Goal: Task Accomplishment & Management: Complete application form

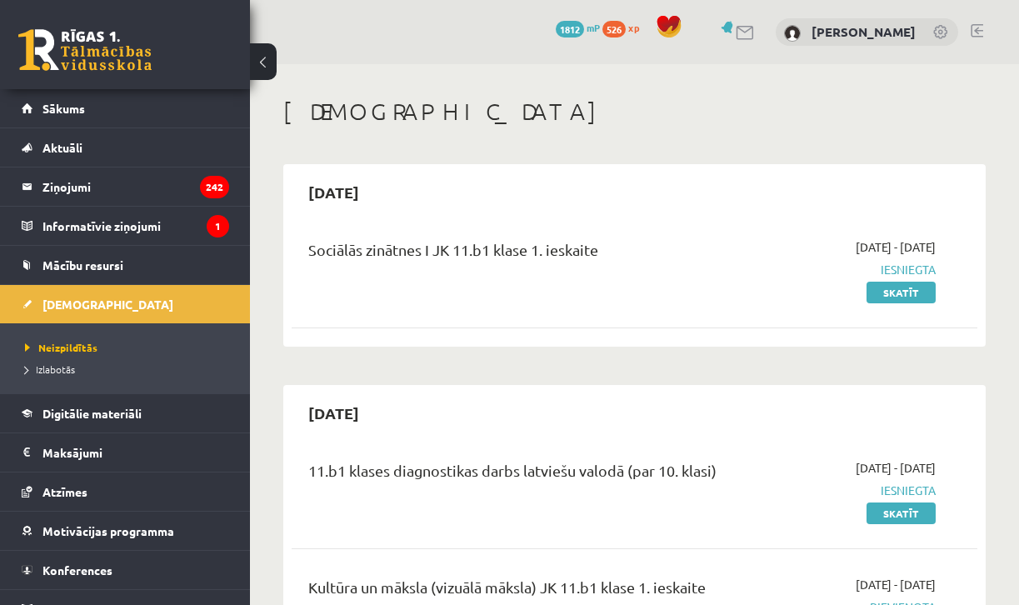
scroll to position [345, 0]
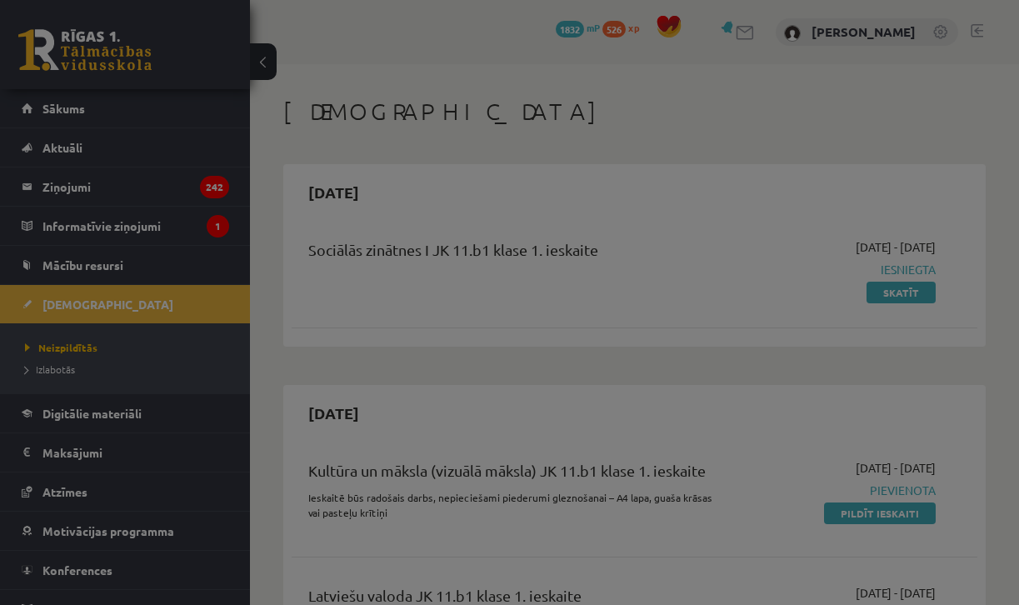
scroll to position [345, 0]
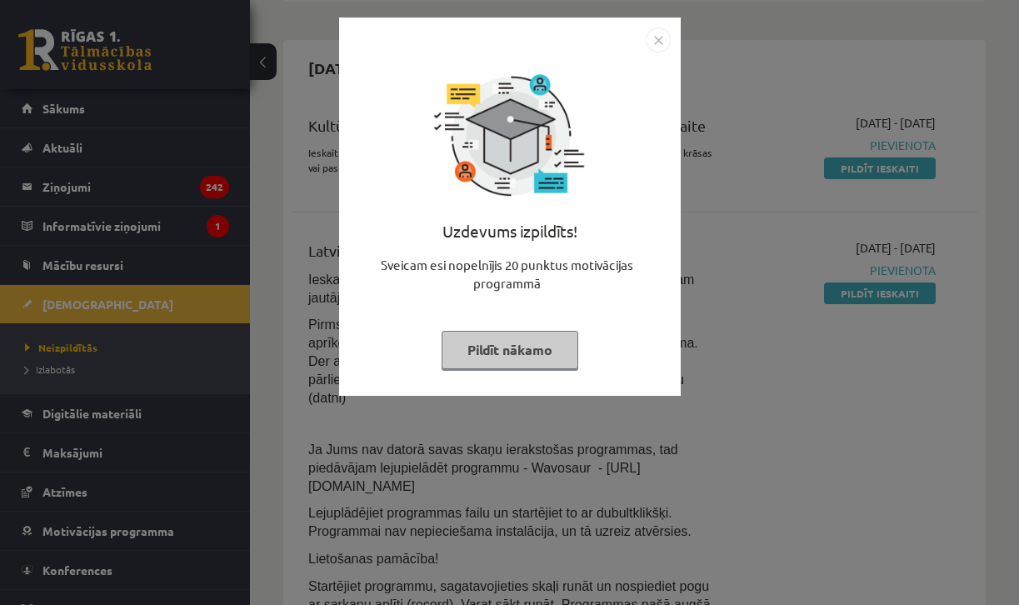
click at [522, 346] on button "Pildīt nākamo" at bounding box center [510, 350] width 137 height 38
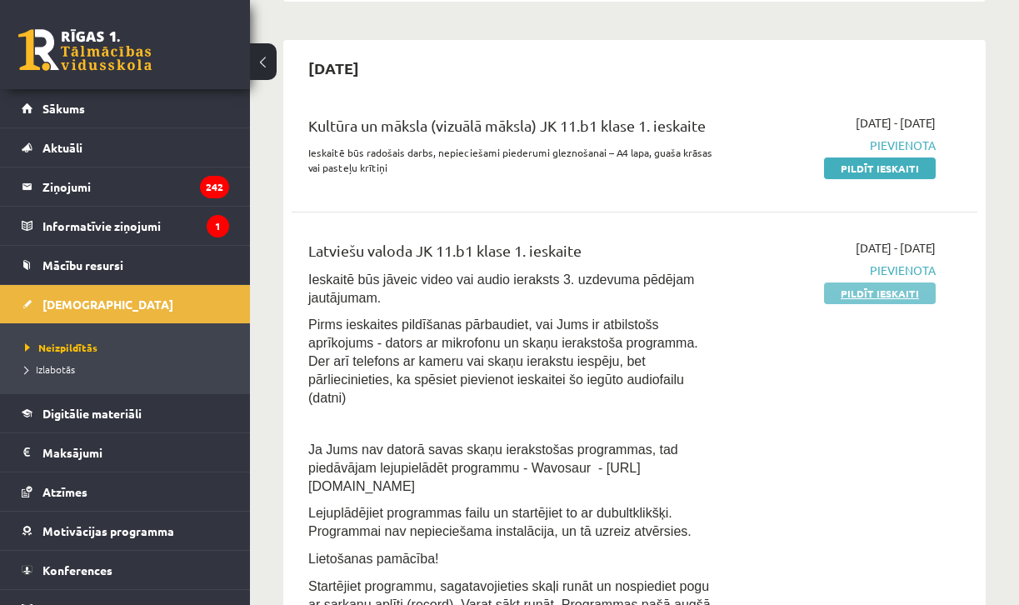
click at [851, 297] on link "Pildīt ieskaiti" at bounding box center [880, 293] width 112 height 22
click at [878, 165] on link "Pildīt ieskaiti" at bounding box center [880, 168] width 112 height 22
click at [891, 291] on link "Pildīt ieskaiti" at bounding box center [880, 293] width 112 height 22
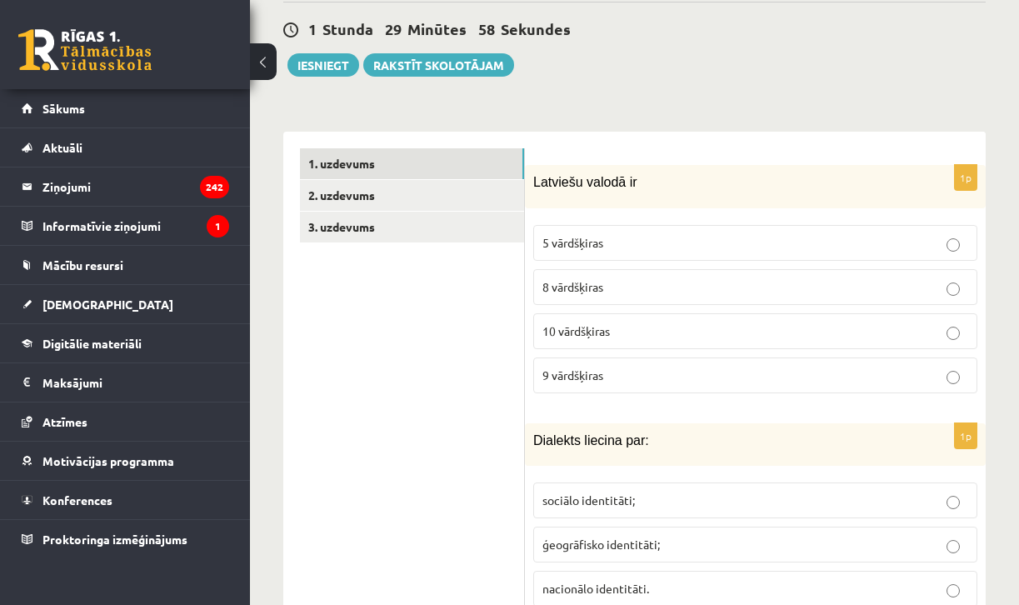
scroll to position [487, 0]
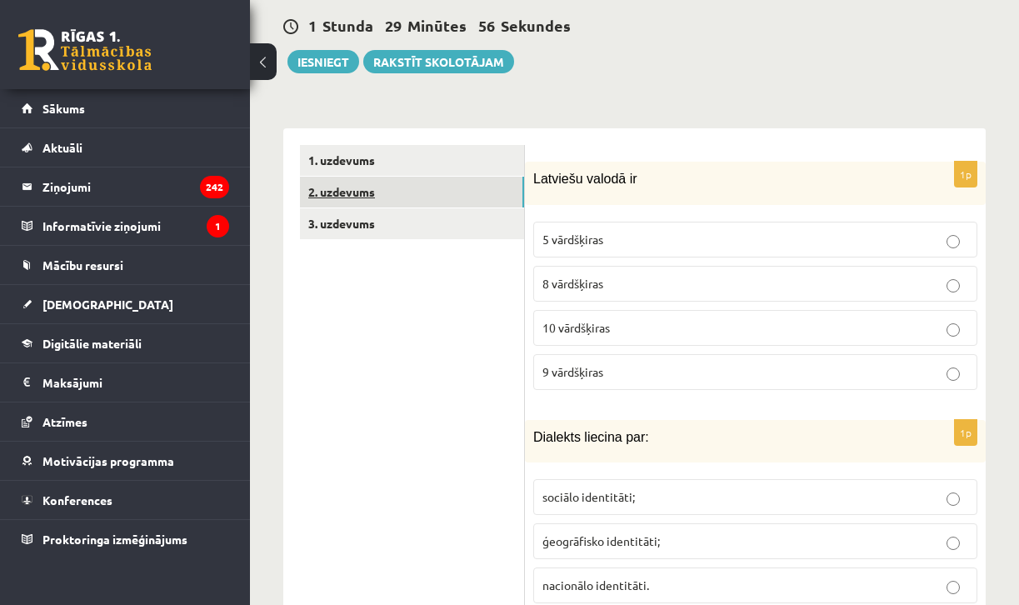
click at [402, 177] on link "2. uzdevums" at bounding box center [412, 192] width 224 height 31
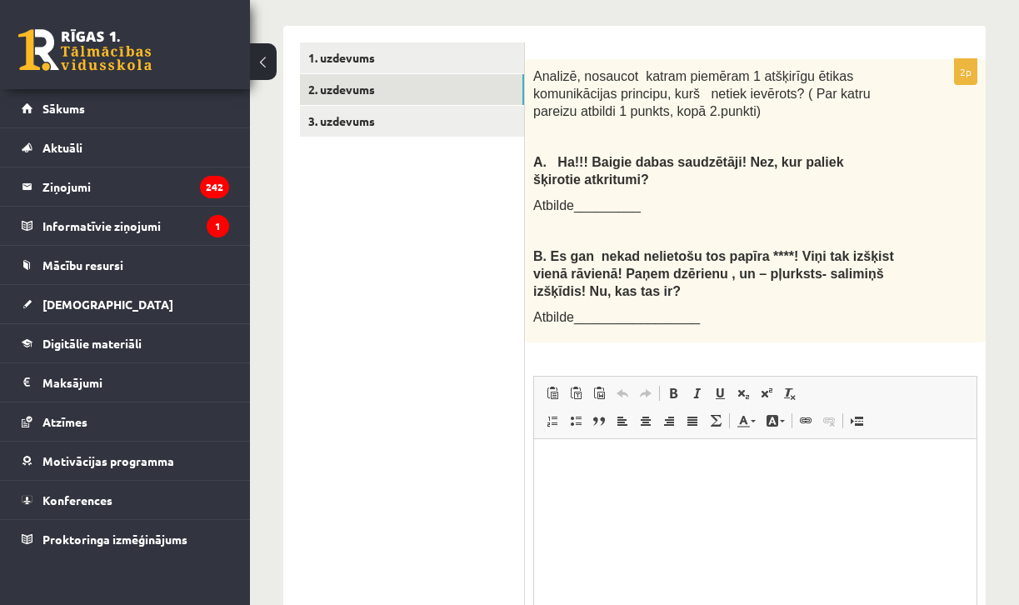
scroll to position [584, 0]
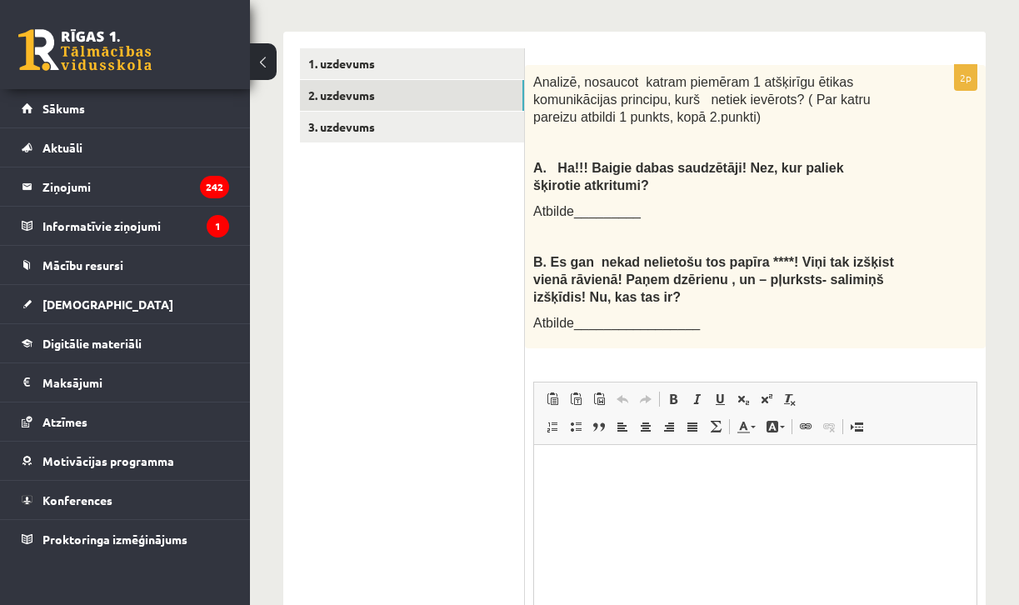
click at [369, 132] on ul "1. uzdevums 2. uzdevums 3. uzdevums" at bounding box center [412, 388] width 225 height 680
click at [369, 122] on link "3. uzdevums" at bounding box center [412, 127] width 224 height 31
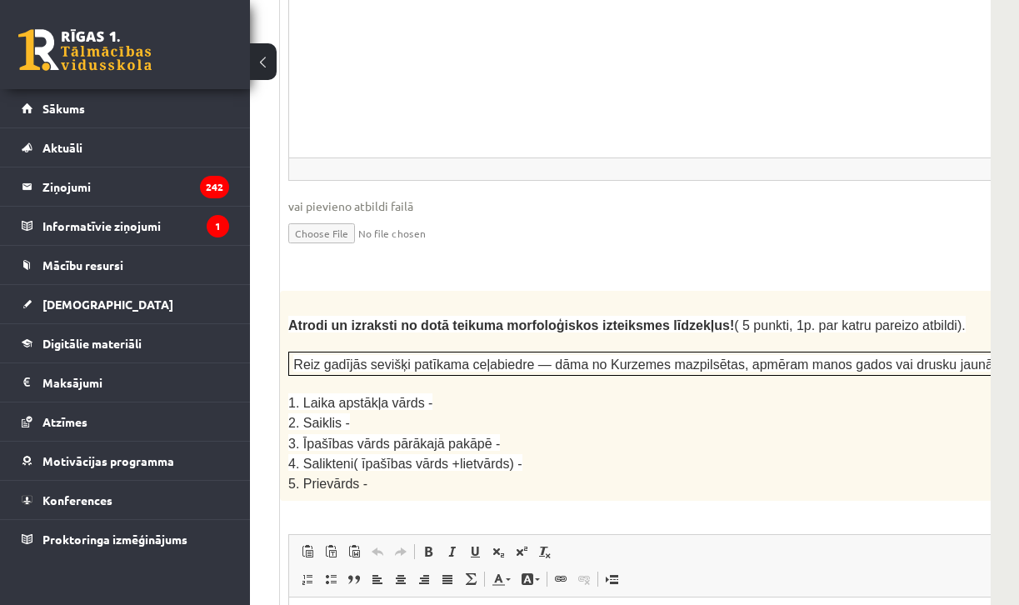
scroll to position [0, 0]
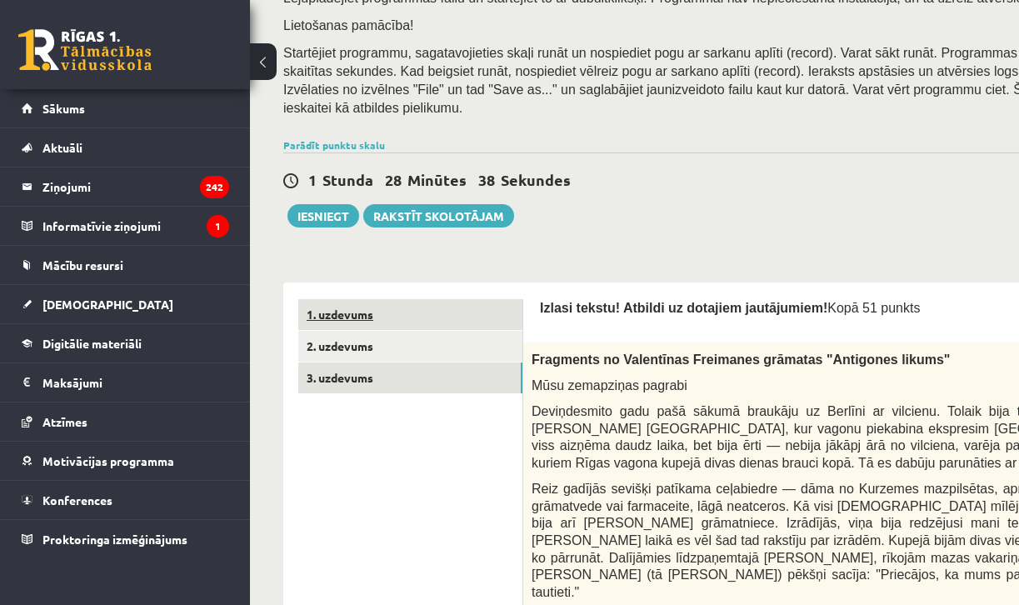
click at [364, 306] on link "1. uzdevums" at bounding box center [410, 314] width 224 height 31
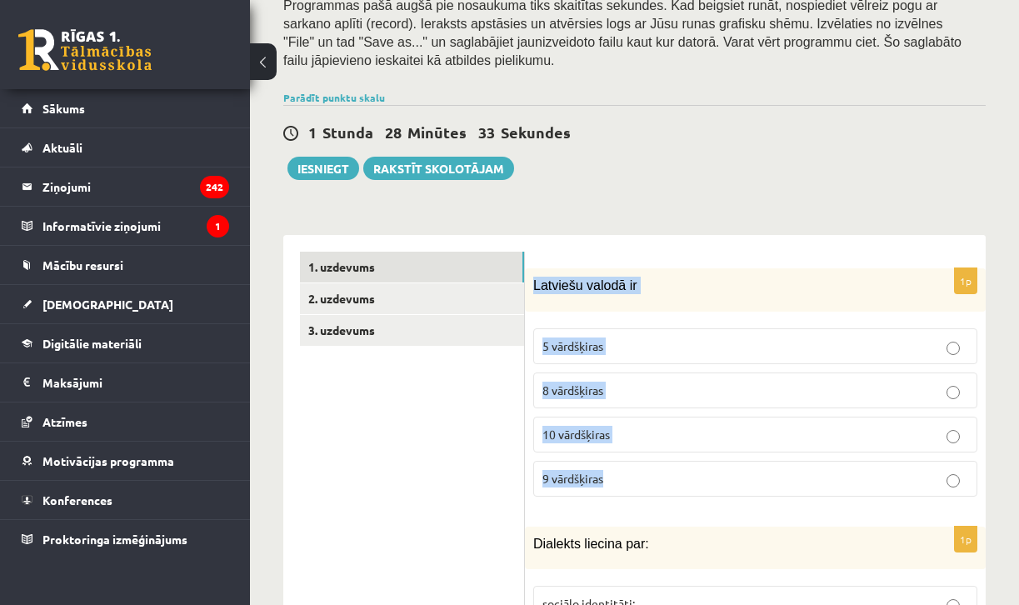
drag, startPoint x: 534, startPoint y: 267, endPoint x: 661, endPoint y: 476, distance: 243.8
click at [661, 476] on div "1p Latviešu valodā ir 5 vārdšķiras 8 vārdšķiras 10 vārdšķiras 9 vārdšķiras" at bounding box center [755, 388] width 461 height 241
copy div "Latviešu valodā ir 5 vārdšķiras 8 vārdšķiras 10 vārdšķiras 9 vārdšķiras"
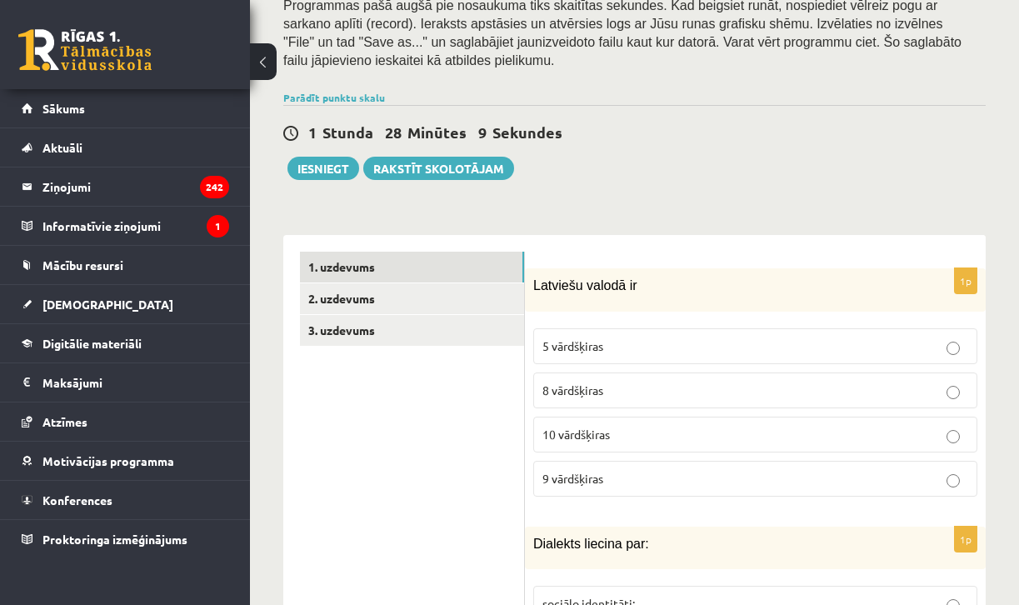
click at [567, 427] on span "10 vārdšķiras" at bounding box center [575, 434] width 67 height 15
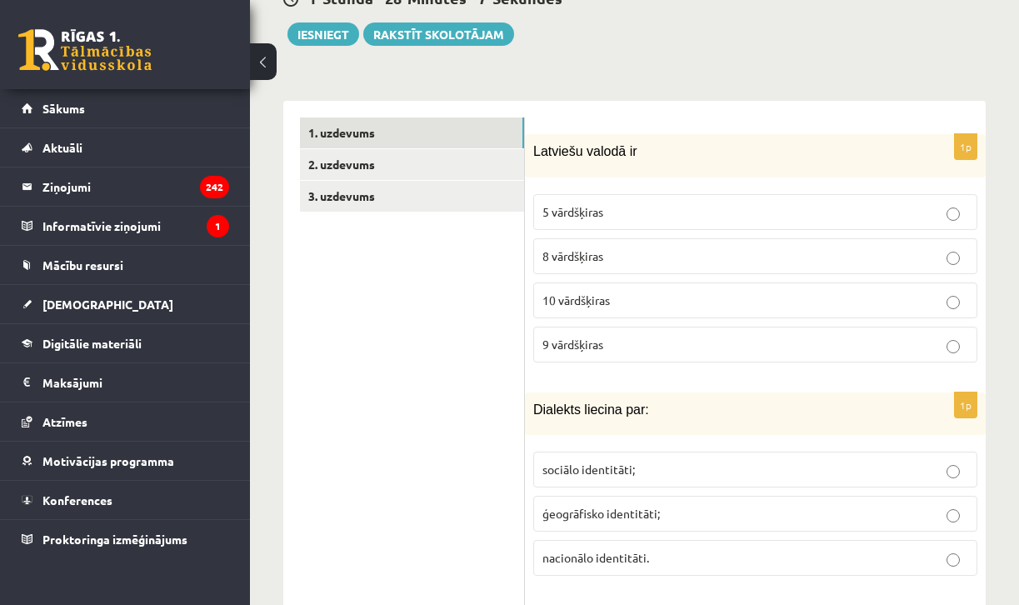
scroll to position [566, 0]
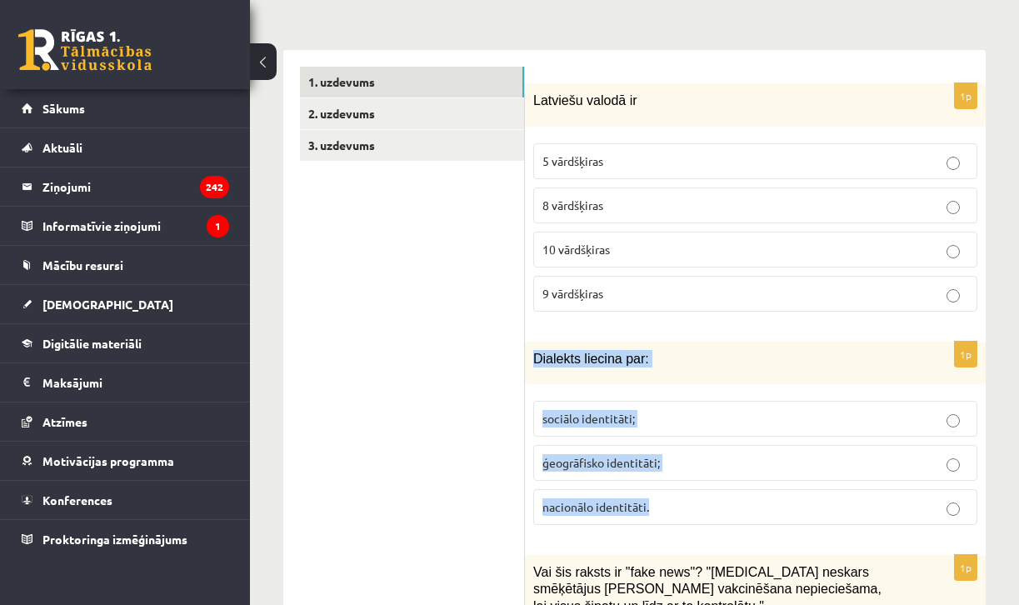
drag, startPoint x: 534, startPoint y: 343, endPoint x: 678, endPoint y: 504, distance: 215.9
click at [678, 504] on div "1p Dialekts liecina par: sociālo identitāti; ģeogrāfisko identitāti; nacionālo …" at bounding box center [755, 440] width 461 height 197
copy div "Dialekts liecina par: sociālo identitāti; ģeogrāfisko identitāti; nacionālo ide…"
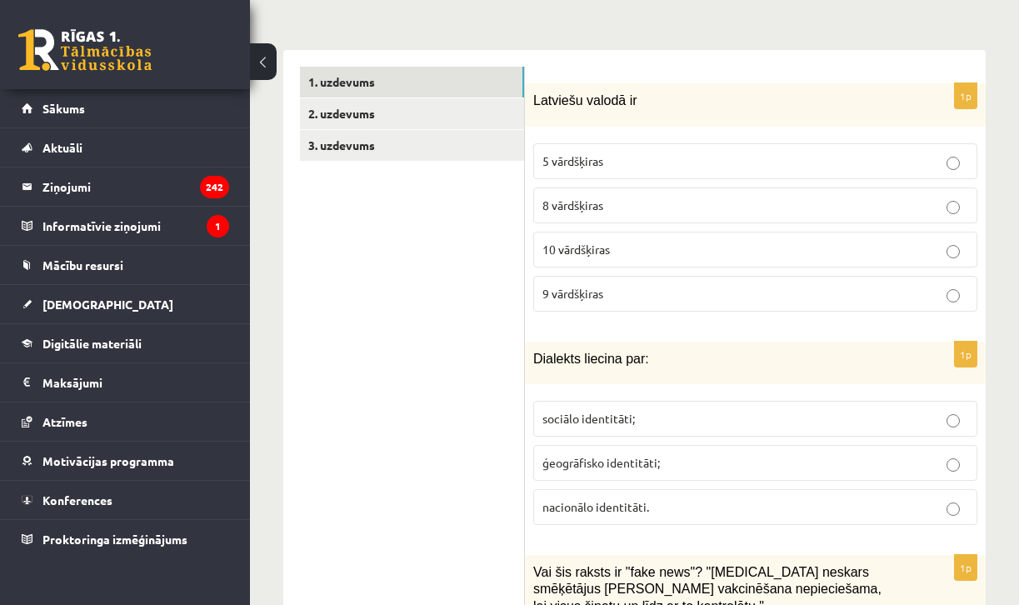
click at [545, 455] on span "ģeogrāfisko identitāti;" at bounding box center [600, 462] width 117 height 15
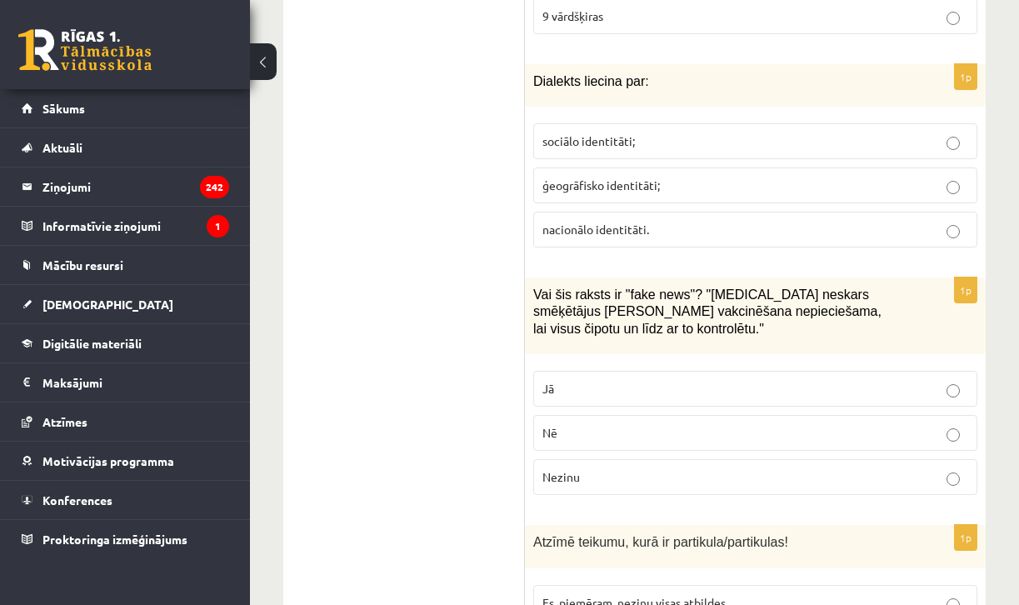
scroll to position [869, 0]
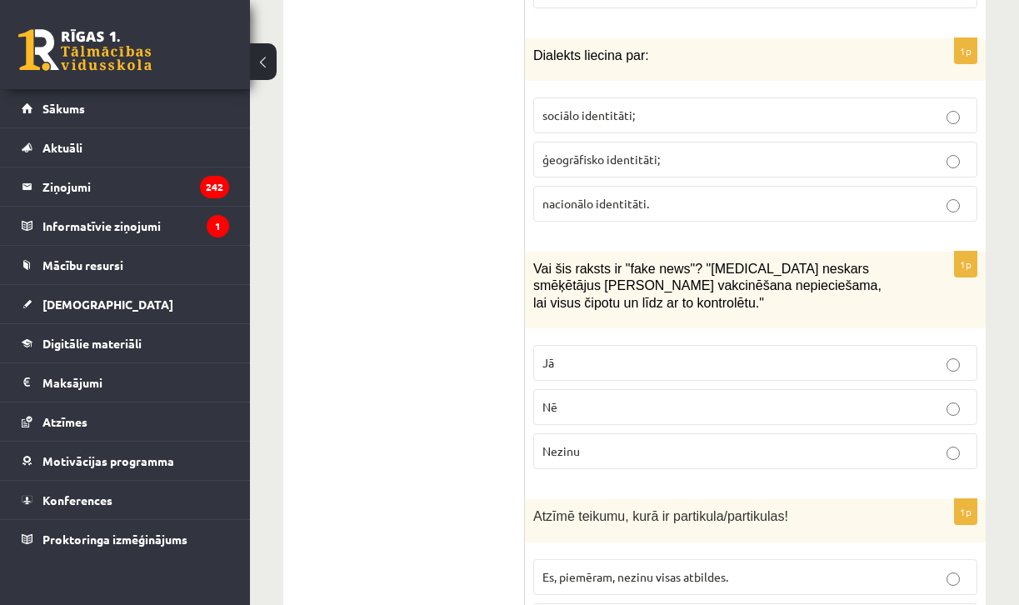
click at [585, 359] on label "Jā" at bounding box center [755, 363] width 444 height 36
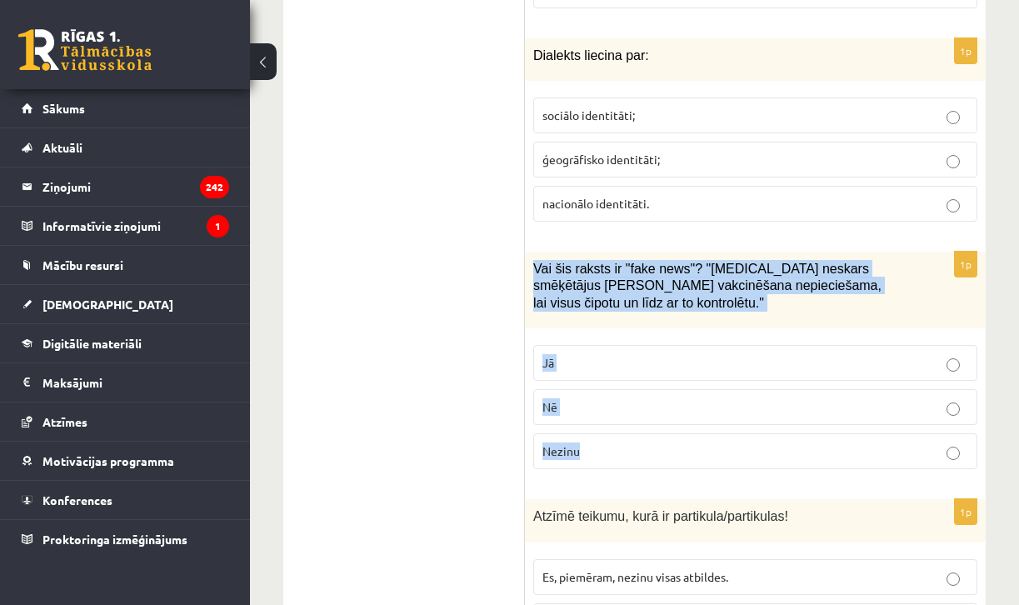
drag, startPoint x: 534, startPoint y: 252, endPoint x: 625, endPoint y: 439, distance: 208.3
click at [625, 439] on div "1p Vai šis raksts ir "fake news"? "[MEDICAL_DATA] neskars smēķētājus [PERSON_NA…" at bounding box center [755, 367] width 461 height 231
copy div "Vai šis raksts ir "fake news"? "[MEDICAL_DATA] neskars smēķētājus [PERSON_NAME]…"
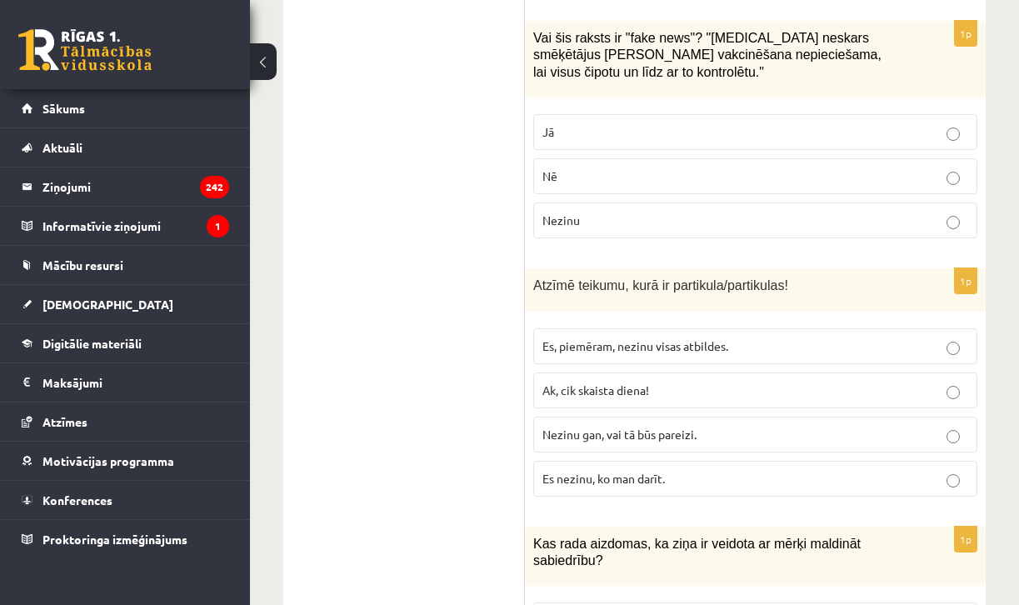
scroll to position [1121, 0]
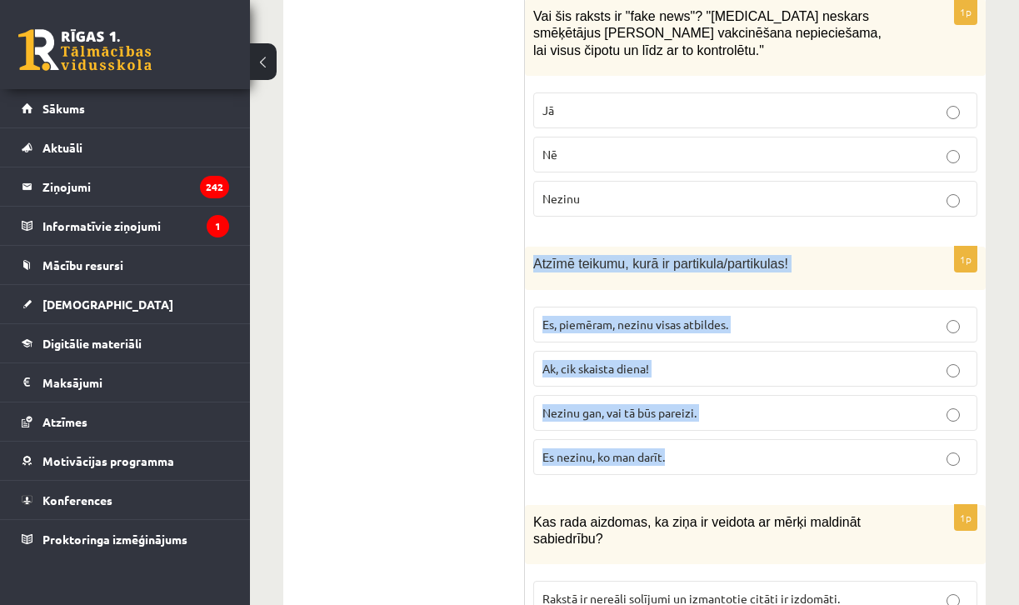
drag, startPoint x: 534, startPoint y: 251, endPoint x: 691, endPoint y: 457, distance: 259.3
click at [691, 457] on div "1p Atzīmē teikumu, kurā ir partikula/partikulas! Es, piemēram, nezinu visas atb…" at bounding box center [755, 367] width 461 height 241
copy div "Atzīmē teikumu, kurā ir partikula/partikulas! Es, piemēram, nezinu visas atbild…"
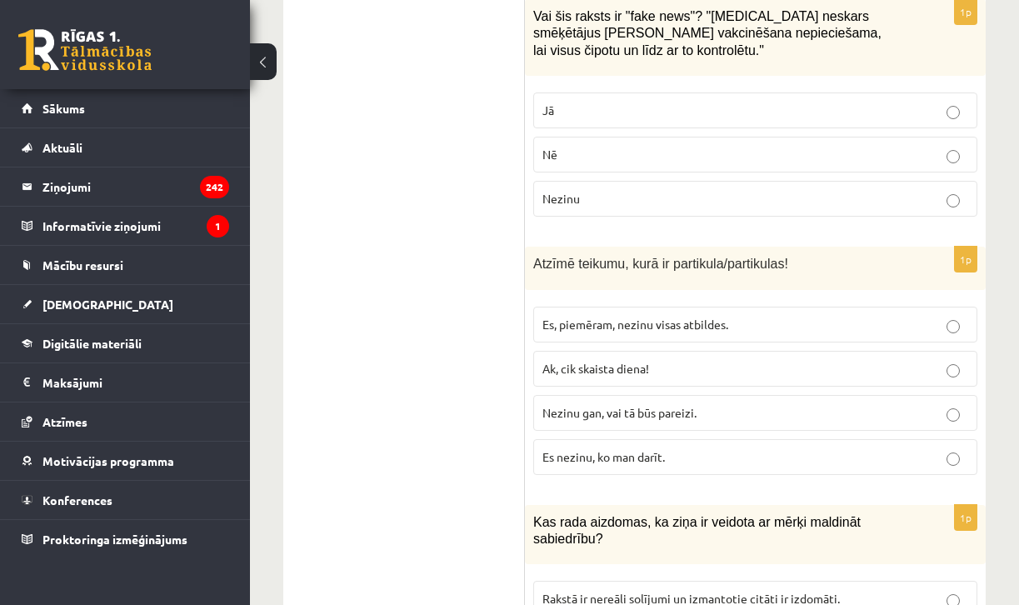
click at [597, 395] on label "Nezinu gan, vai tā būs pareizi." at bounding box center [755, 413] width 444 height 36
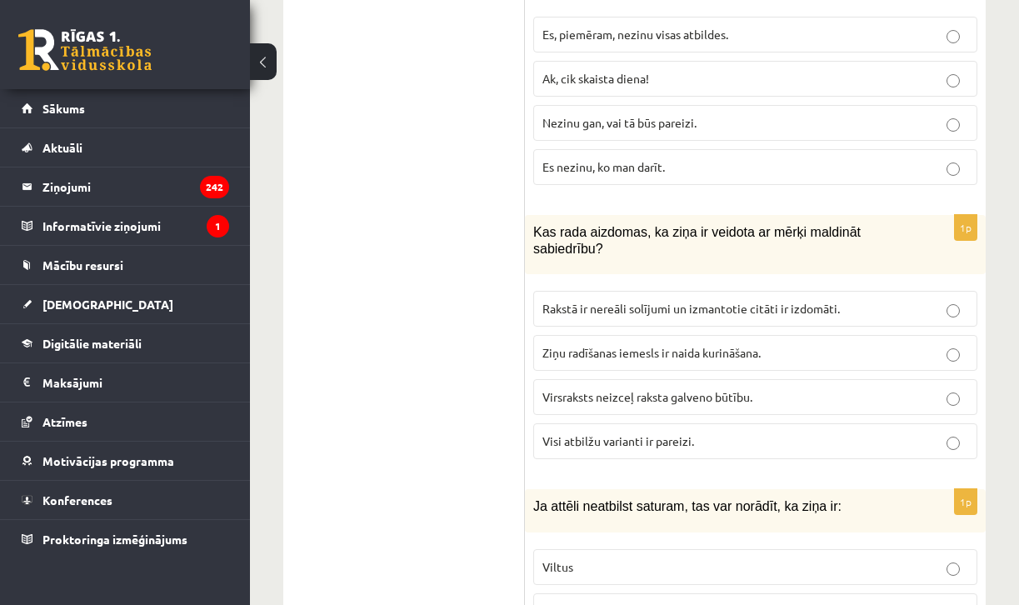
scroll to position [1412, 0]
click at [629, 300] on span "Rakstā ir nereāli solījumi un izmantotie citāti ir izdomāti." at bounding box center [690, 307] width 297 height 15
click at [597, 422] on label "Visi atbilžu varianti ir pareizi." at bounding box center [755, 440] width 444 height 36
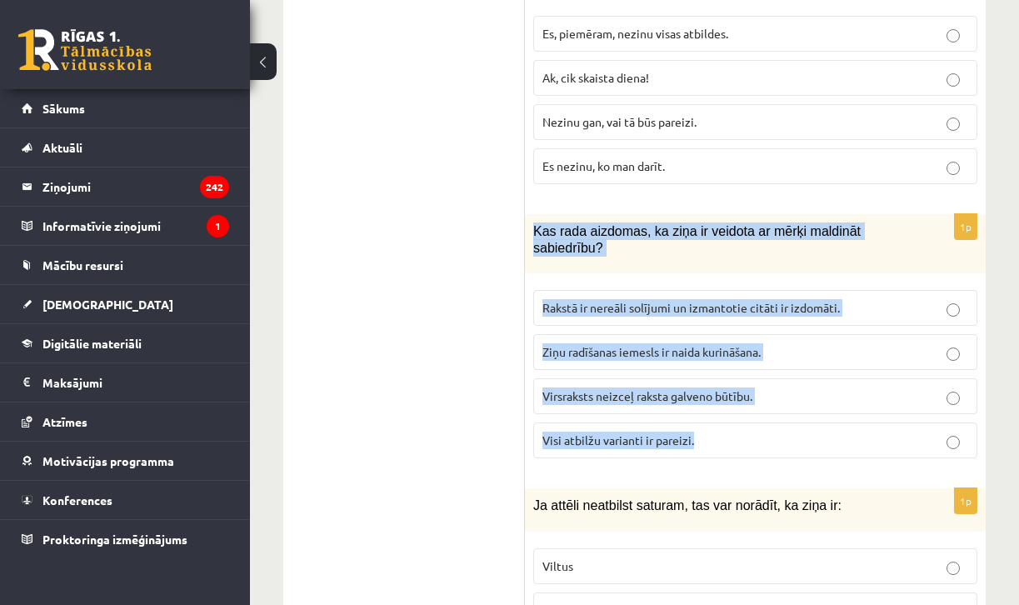
drag, startPoint x: 535, startPoint y: 209, endPoint x: 748, endPoint y: 427, distance: 304.6
click at [748, 427] on div "1p Kas rada aizdomas, ka ziņa ir veidota ar mērķi maldināt sabiedrību? Rakstā i…" at bounding box center [755, 343] width 461 height 258
copy div "Kas rada aizdomas, ka ziņa ir veidota ar mērķi maldināt sabiedrību? Rakstā ir n…"
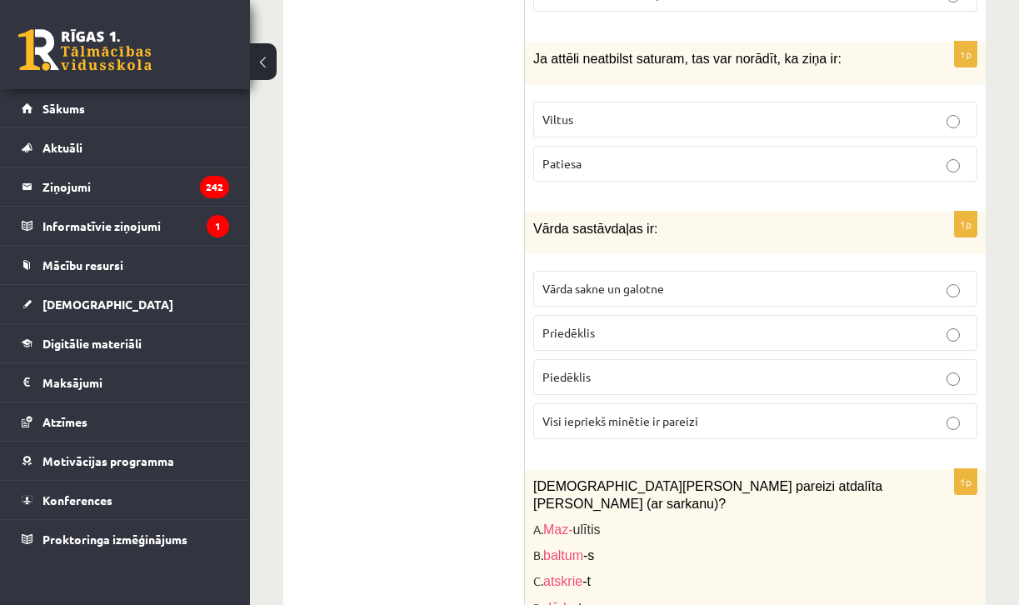
scroll to position [1834, 0]
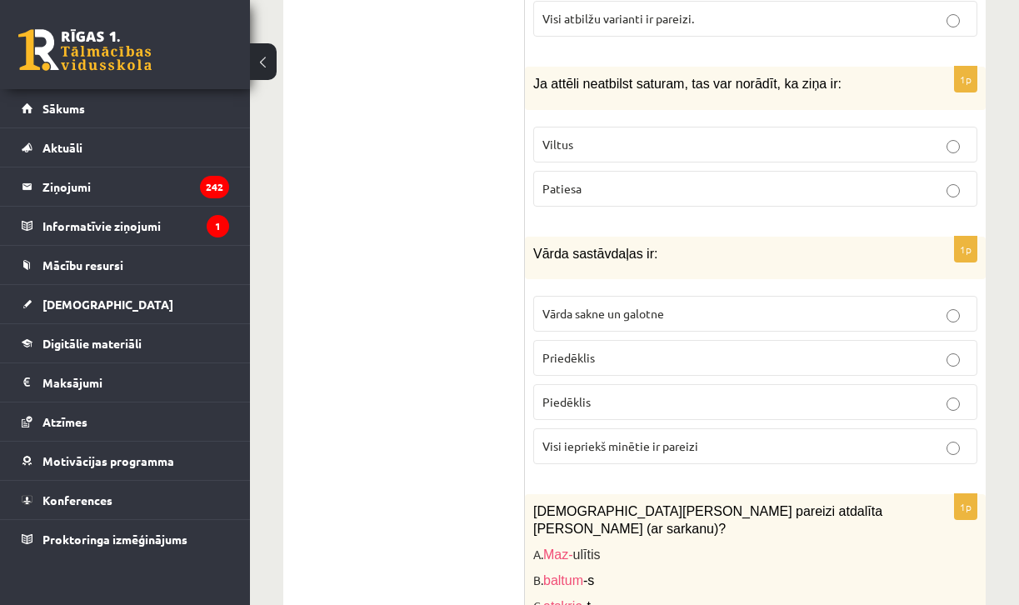
click at [587, 136] on p "Viltus" at bounding box center [755, 144] width 426 height 17
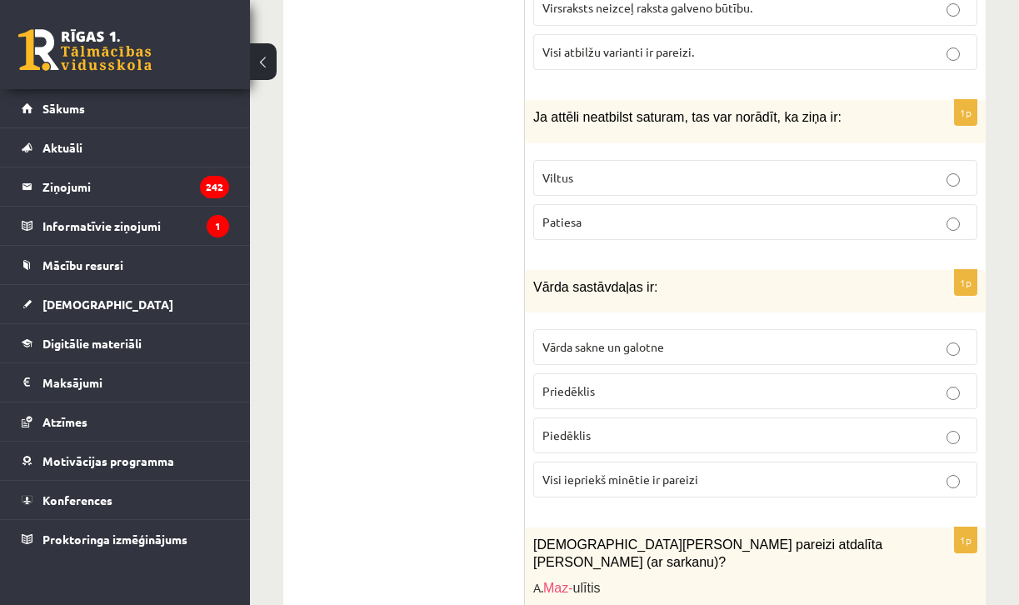
scroll to position [1811, 0]
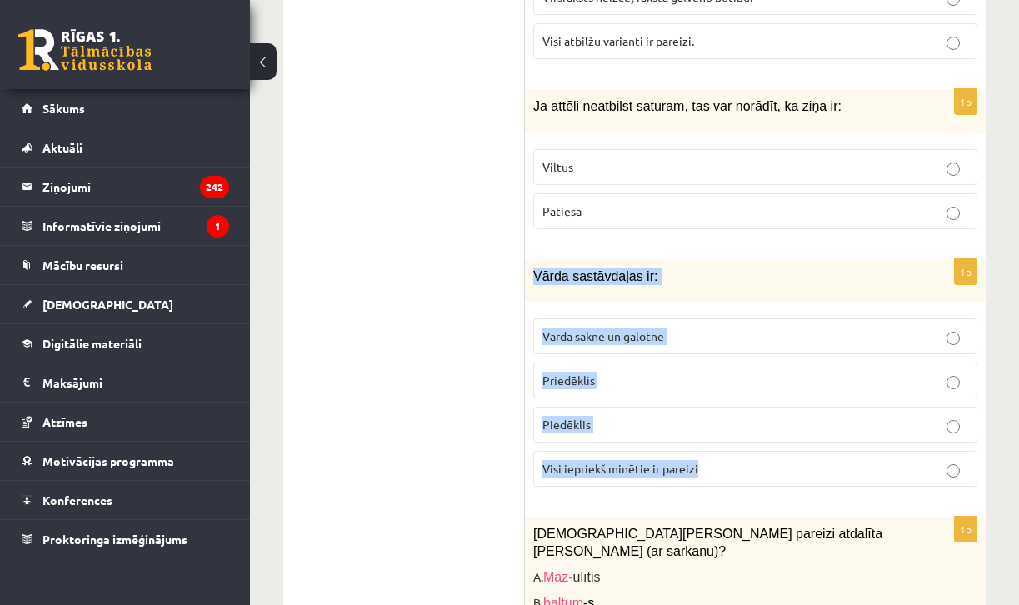
drag, startPoint x: 534, startPoint y: 252, endPoint x: 710, endPoint y: 477, distance: 286.2
click at [710, 477] on div "1p Vārda sastāvdaļas ir: Vārda sakne un galotne Priedēklis Piedēklis Visi iepri…" at bounding box center [755, 379] width 461 height 241
click at [741, 460] on p "Visi iepriekš minētie ir pareizi" at bounding box center [755, 468] width 426 height 17
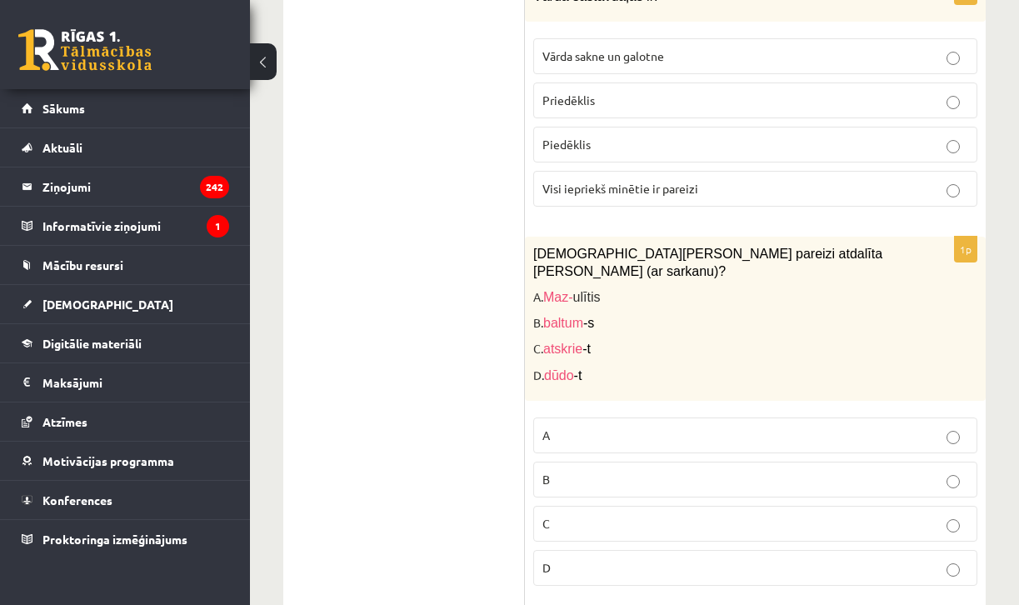
scroll to position [2139, 0]
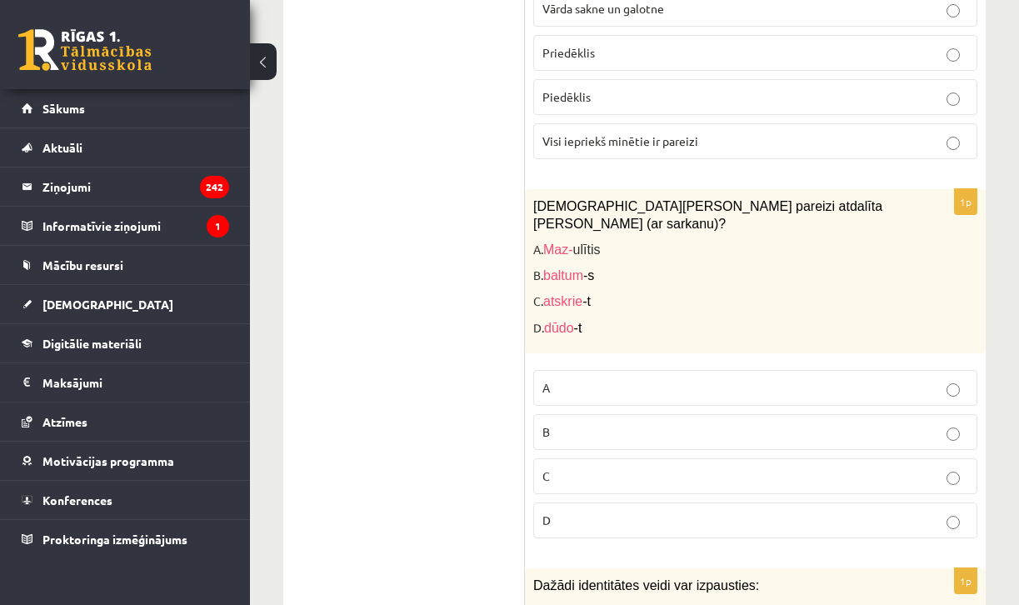
click at [572, 379] on p "A" at bounding box center [755, 387] width 426 height 17
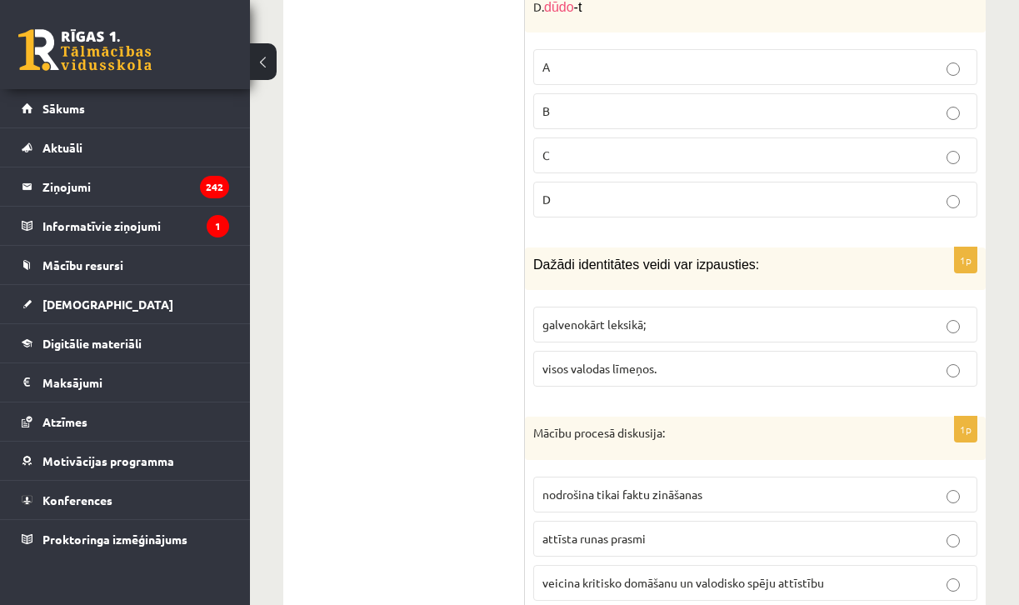
scroll to position [2463, 0]
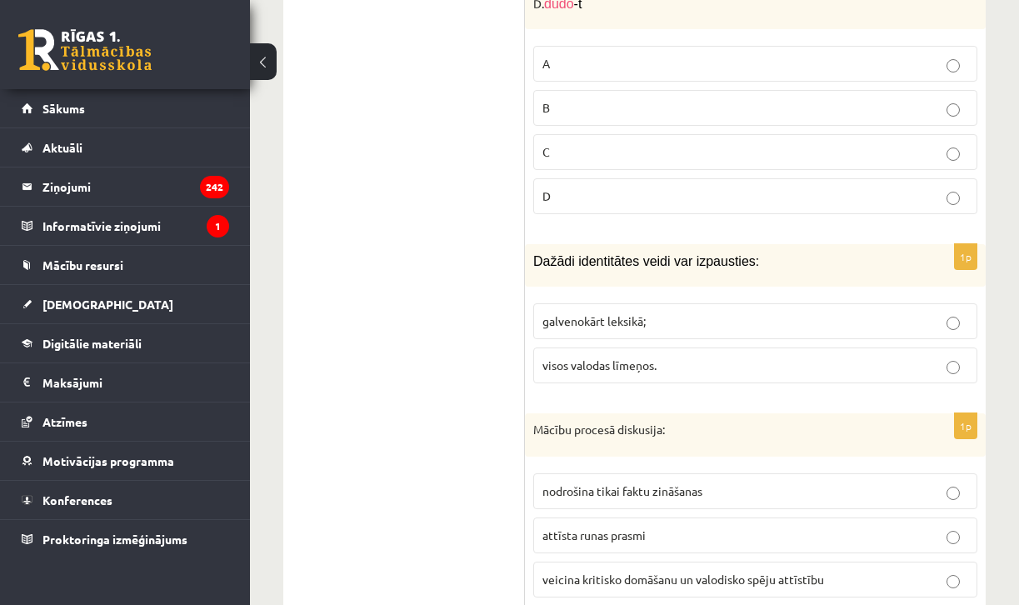
click at [571, 357] on span "visos valodas līmeņos." at bounding box center [599, 364] width 114 height 15
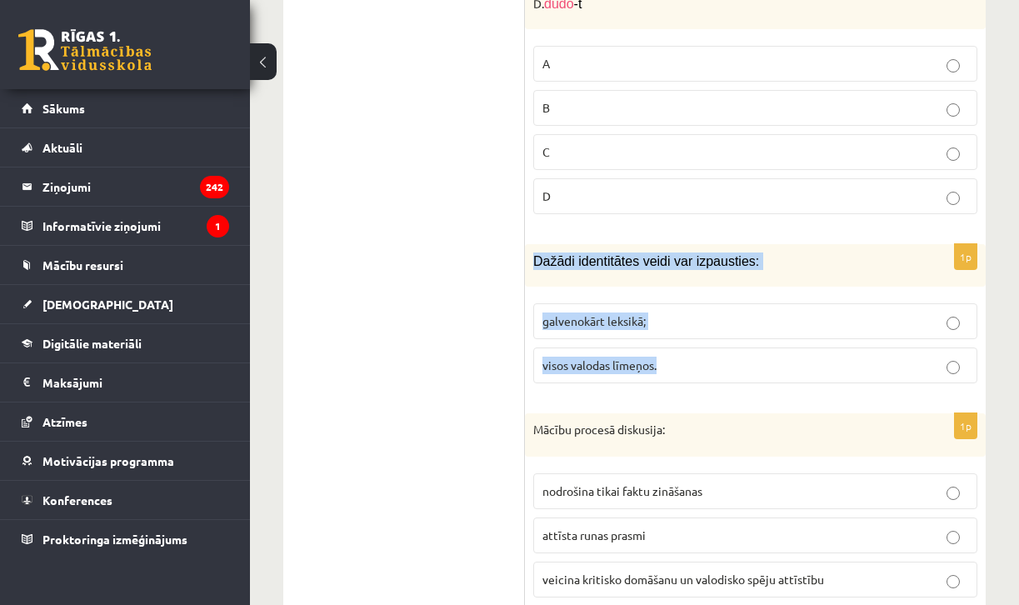
drag, startPoint x: 532, startPoint y: 219, endPoint x: 712, endPoint y: 360, distance: 228.5
click at [712, 360] on div "1p Dažādi identitātes veidi var izpausties: galvenokārt leksikā; visos valodas …" at bounding box center [755, 320] width 461 height 152
copy div "Dažādi identitātes veidi var izpausties: galvenokārt leksikā; visos valodas līm…"
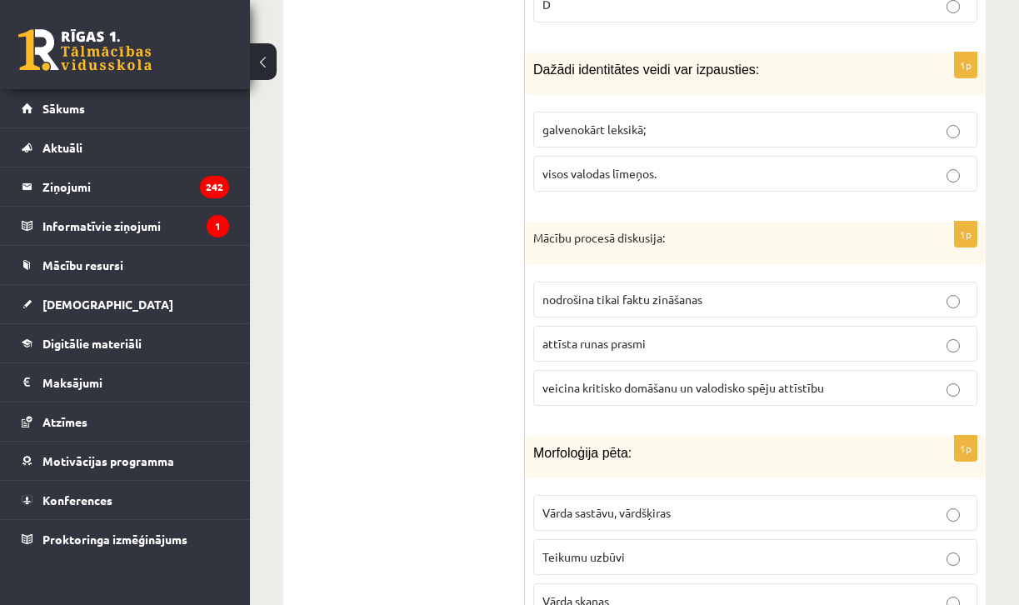
scroll to position [2655, 0]
click at [667, 379] on span "veicina kritisko domāšanu un valodisko spēju attīstību" at bounding box center [683, 386] width 282 height 15
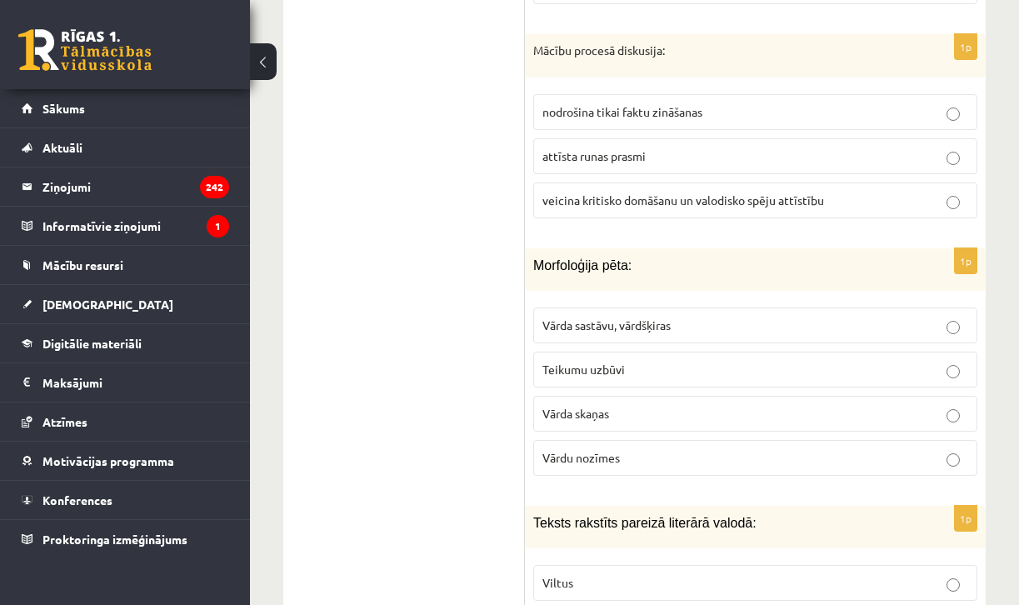
scroll to position [2849, 0]
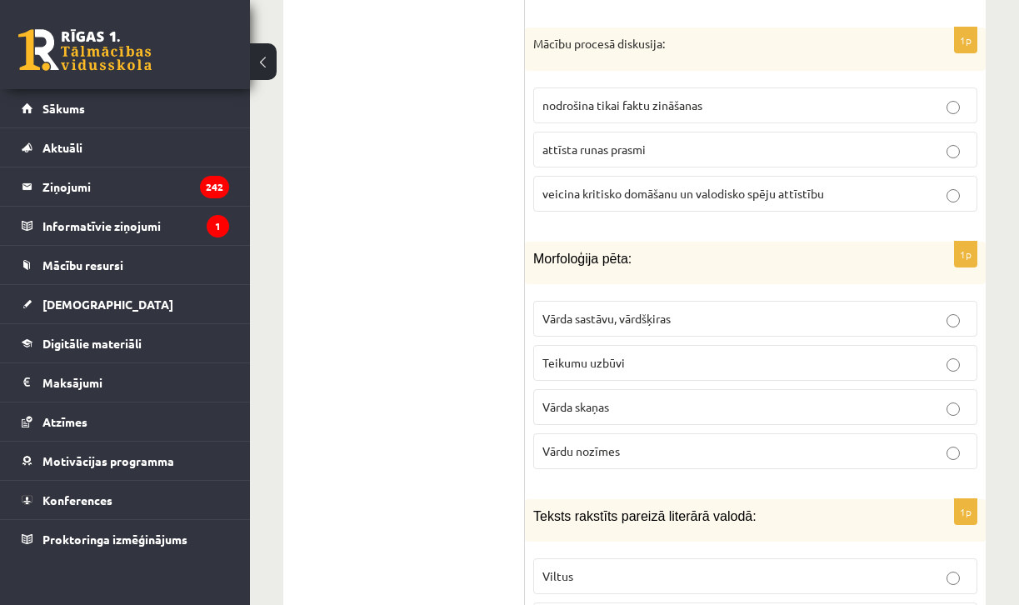
click at [550, 311] on span "Vārda sastāvu, vārdšķiras" at bounding box center [606, 318] width 128 height 15
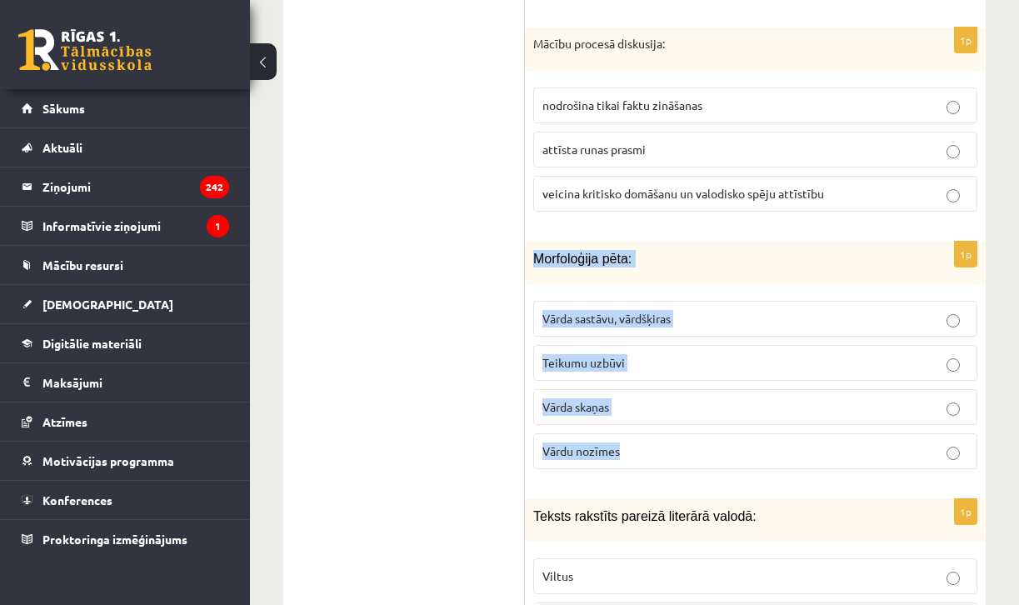
drag, startPoint x: 531, startPoint y: 214, endPoint x: 750, endPoint y: 413, distance: 296.1
click at [750, 413] on div "1p Morfoloģija pēta: Vārda sastāvu, vārdšķiras Teikumu uzbūvi Vārda skaņas Vārd…" at bounding box center [755, 362] width 461 height 241
copy div "Morfoloģija pēta: Vārda sastāvu, vārdšķiras Teikumu uzbūvi Vārda skaņas Vārdu n…"
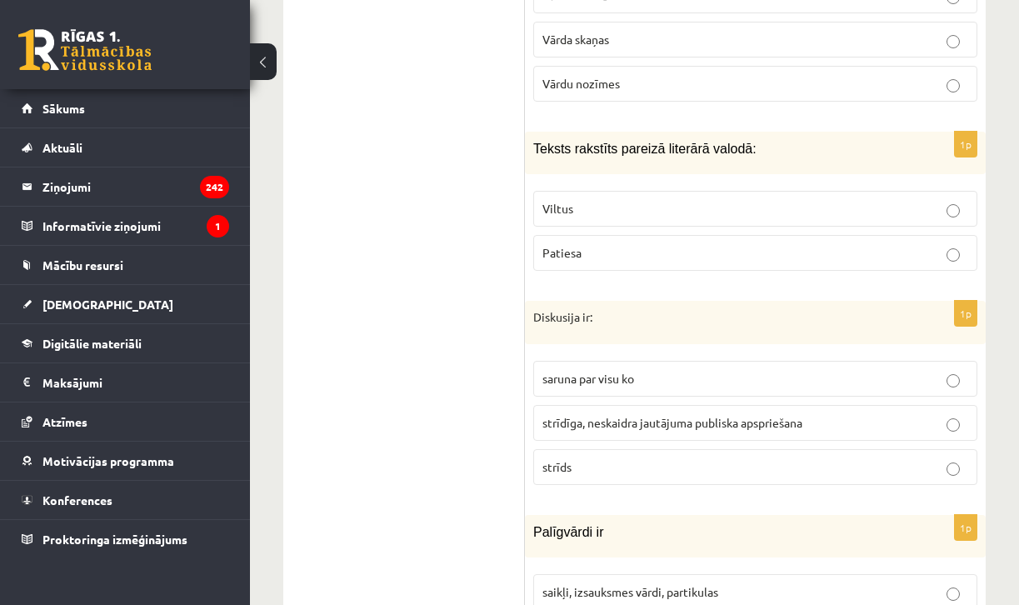
scroll to position [3216, 0]
click at [563, 245] on span "Patiesa" at bounding box center [561, 252] width 39 height 15
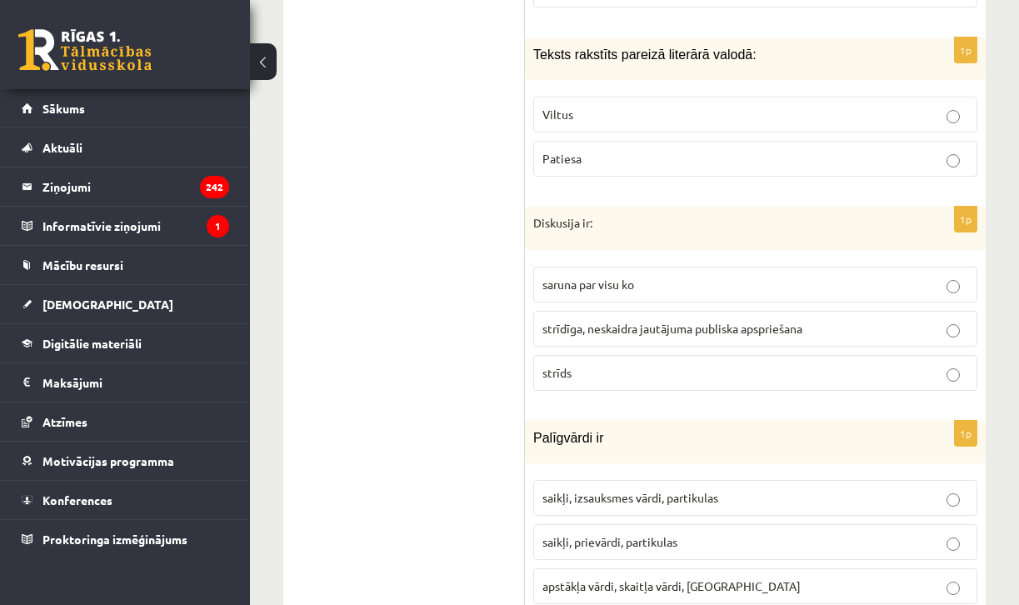
scroll to position [3313, 0]
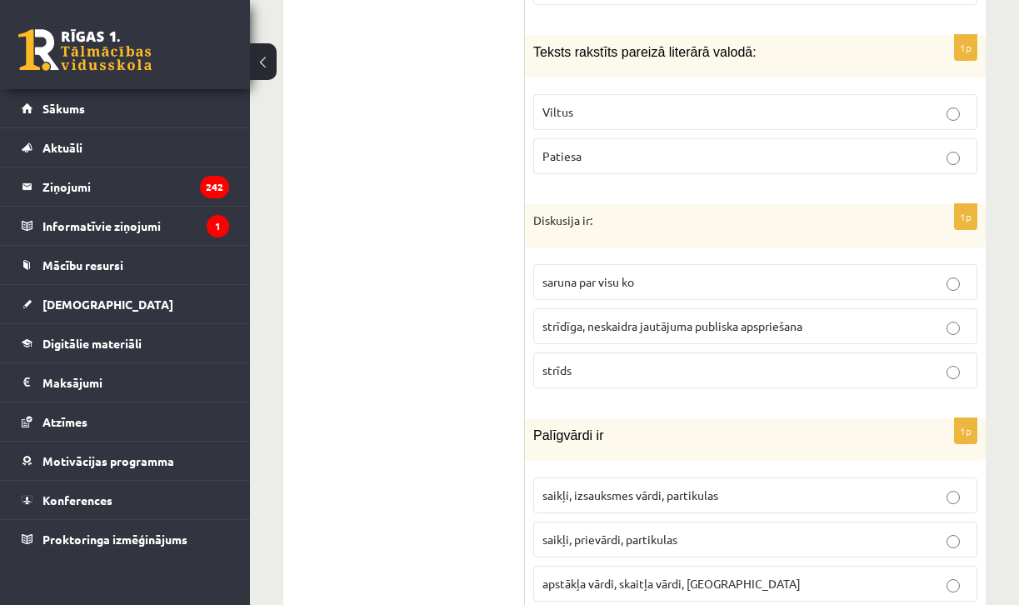
click at [584, 318] on span "strīdīga, neskaidra jautājuma publiska apspriešana" at bounding box center [672, 325] width 260 height 15
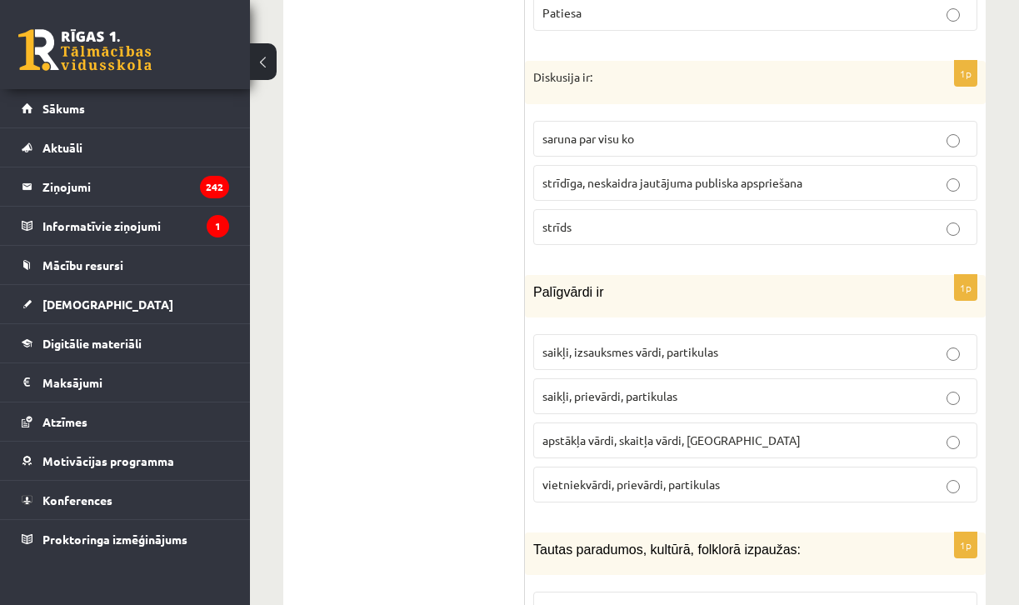
scroll to position [3464, 0]
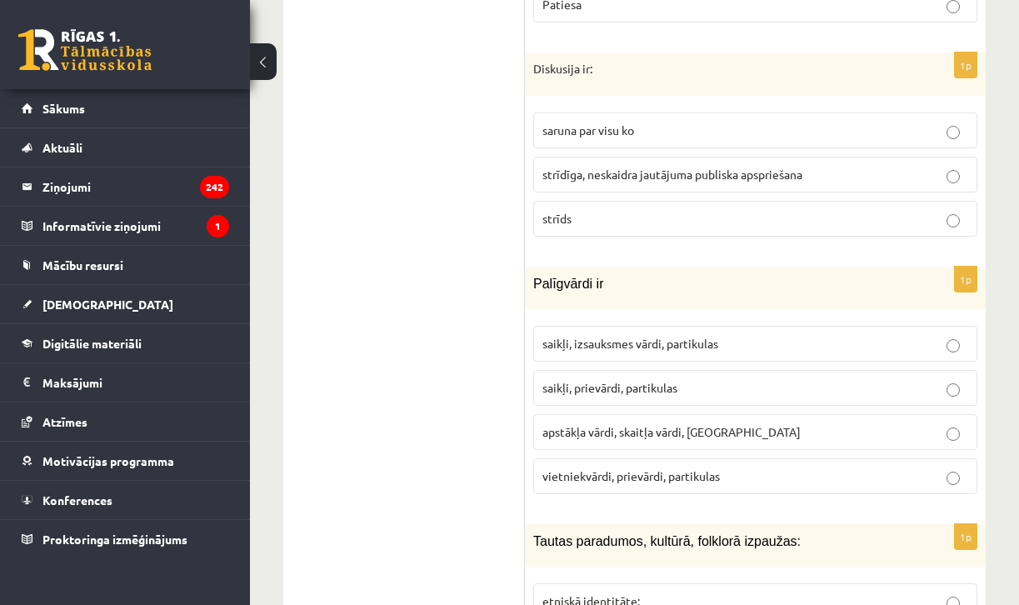
click at [569, 336] on span "saikļi, izsauksmes vārdi, partikulas" at bounding box center [630, 343] width 176 height 15
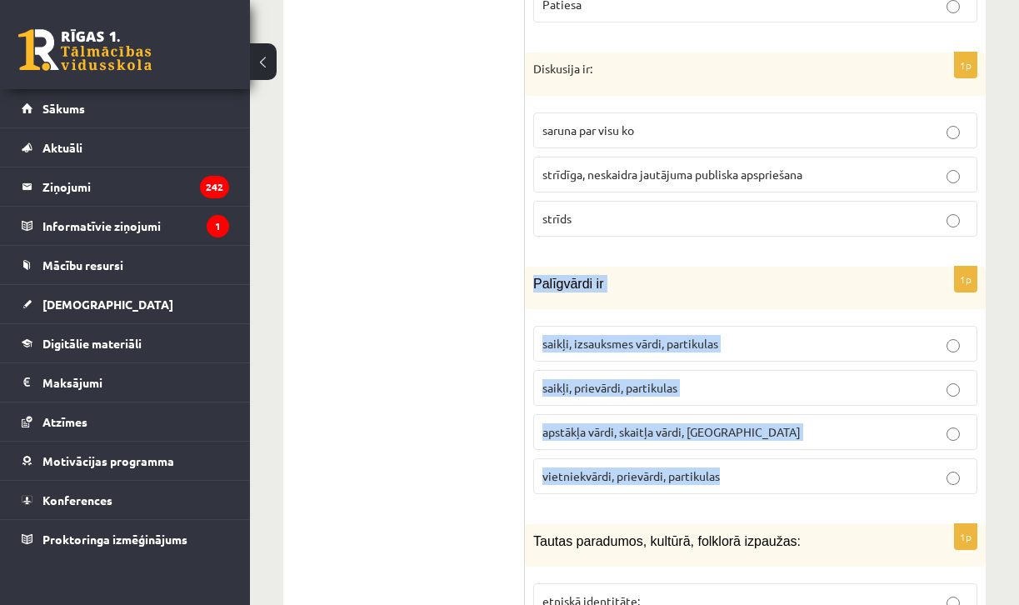
drag, startPoint x: 535, startPoint y: 235, endPoint x: 761, endPoint y: 452, distance: 313.5
click at [761, 452] on div "1p [GEOGRAPHIC_DATA] ir [GEOGRAPHIC_DATA], izsauksmes vārdi, partikulas [GEOGRA…" at bounding box center [755, 387] width 461 height 241
copy div "Palīgvārdi ir saikļi, izsauksmes vārdi, partikulas saikļi, prievārdi, partikula…"
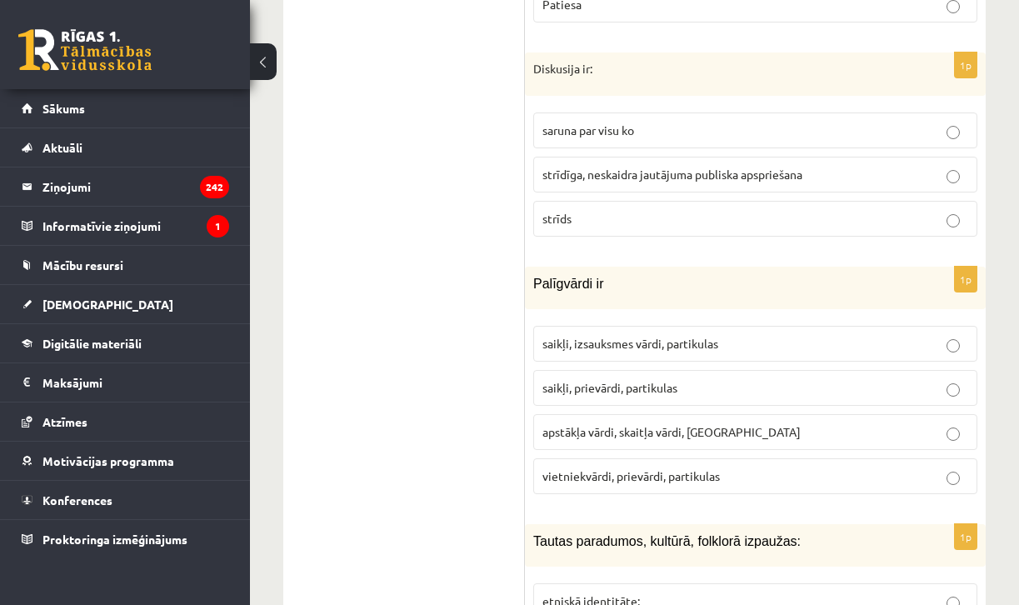
click at [602, 380] on span "saikļi, prievārdi, partikulas" at bounding box center [609, 387] width 135 height 15
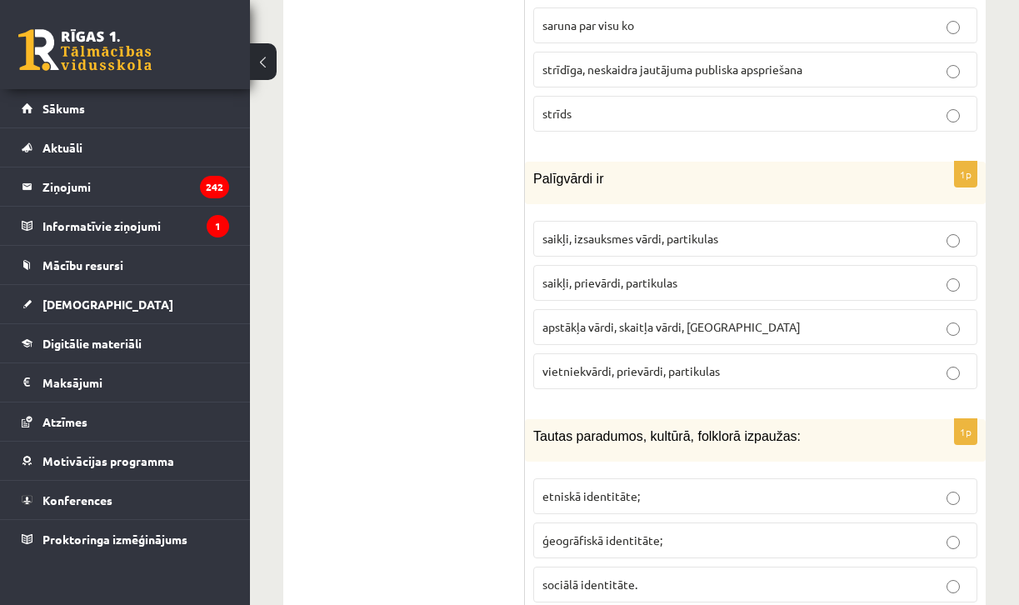
scroll to position [3701, 0]
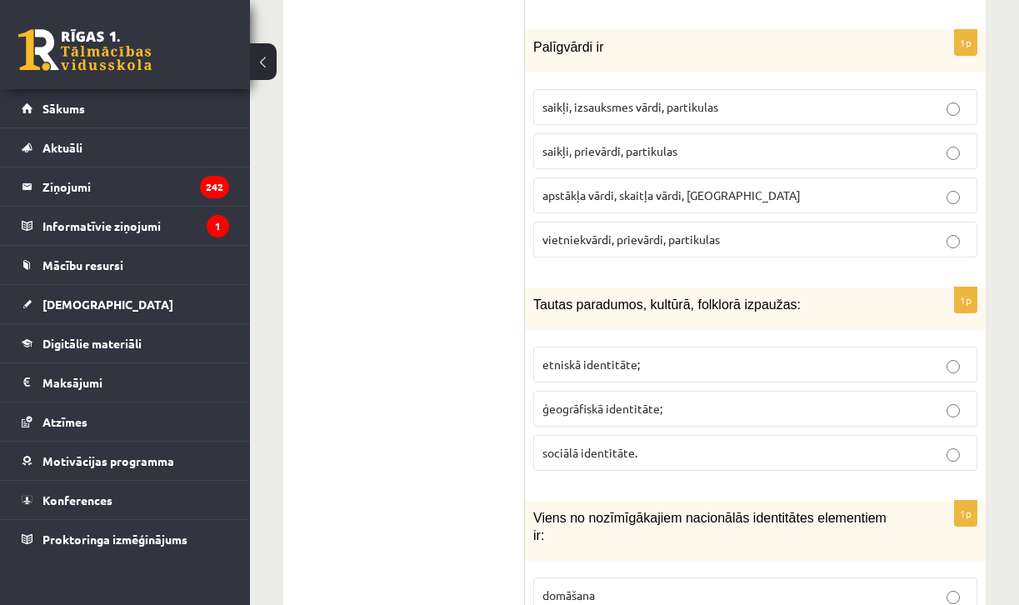
click at [608, 356] on p "etniskā identitāte;" at bounding box center [755, 364] width 426 height 17
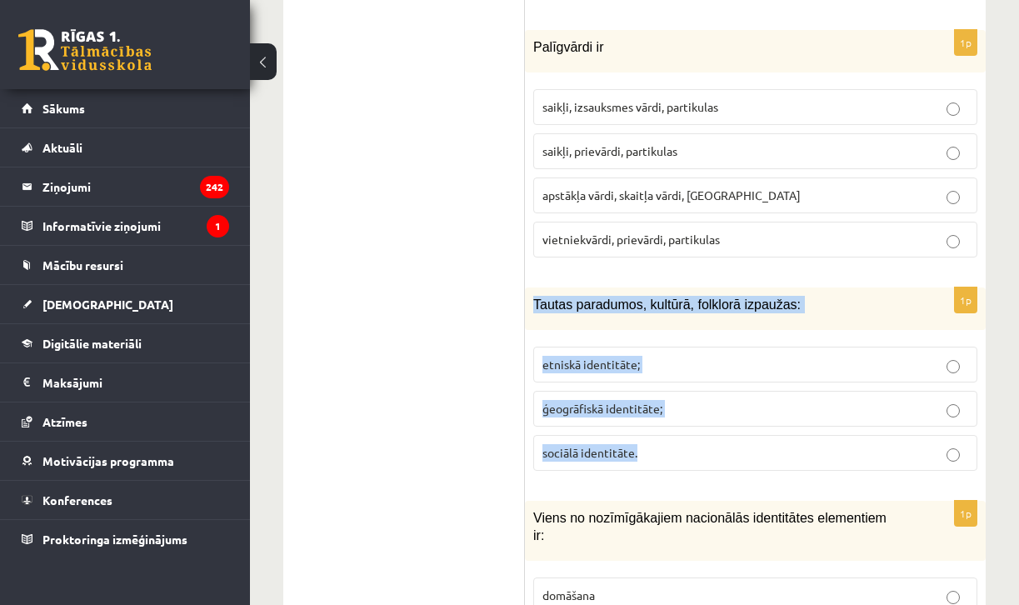
drag, startPoint x: 535, startPoint y: 257, endPoint x: 685, endPoint y: 411, distance: 215.1
click at [685, 411] on div "1p Tautas paradumos, kultūrā, folklorā izpaužas: etniskā identitāte; ģeogrāfisk…" at bounding box center [755, 385] width 461 height 197
copy div "Tautas paradumos, kultūrā, folklorā izpaužas: etniskā identitāte; ģeogrāfiskā i…"
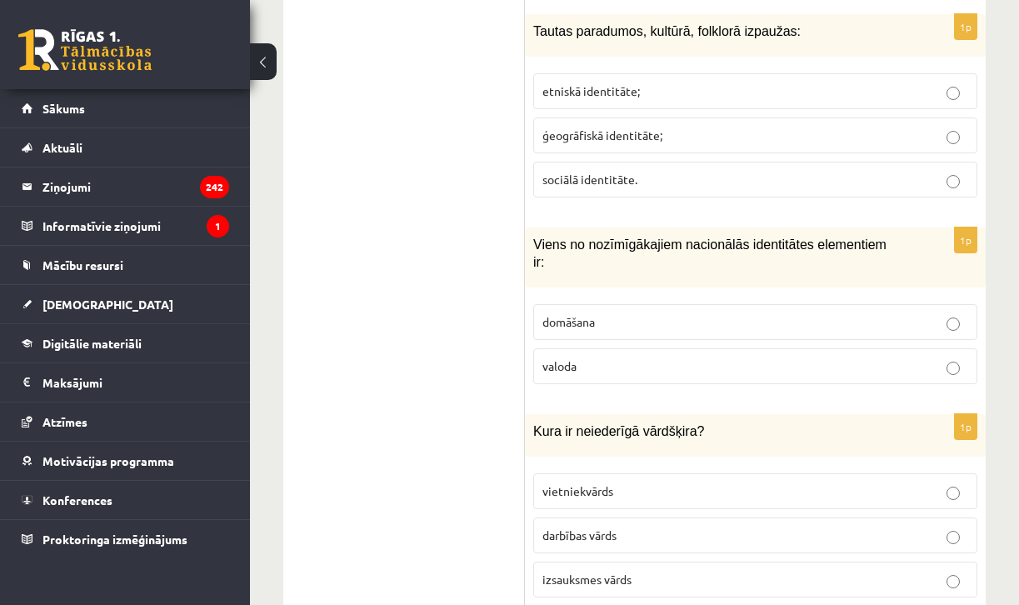
scroll to position [3978, 0]
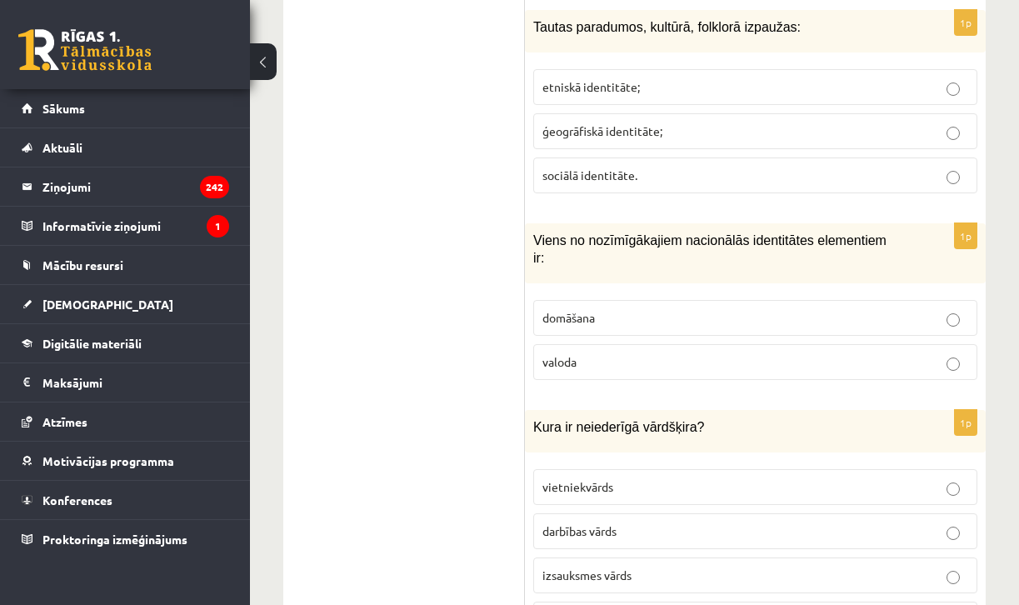
click at [562, 354] on span "valoda" at bounding box center [559, 361] width 34 height 15
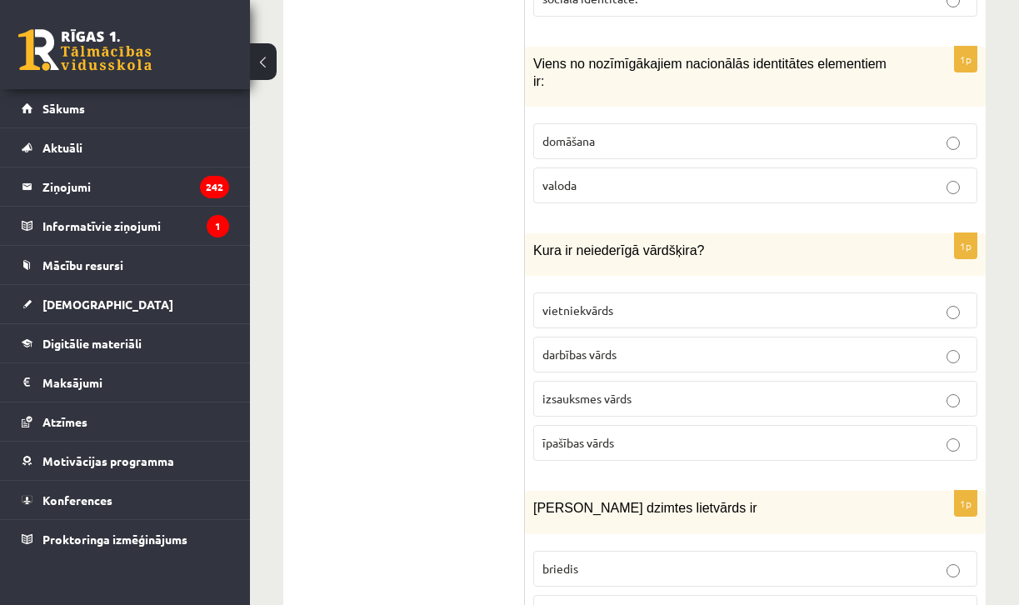
scroll to position [4157, 0]
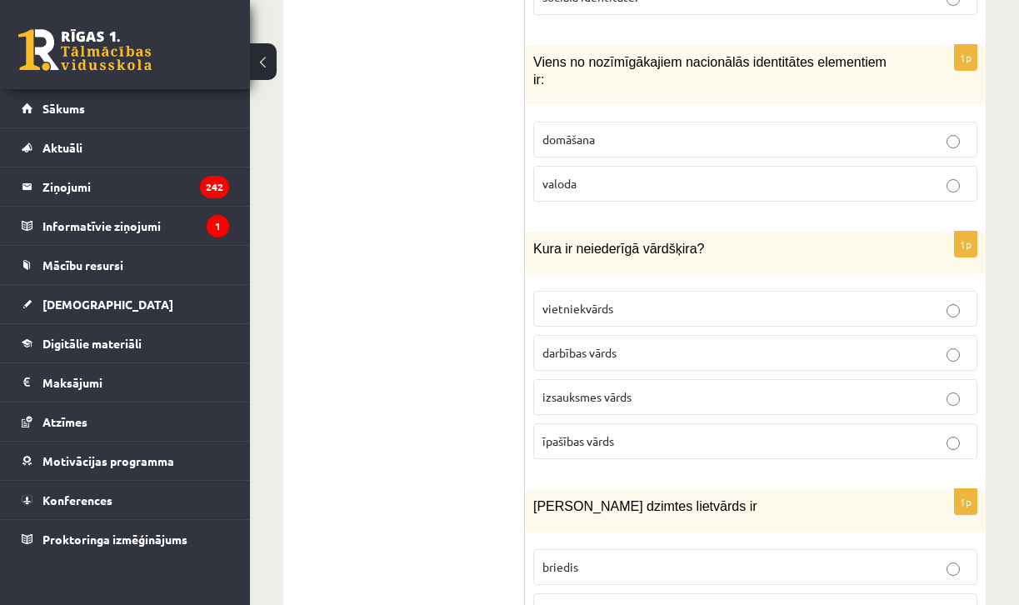
click at [632, 389] on span "izsauksmes vārds" at bounding box center [586, 396] width 89 height 15
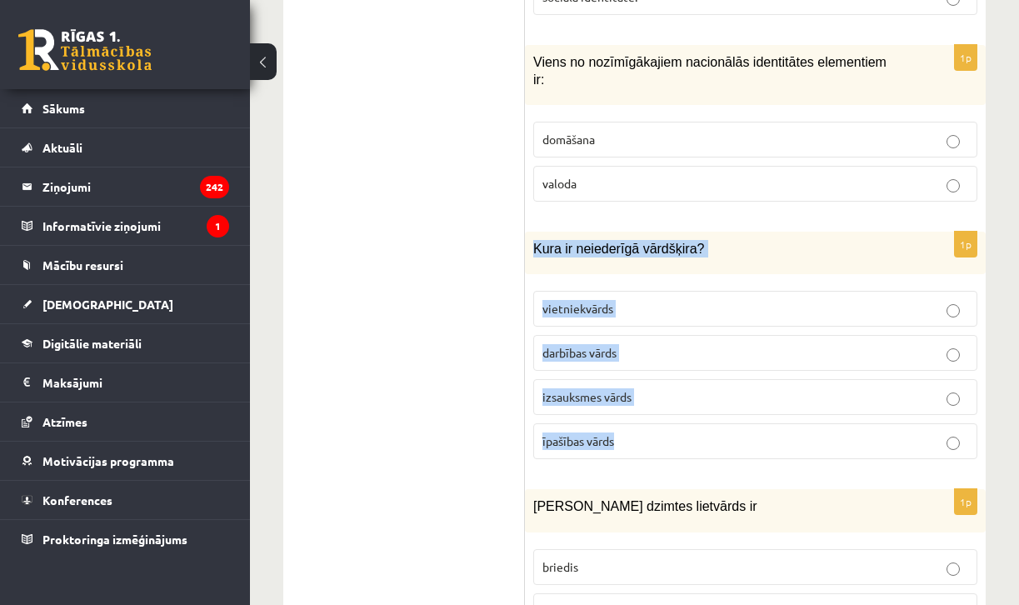
drag, startPoint x: 535, startPoint y: 203, endPoint x: 648, endPoint y: 422, distance: 246.7
click at [648, 422] on div "1p Kura ir neiederīgā vārdšķira? vietniekvārds darbības vārds izsauksmes vārds …" at bounding box center [755, 352] width 461 height 241
copy div "Kura ir neiederīgā vārdšķira? vietniekvārds darbības vārds izsauksmes vārds īpa…"
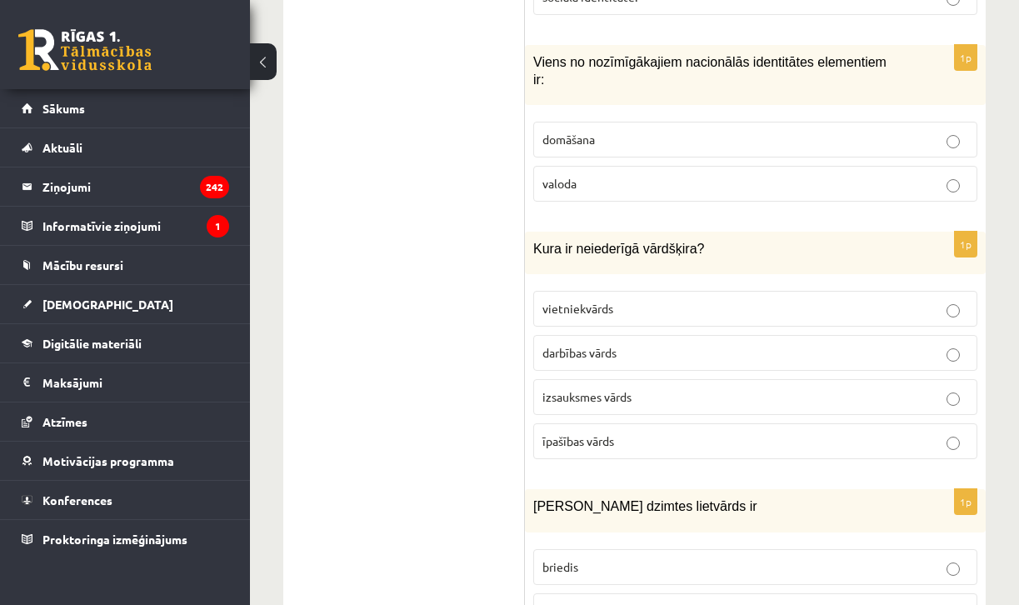
click at [411, 321] on ul "1. uzdevums 2. uzdevums 3. uzdevums" at bounding box center [412, 539] width 225 height 8126
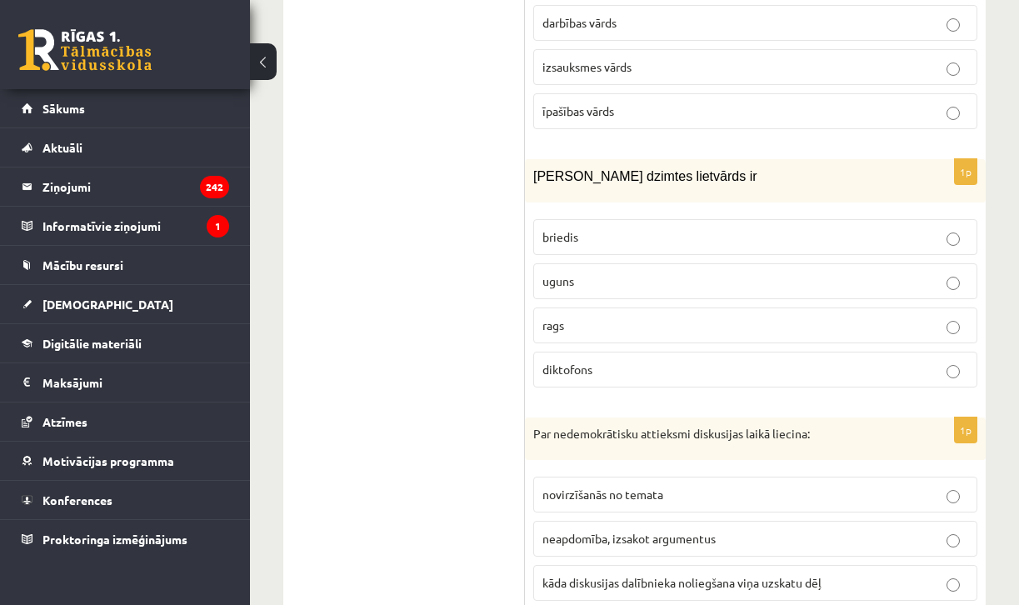
scroll to position [4488, 0]
click at [573, 316] on p "rags" at bounding box center [755, 324] width 426 height 17
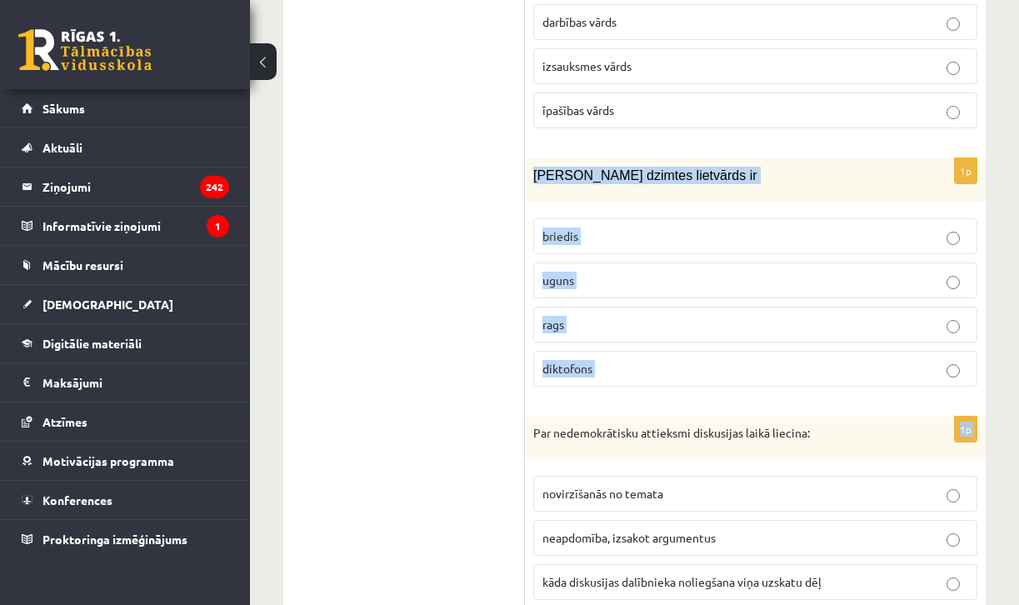
drag, startPoint x: 535, startPoint y: 128, endPoint x: 649, endPoint y: 359, distance: 257.5
click at [649, 359] on form "1p Latviešu valodā ir 5 vārdšķiras 8 vārdšķiras 10 vārdšķiras 9 vārdšķiras 1p D…" at bounding box center [755, 208] width 427 height 8126
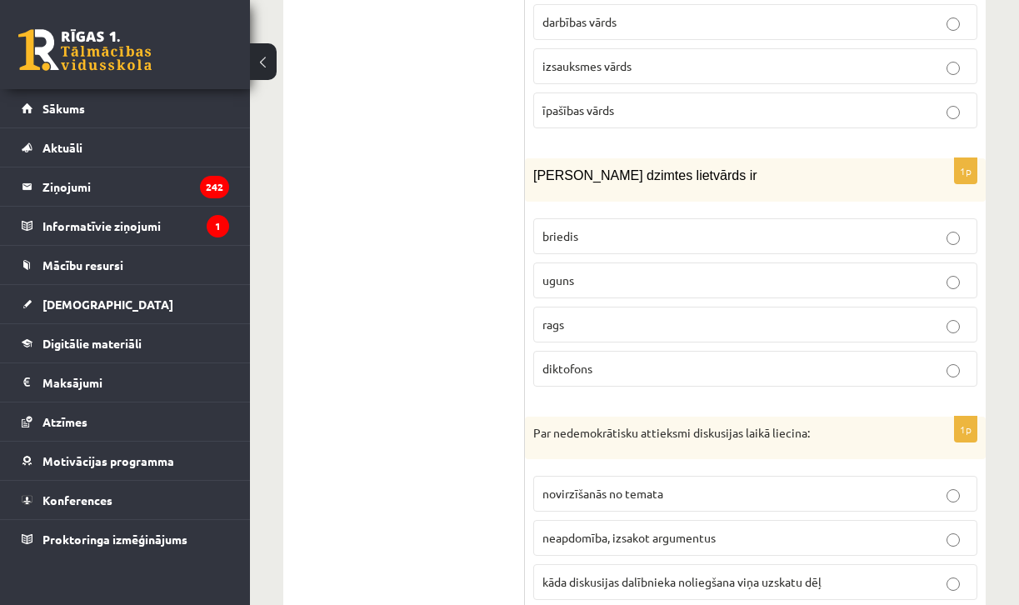
click at [507, 173] on ul "1. uzdevums 2. uzdevums 3. uzdevums" at bounding box center [412, 208] width 225 height 8126
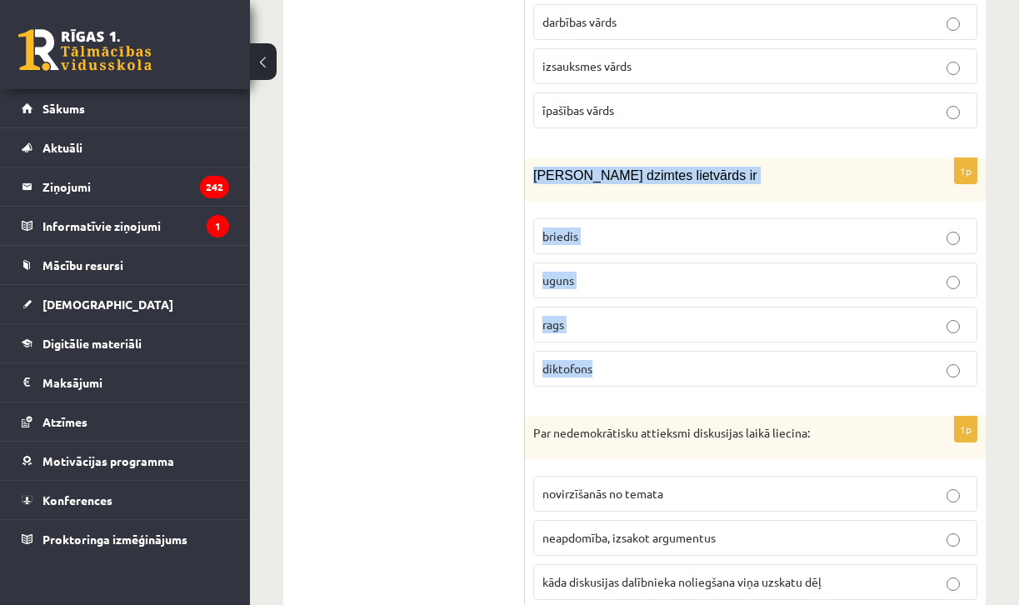
drag, startPoint x: 536, startPoint y: 131, endPoint x: 627, endPoint y: 333, distance: 222.2
click at [627, 333] on div "1p Sieviešu dzimtes lietvārds ir [GEOGRAPHIC_DATA] uguns rags diktofons" at bounding box center [755, 278] width 461 height 241
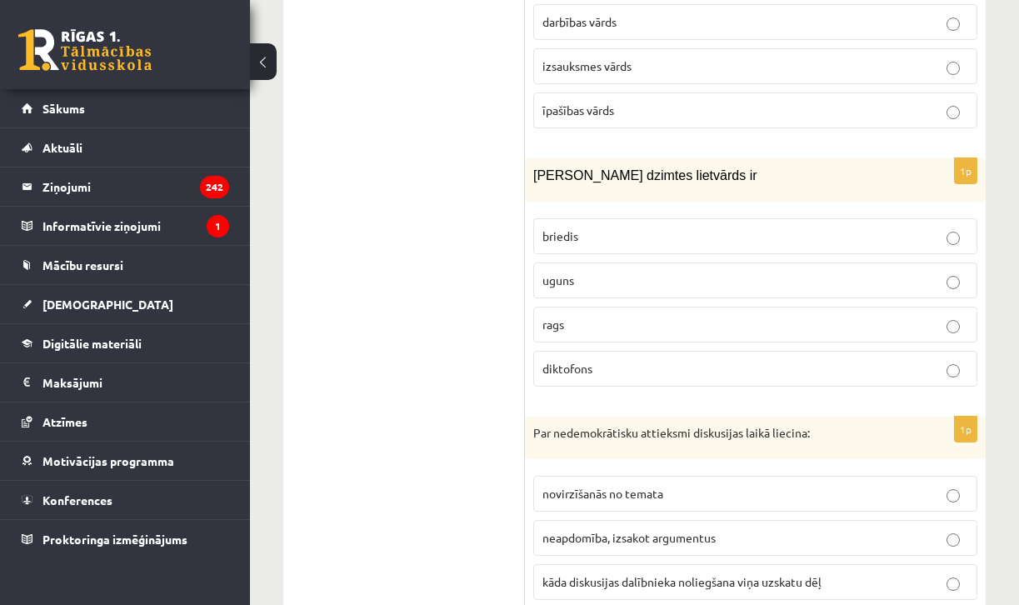
click at [514, 274] on ul "1. uzdevums 2. uzdevums 3. uzdevums" at bounding box center [412, 208] width 225 height 8126
click at [551, 272] on span "uguns" at bounding box center [558, 279] width 32 height 15
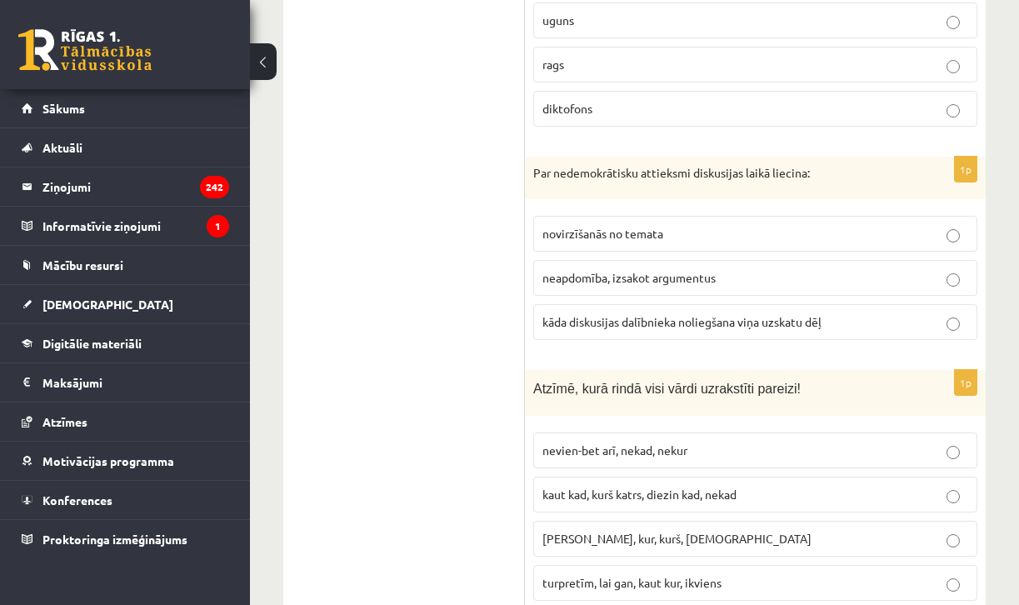
scroll to position [4749, 0]
click at [657, 302] on label "kāda diskusijas dalībnieka noliegšana viņa uzskatu dēļ" at bounding box center [755, 320] width 444 height 36
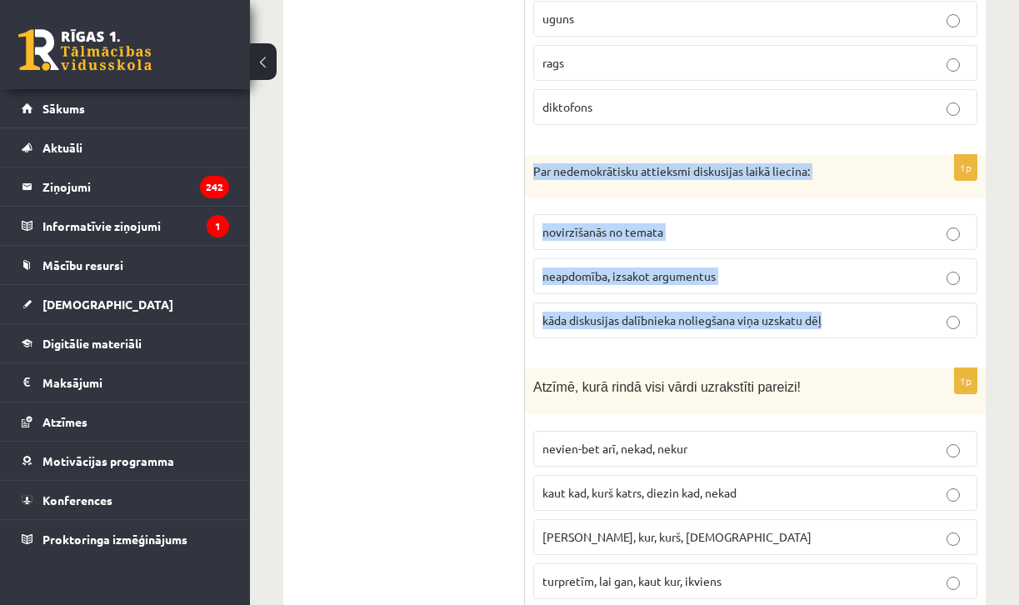
drag, startPoint x: 535, startPoint y: 127, endPoint x: 838, endPoint y: 287, distance: 342.9
click at [838, 287] on div "1p Par nedemokrātisku attieksmi diskusijas laikā liecina: novirzīšanās no temat…" at bounding box center [755, 253] width 461 height 197
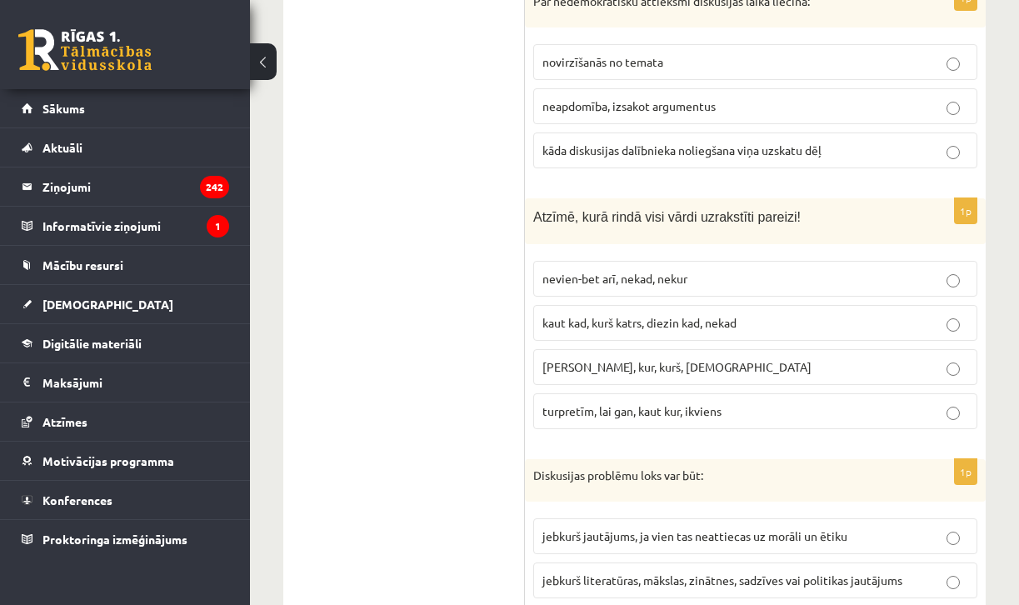
scroll to position [4949, 0]
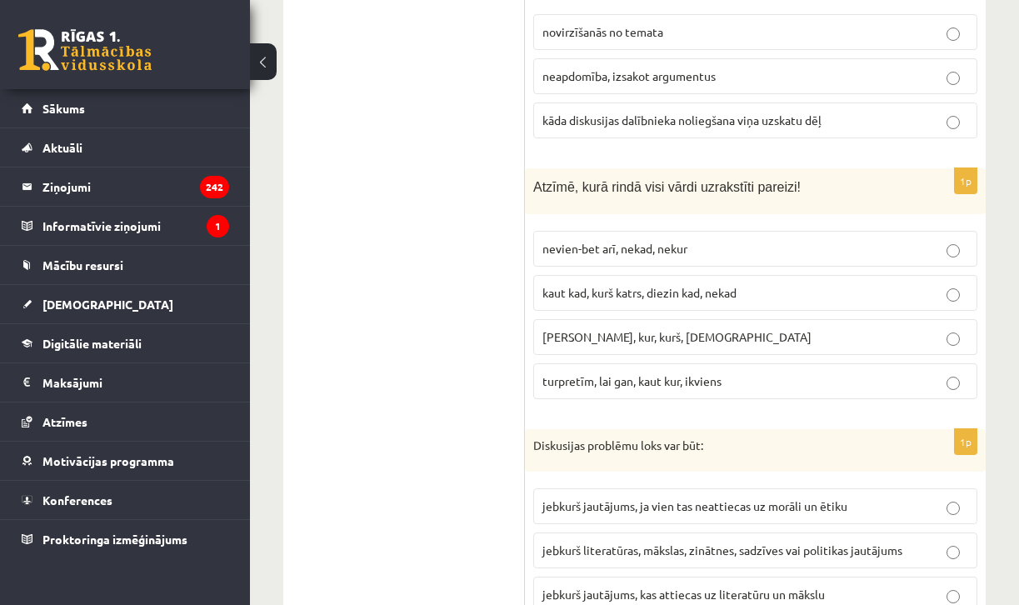
click at [587, 363] on label "turpretīm, lai gan, kaut kur, ikviens" at bounding box center [755, 381] width 444 height 36
click at [578, 328] on p "[PERSON_NAME], kur, kurš, [DEMOGRAPHIC_DATA]" at bounding box center [755, 336] width 426 height 17
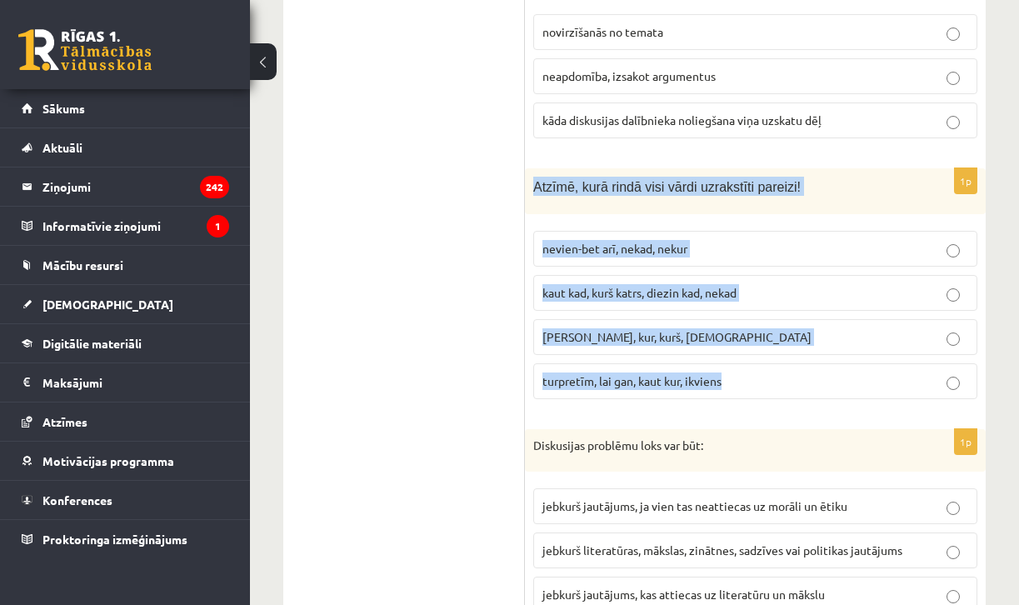
drag, startPoint x: 532, startPoint y: 144, endPoint x: 770, endPoint y: 342, distance: 309.4
click at [769, 342] on div "1p Atzīmē, kurā [PERSON_NAME] vārdi uzrakstīti pareizi! nevien-bet arī, nekad, …" at bounding box center [755, 290] width 461 height 244
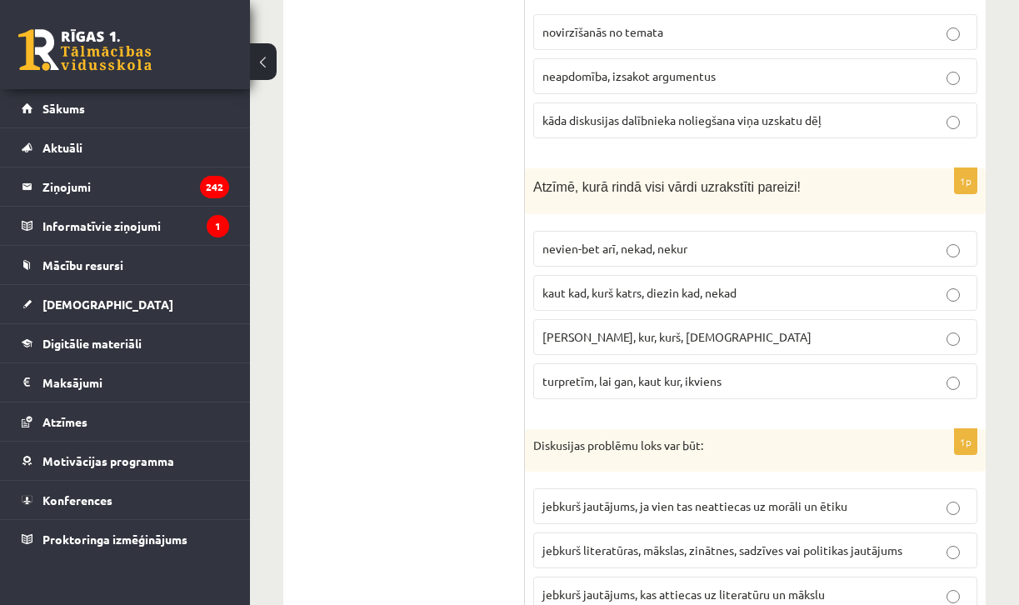
click at [611, 373] on span "turpretīm, lai gan, kaut kur, ikviens" at bounding box center [631, 380] width 179 height 15
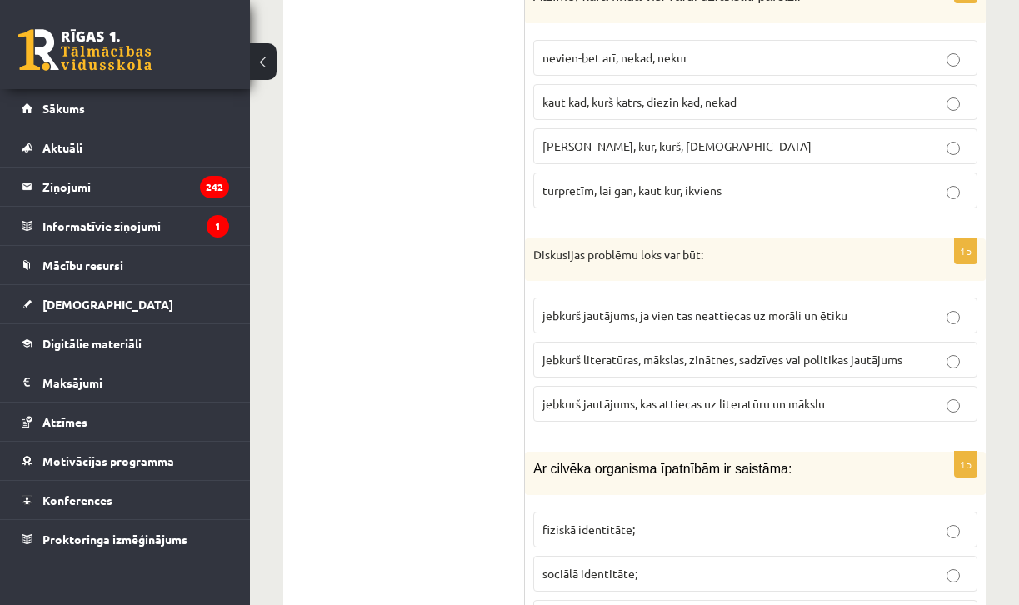
scroll to position [5122, 0]
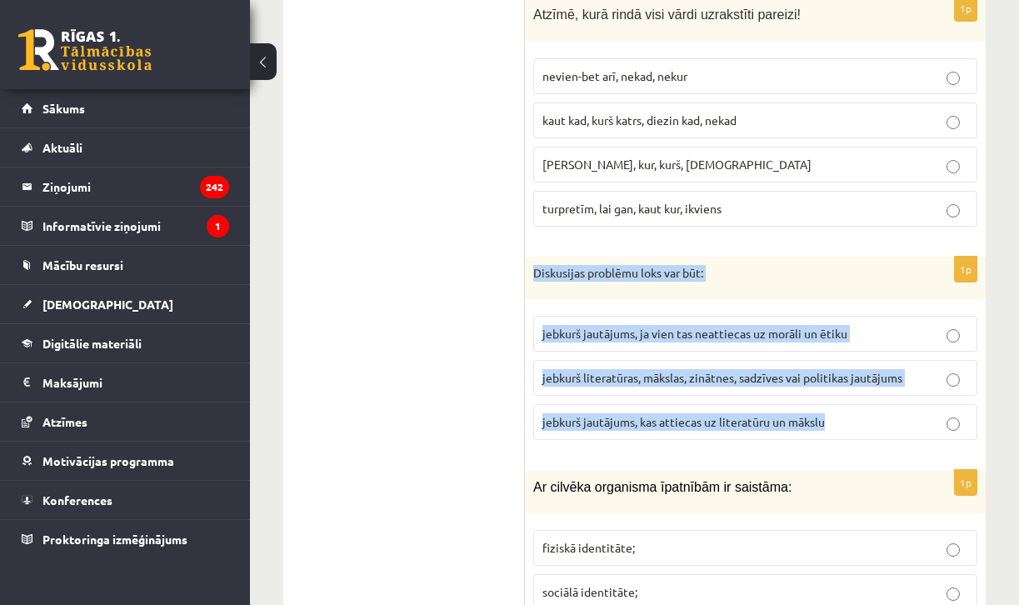
drag, startPoint x: 534, startPoint y: 231, endPoint x: 852, endPoint y: 379, distance: 351.1
click at [852, 379] on div "1p Diskusijas problēmu loks var būt: jebkurš jautājums, ja vien tas neattiecas …" at bounding box center [755, 355] width 461 height 197
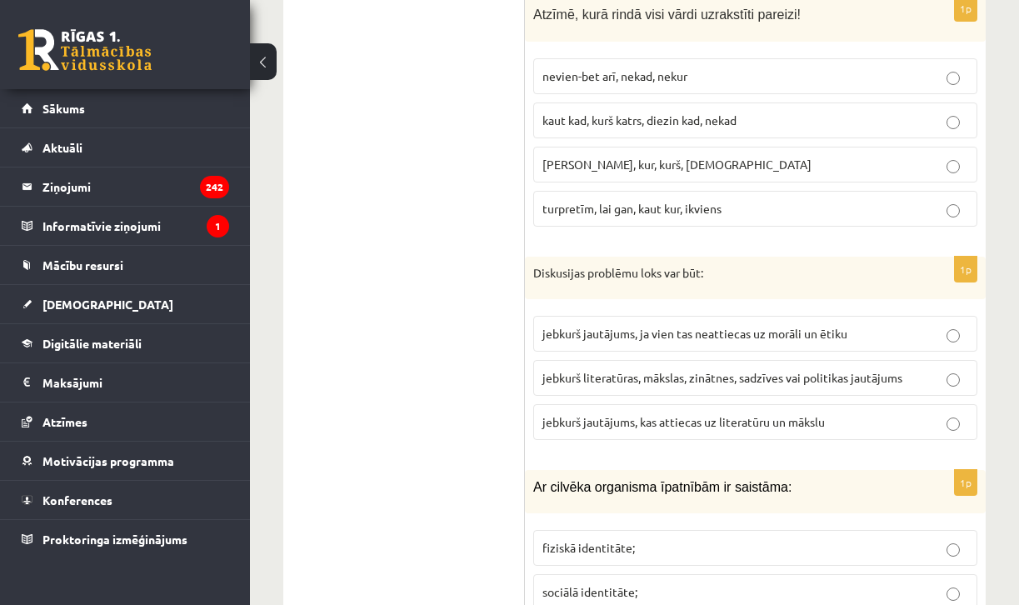
click at [577, 370] on span "jebkurš literatūras, mākslas, zinātnes, sadzīves vai politikas jautājums" at bounding box center [722, 377] width 360 height 15
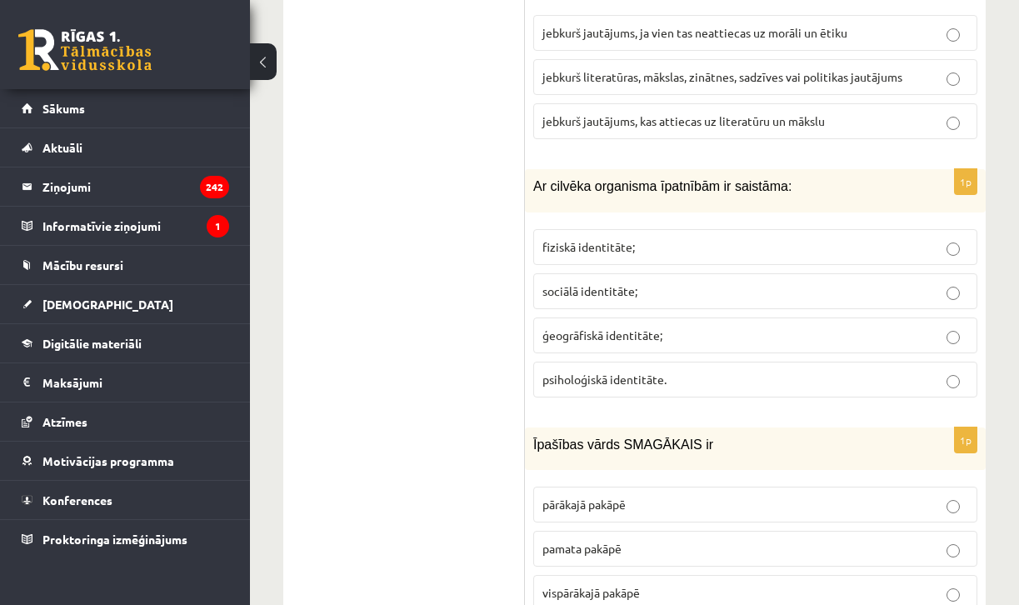
scroll to position [5426, 0]
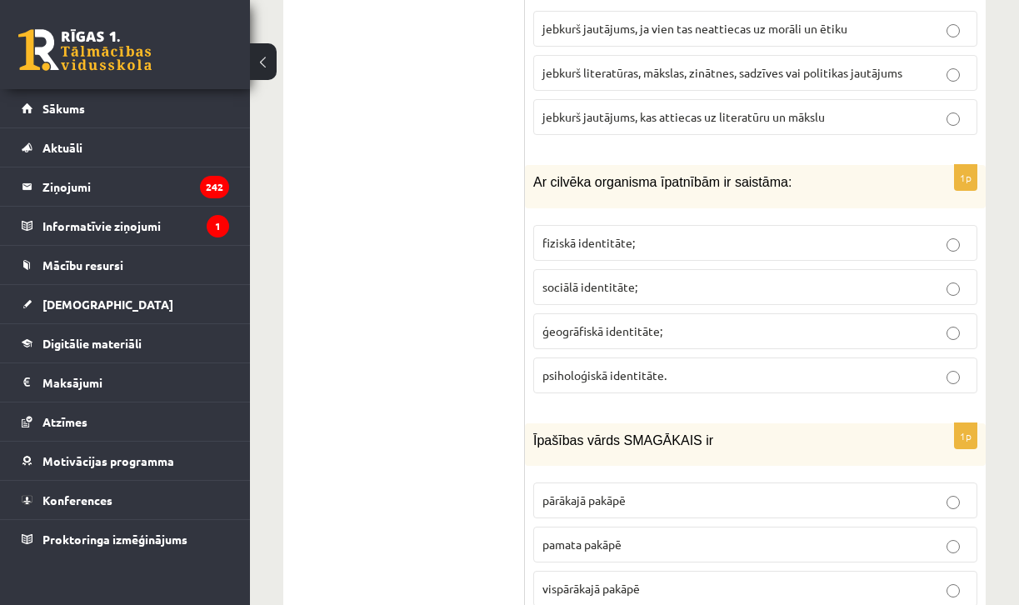
click at [574, 234] on p "fiziskā identitāte;" at bounding box center [755, 242] width 426 height 17
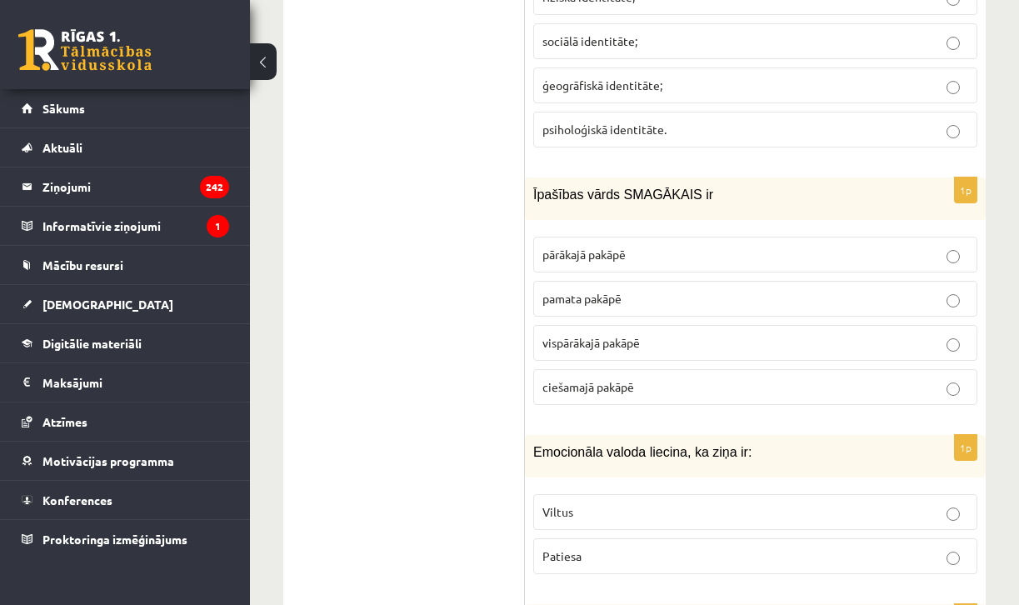
scroll to position [5674, 0]
click at [583, 333] on span "vispārākajā pakāpē" at bounding box center [590, 340] width 97 height 15
click at [567, 245] on span "pārākajā pakāpē" at bounding box center [583, 252] width 83 height 15
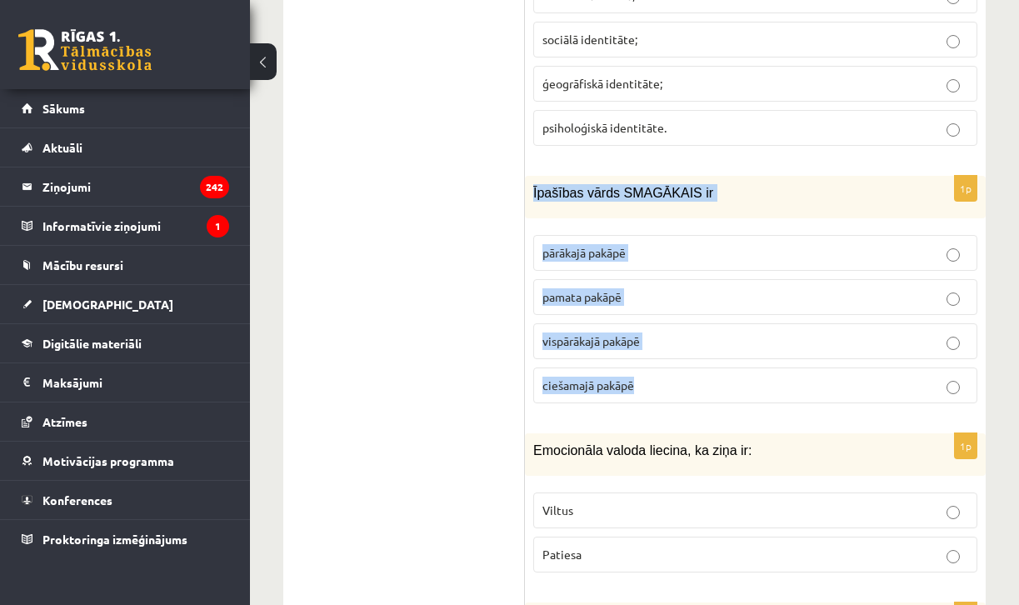
drag, startPoint x: 529, startPoint y: 142, endPoint x: 688, endPoint y: 352, distance: 264.1
click at [688, 352] on div "1p Īpašības vārds SMAGĀKAIS ir pārākajā pakāpē pamata pakāpē [GEOGRAPHIC_DATA] …" at bounding box center [755, 296] width 461 height 241
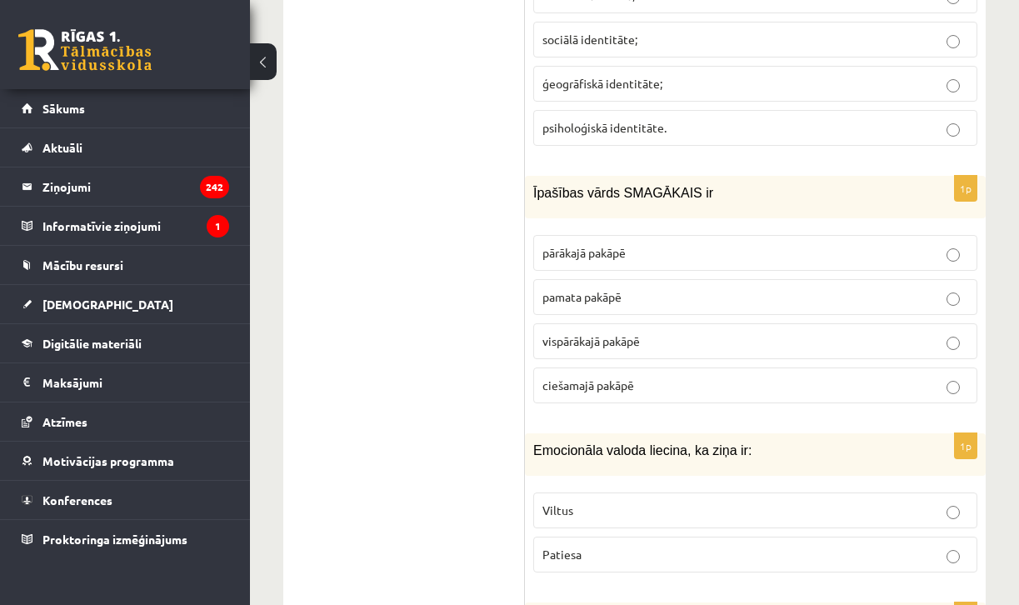
click at [596, 333] on span "vispārākajā pakāpē" at bounding box center [590, 340] width 97 height 15
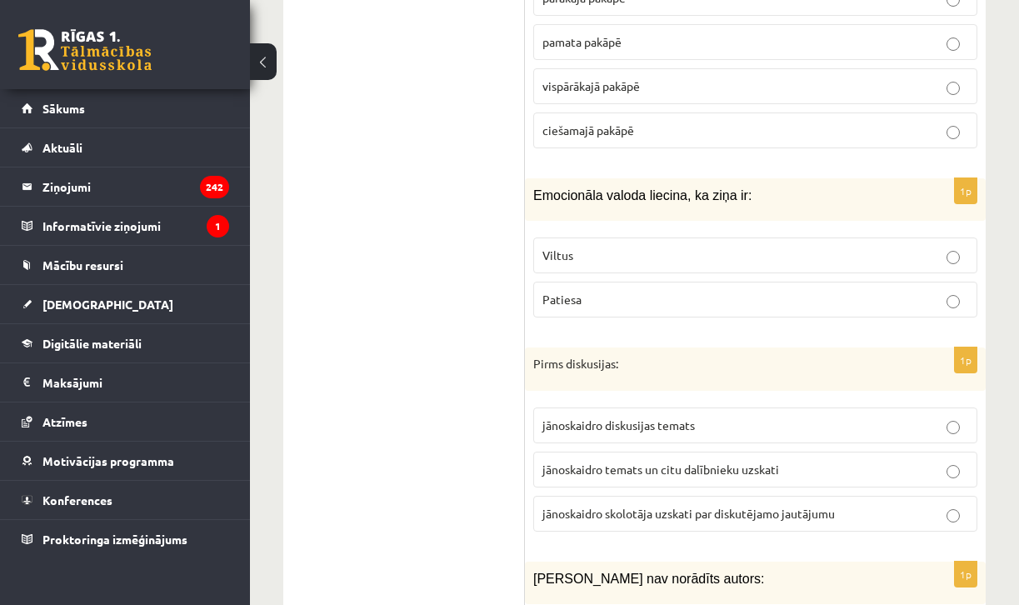
scroll to position [5931, 0]
click at [593, 245] on p "Viltus" at bounding box center [755, 253] width 426 height 17
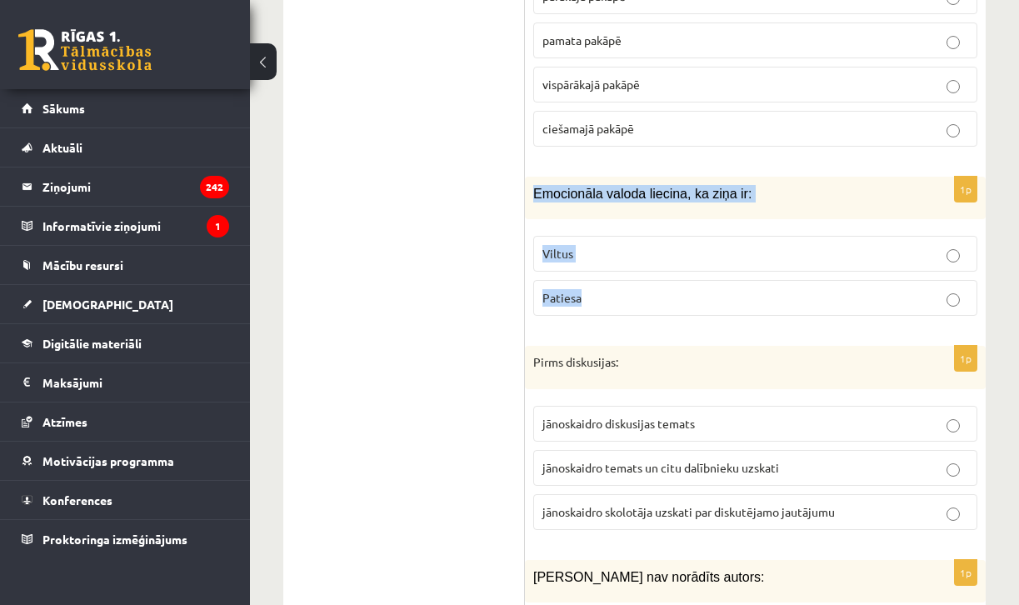
drag, startPoint x: 534, startPoint y: 144, endPoint x: 639, endPoint y: 264, distance: 159.4
click at [639, 264] on div "1p Emocionāla valoda liecina, ka ziņa ir: Viltus [GEOGRAPHIC_DATA]" at bounding box center [755, 253] width 461 height 152
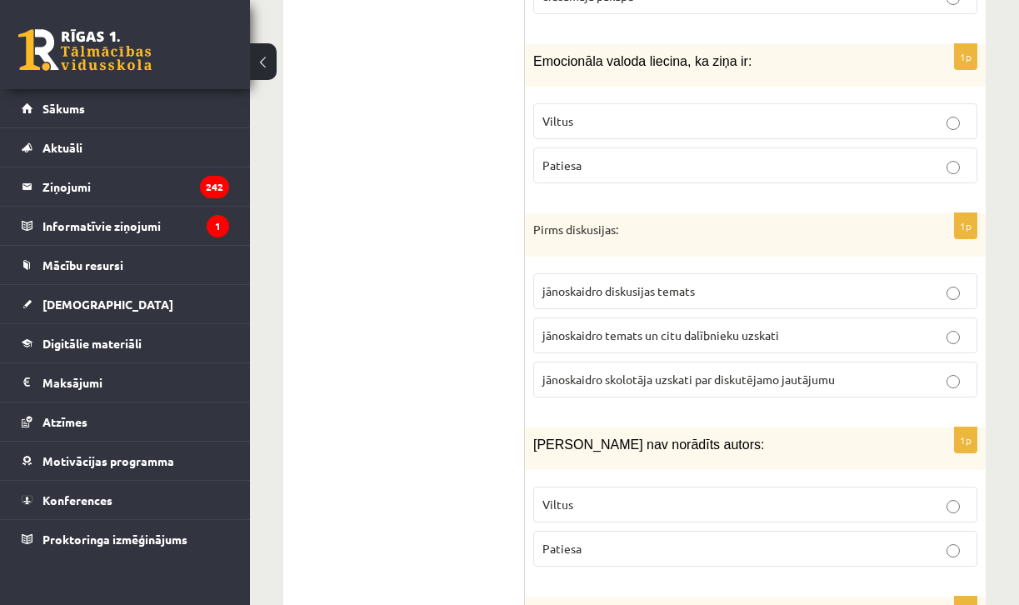
scroll to position [6084, 0]
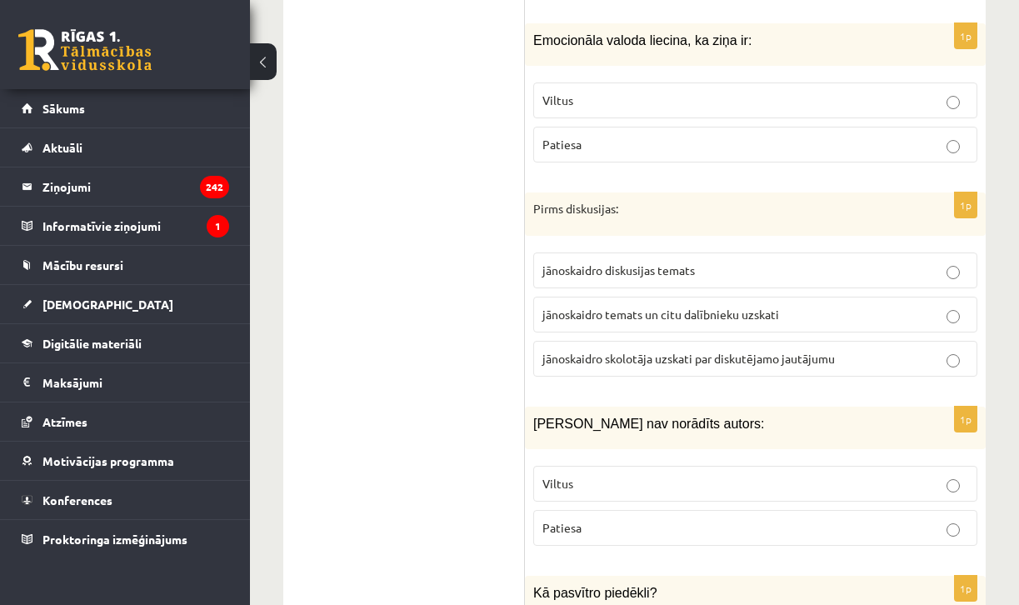
click at [646, 307] on span "jānoskaidro temats un citu dalībnieku uzskati" at bounding box center [660, 314] width 237 height 15
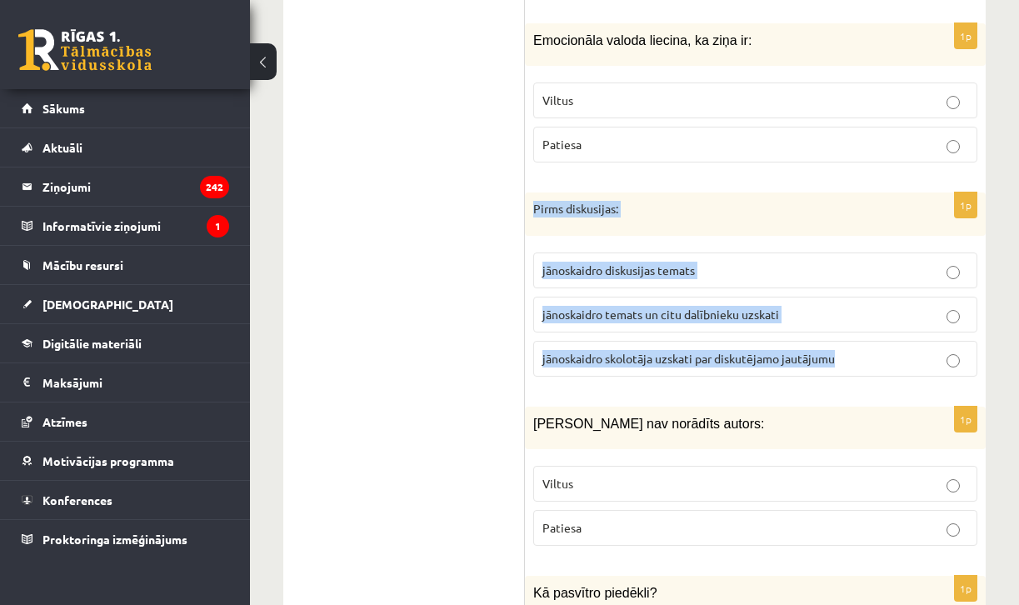
drag, startPoint x: 530, startPoint y: 162, endPoint x: 877, endPoint y: 332, distance: 386.8
click at [877, 332] on div "1p Pirms diskusijas: jānoskaidro diskusijas temats jānoskaidro temats un citu d…" at bounding box center [755, 290] width 461 height 197
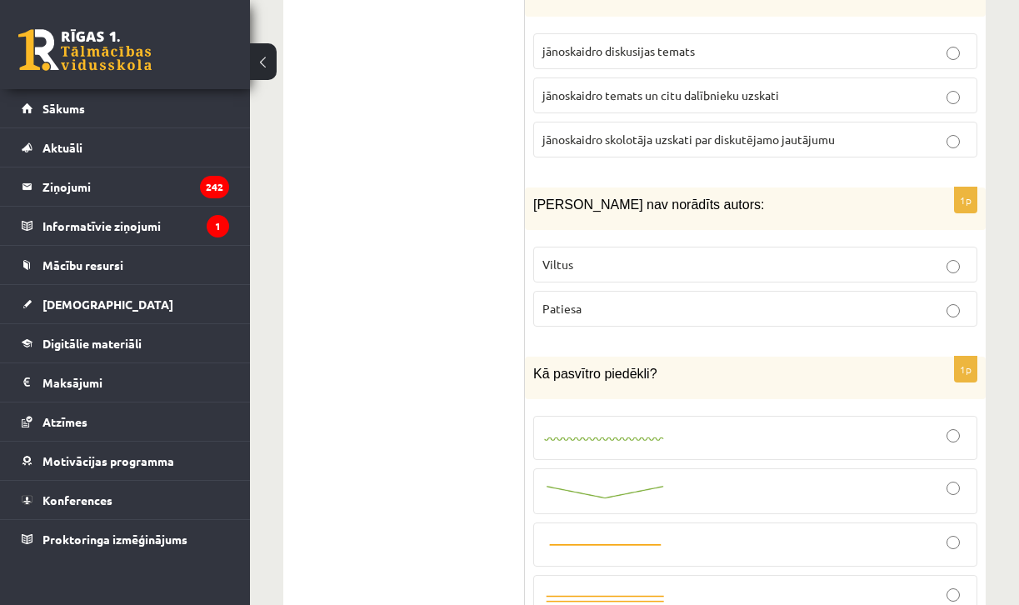
scroll to position [6306, 0]
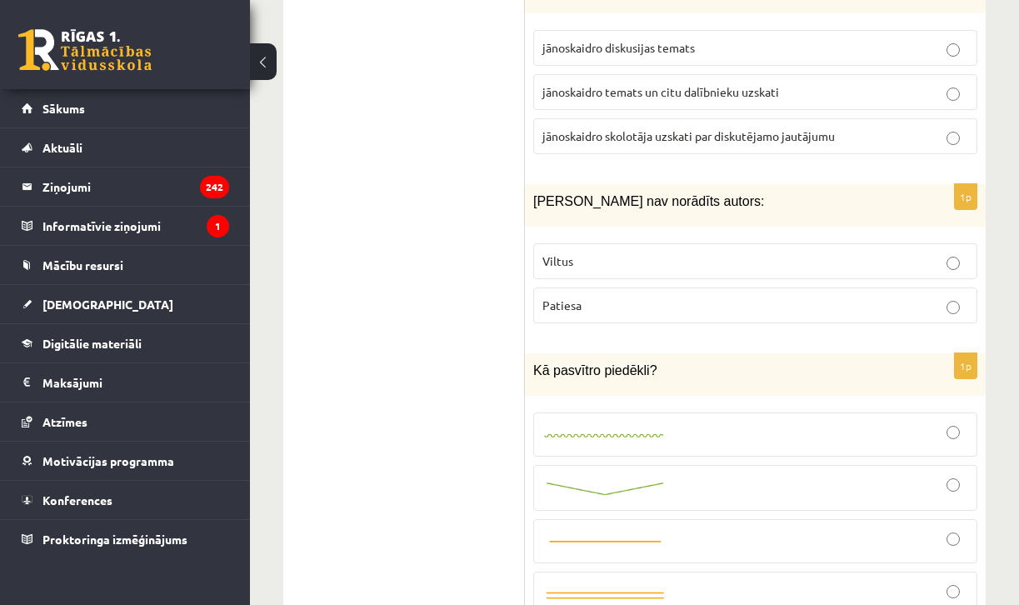
click at [574, 243] on label "Viltus" at bounding box center [755, 261] width 444 height 36
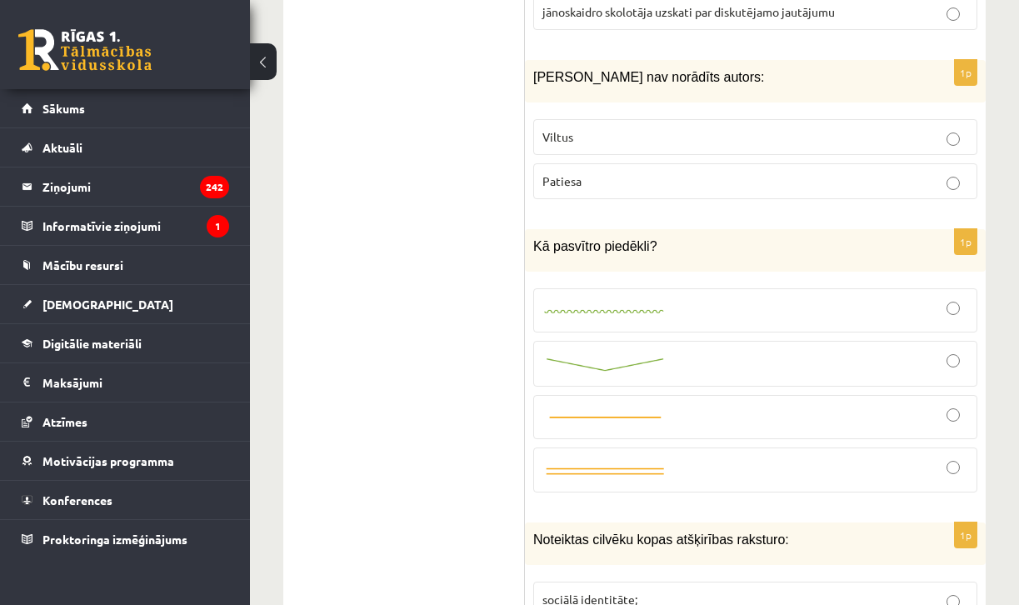
scroll to position [6433, 0]
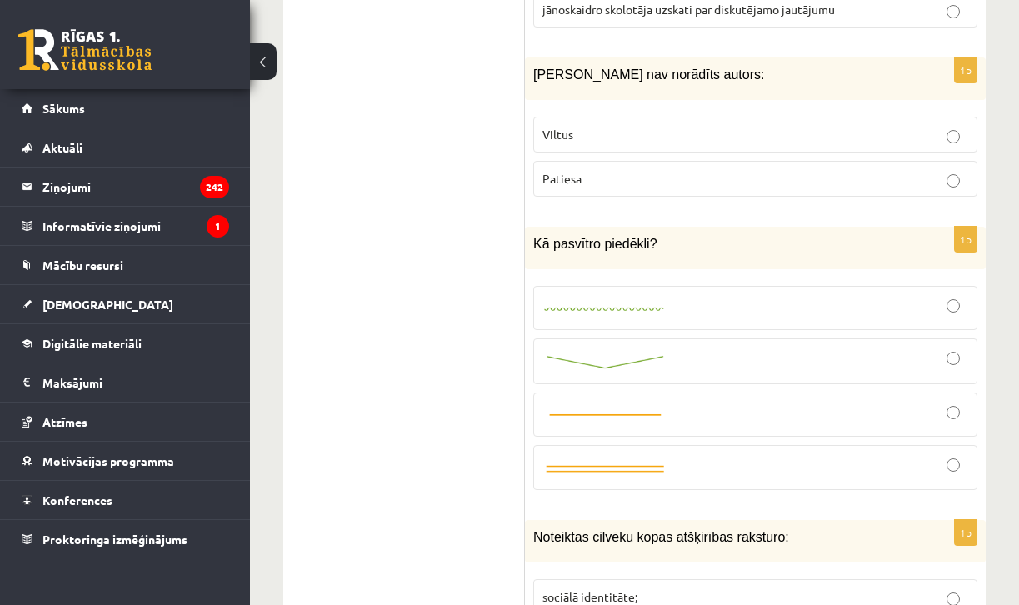
click at [612, 338] on label at bounding box center [755, 361] width 444 height 46
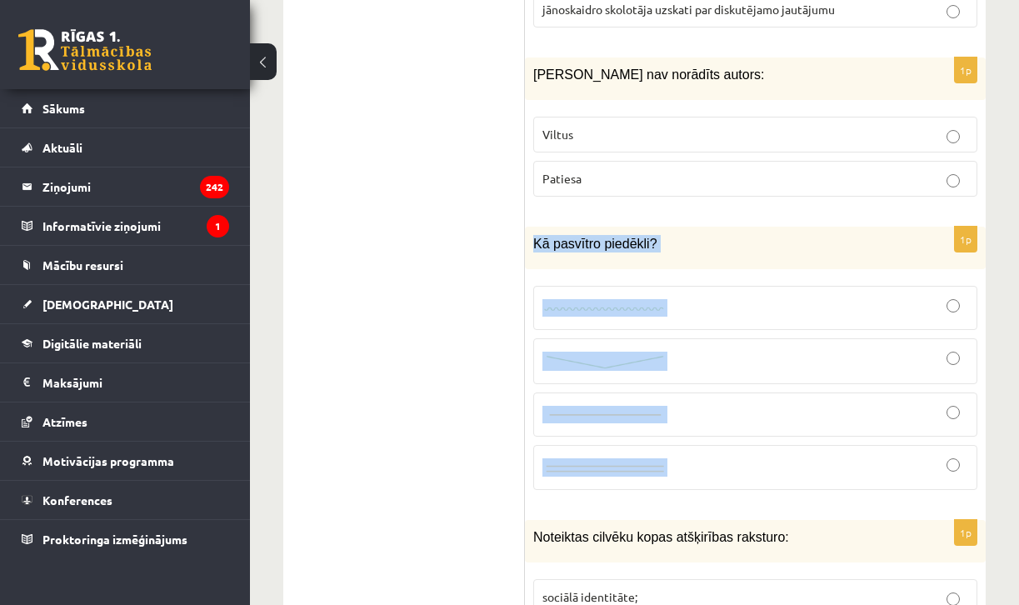
drag, startPoint x: 533, startPoint y: 195, endPoint x: 678, endPoint y: 434, distance: 279.6
click at [678, 434] on div "1p Kā pasvītro piedēkli?" at bounding box center [755, 365] width 461 height 277
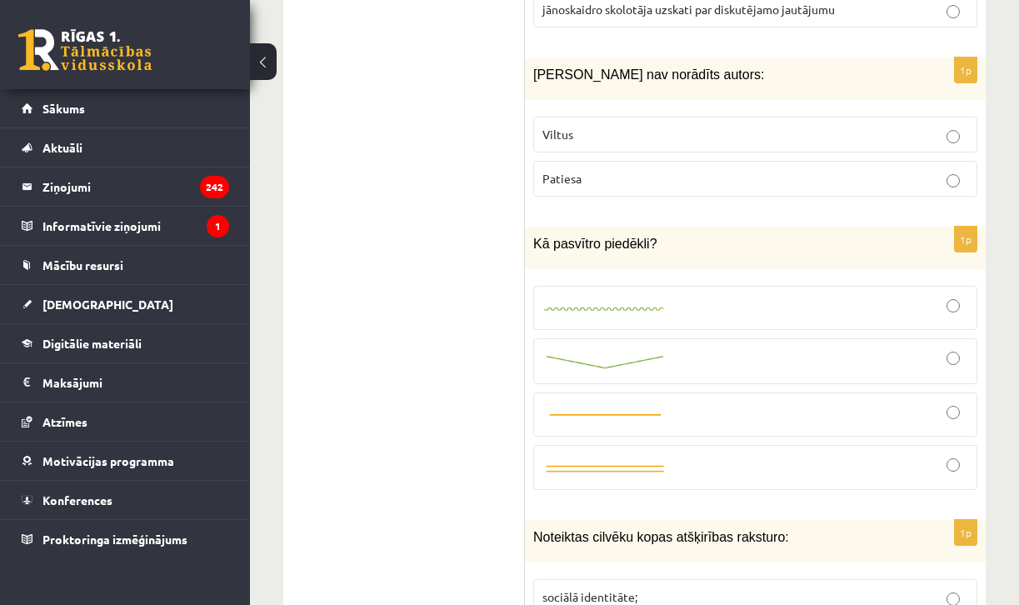
click at [658, 304] on img at bounding box center [604, 309] width 125 height 11
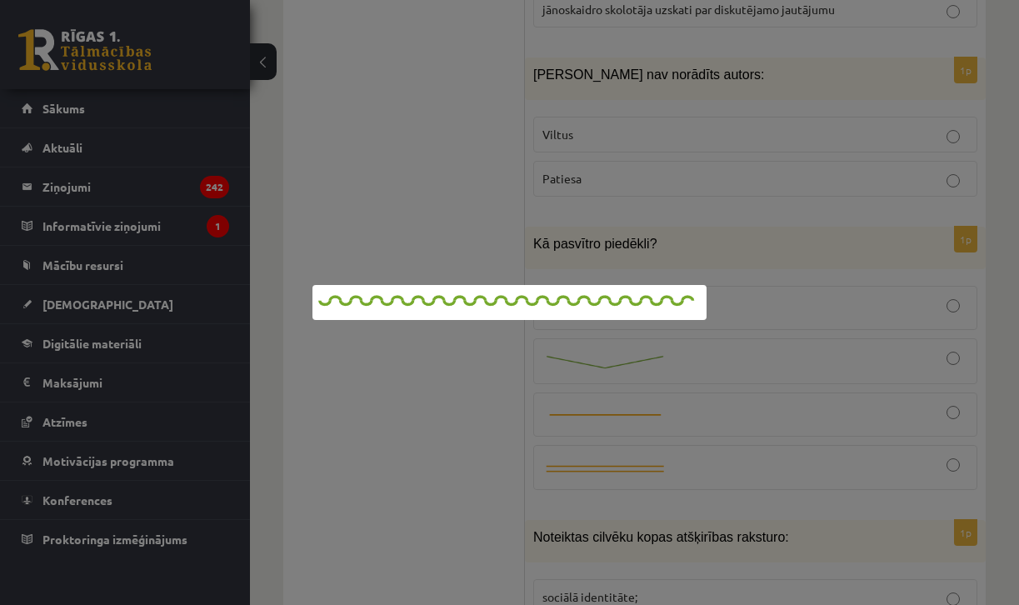
scroll to position [6493, 0]
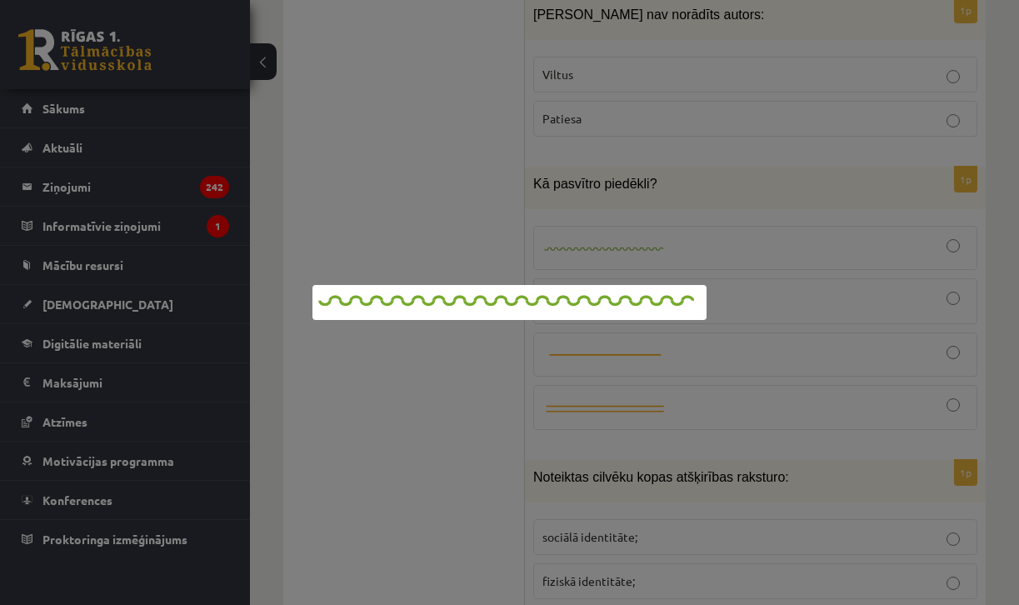
click at [451, 207] on div at bounding box center [509, 302] width 1019 height 605
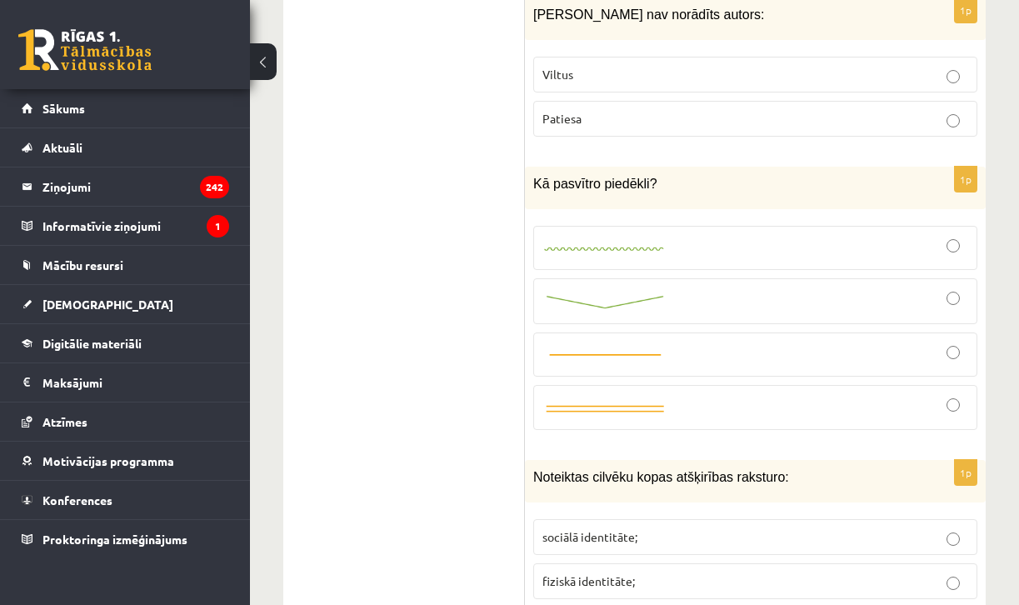
click at [960, 235] on div at bounding box center [755, 248] width 426 height 26
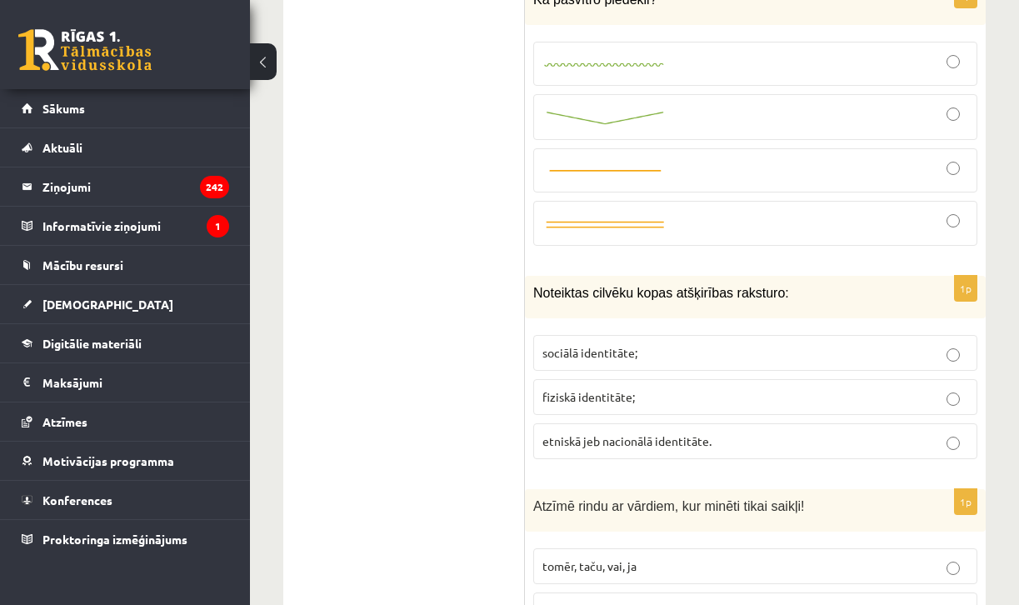
scroll to position [6684, 0]
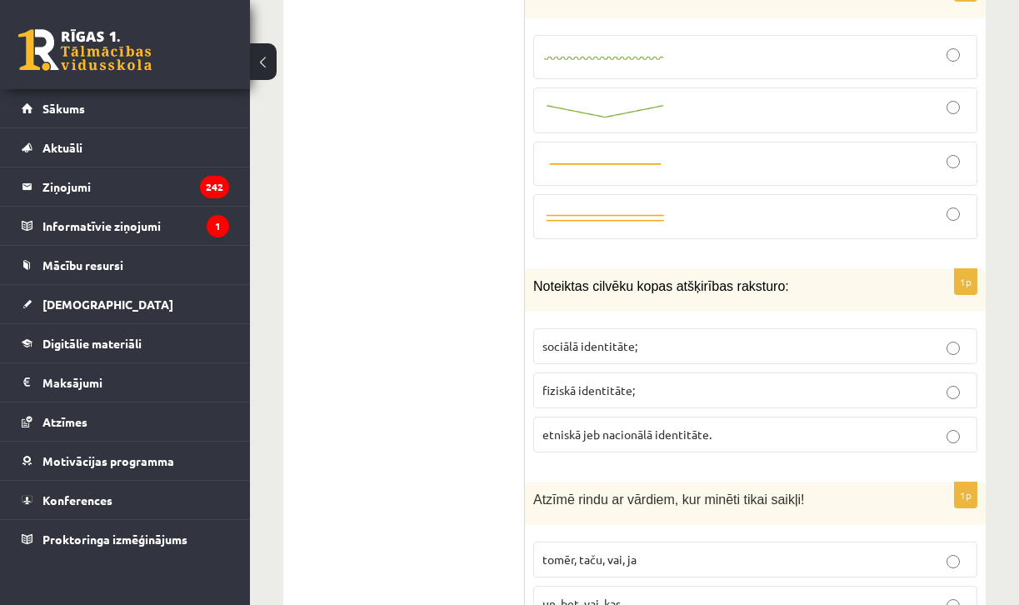
click at [574, 338] on span "sociālā identitāte;" at bounding box center [589, 345] width 95 height 15
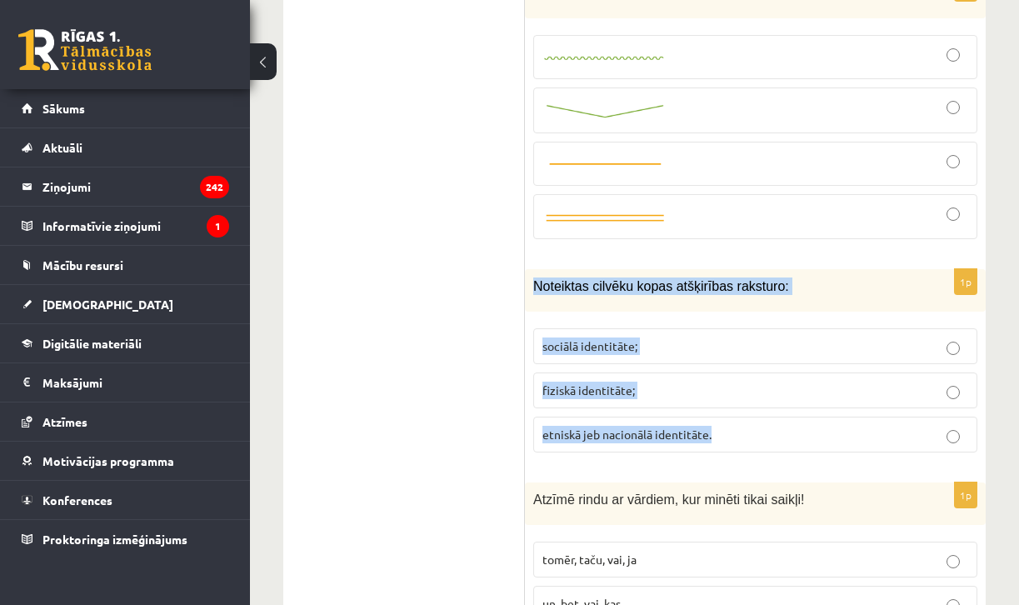
drag, startPoint x: 534, startPoint y: 237, endPoint x: 719, endPoint y: 385, distance: 236.6
click at [719, 385] on div "1p Noteiktas cilvēku kopas atšķirības raksturo: sociālā identitāte; fiziskā ide…" at bounding box center [755, 367] width 461 height 197
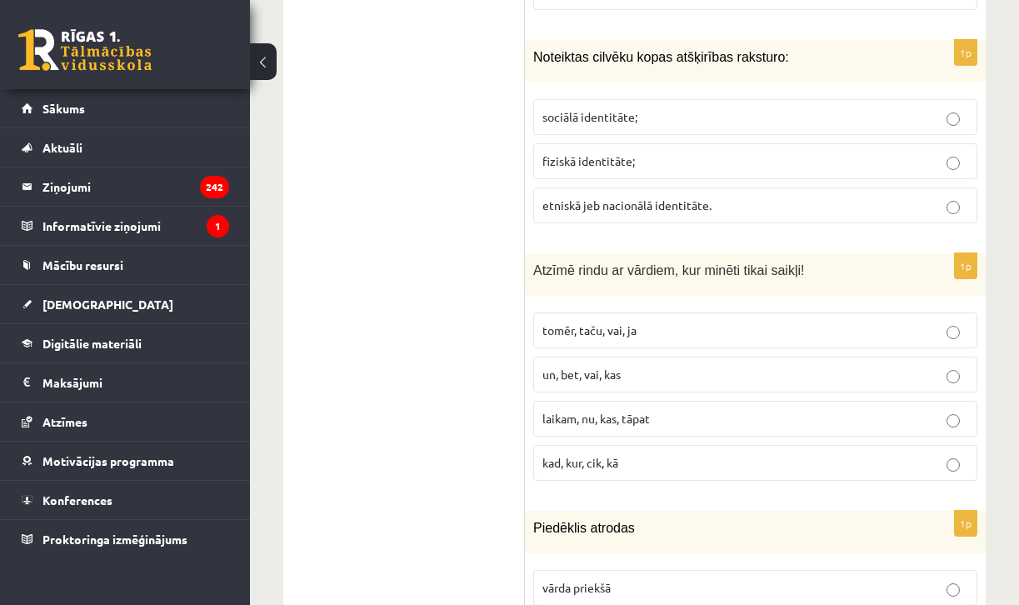
scroll to position [6913, 0]
click at [569, 367] on span "un, bet, vai, kas" at bounding box center [581, 374] width 78 height 15
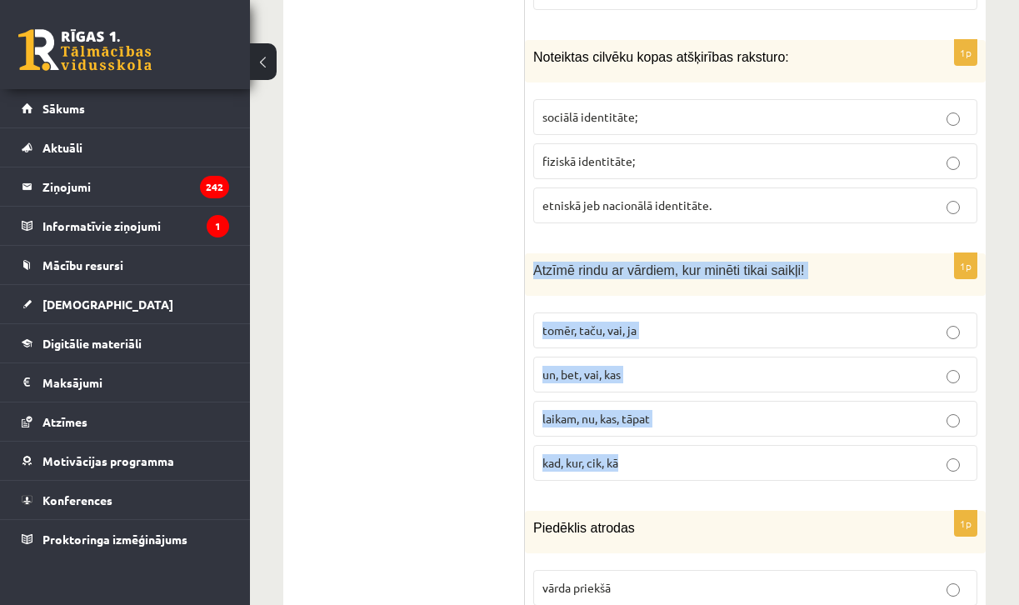
drag, startPoint x: 533, startPoint y: 222, endPoint x: 667, endPoint y: 431, distance: 247.3
click at [667, 431] on div "1p Atzīmē rindu ar vārdiem, kur minēti tikai saikļi! tomēr, taču, vai, ja un, b…" at bounding box center [755, 373] width 461 height 241
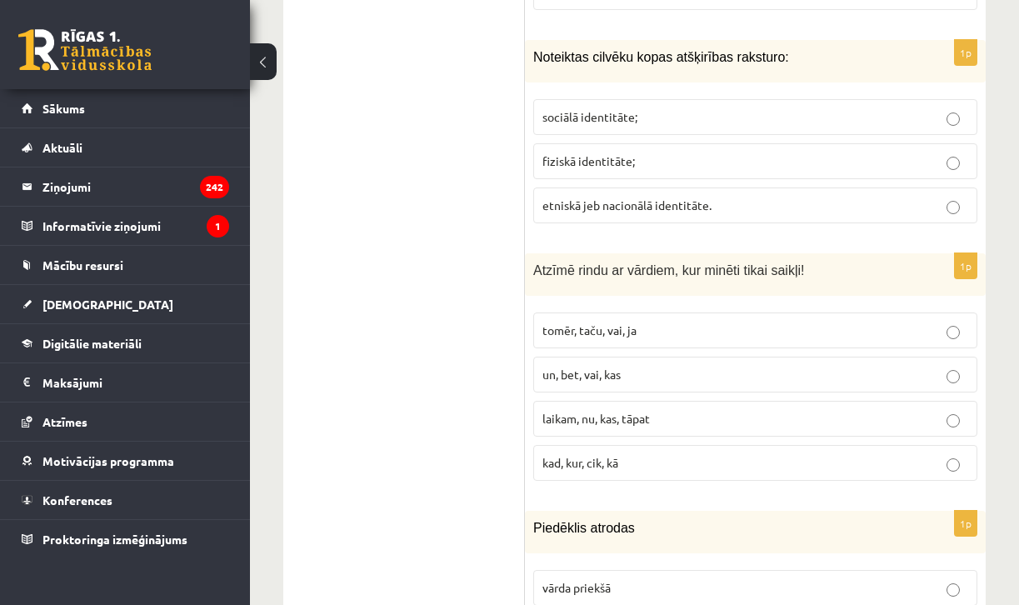
click at [579, 312] on label "tomēr, taču, vai, ja" at bounding box center [755, 330] width 444 height 36
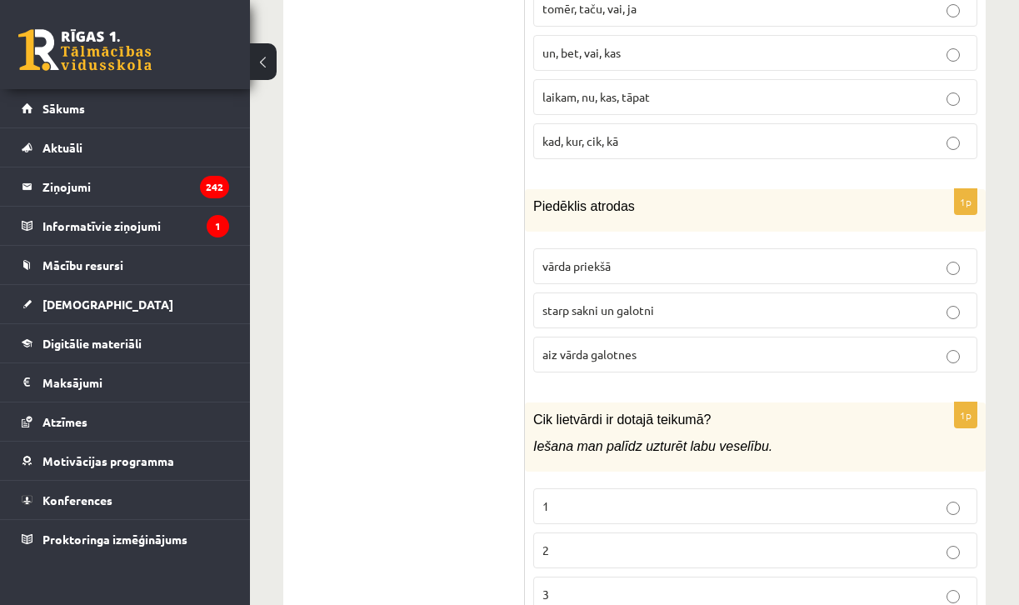
scroll to position [7238, 0]
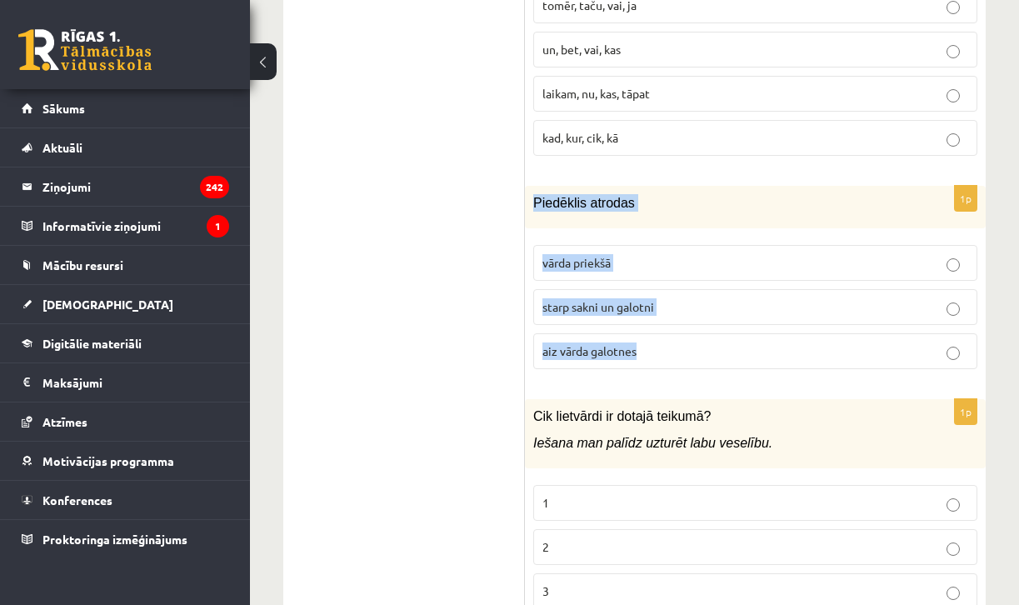
drag, startPoint x: 540, startPoint y: 147, endPoint x: 673, endPoint y: 312, distance: 212.1
click at [673, 312] on div "1p [GEOGRAPHIC_DATA] atrodas vārda priekšā starp sakni un galotni aiz vārda gal…" at bounding box center [755, 284] width 461 height 197
drag, startPoint x: 464, startPoint y: 240, endPoint x: 487, endPoint y: 240, distance: 22.5
click at [545, 289] on label "starp sakni un galotni" at bounding box center [755, 307] width 444 height 36
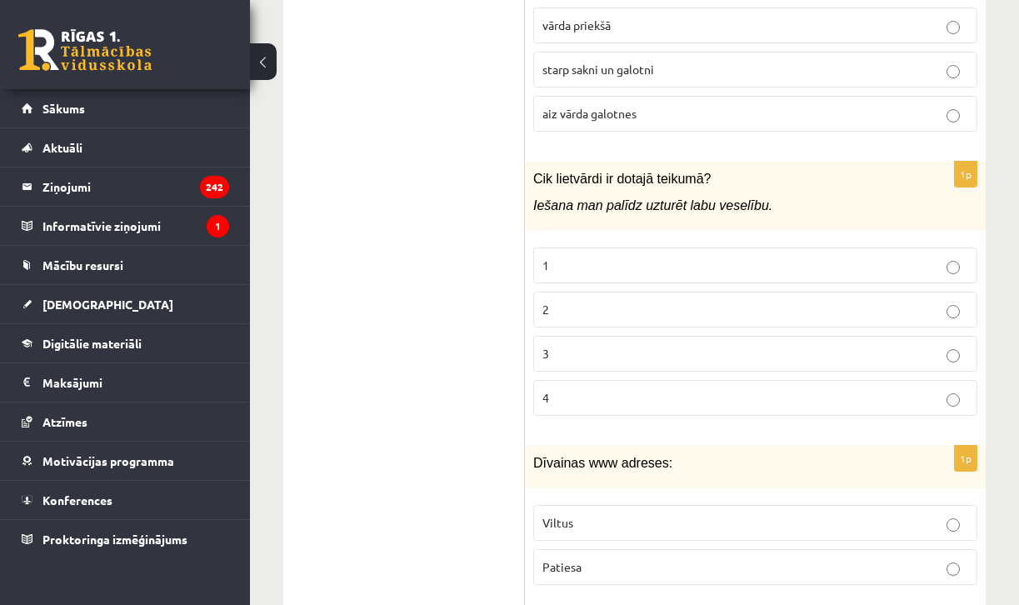
scroll to position [7478, 0]
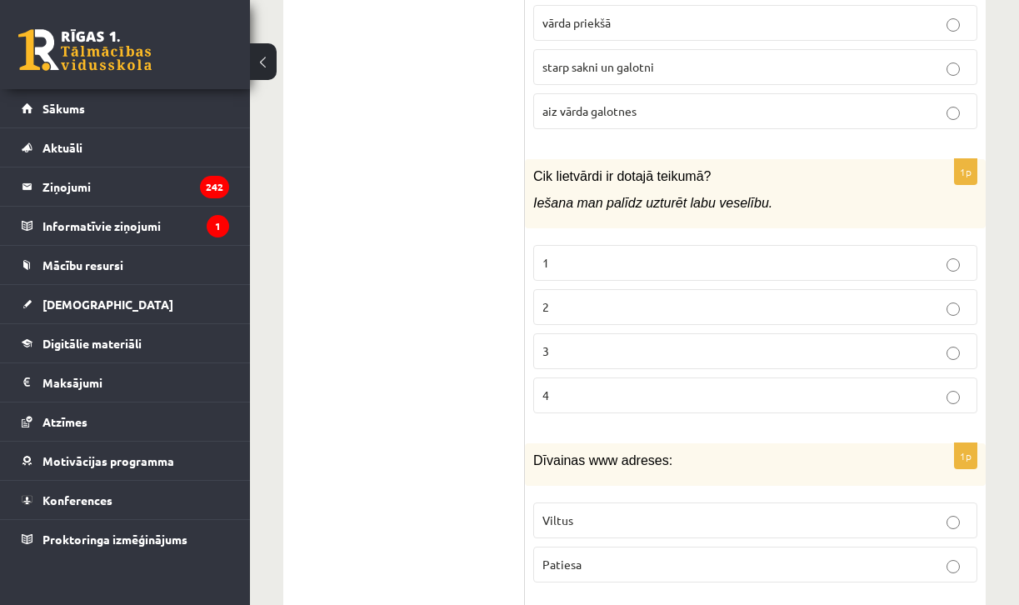
click at [545, 289] on label "2" at bounding box center [755, 307] width 444 height 36
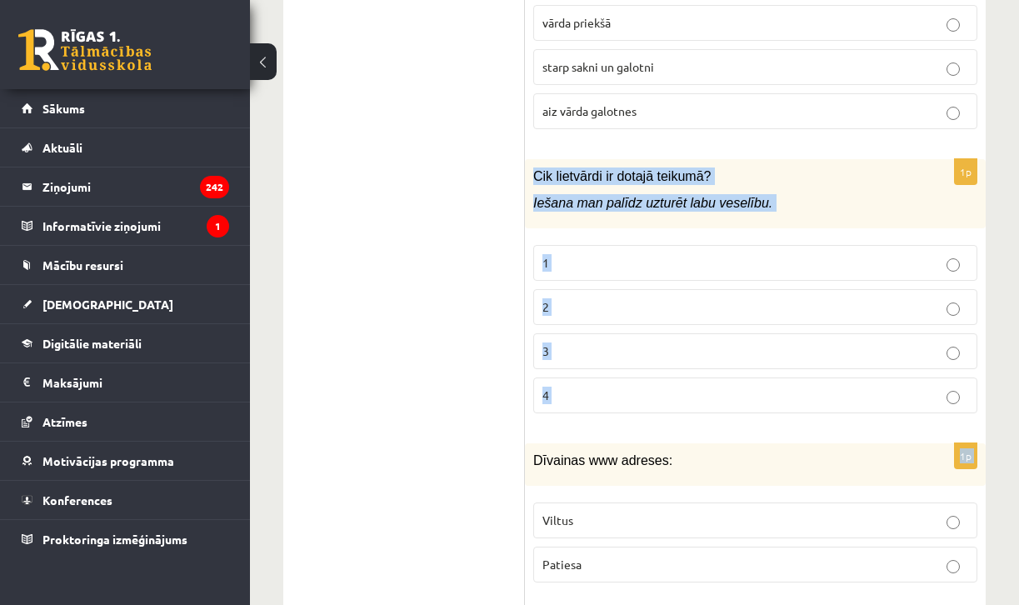
drag, startPoint x: 535, startPoint y: 127, endPoint x: 637, endPoint y: 392, distance: 284.6
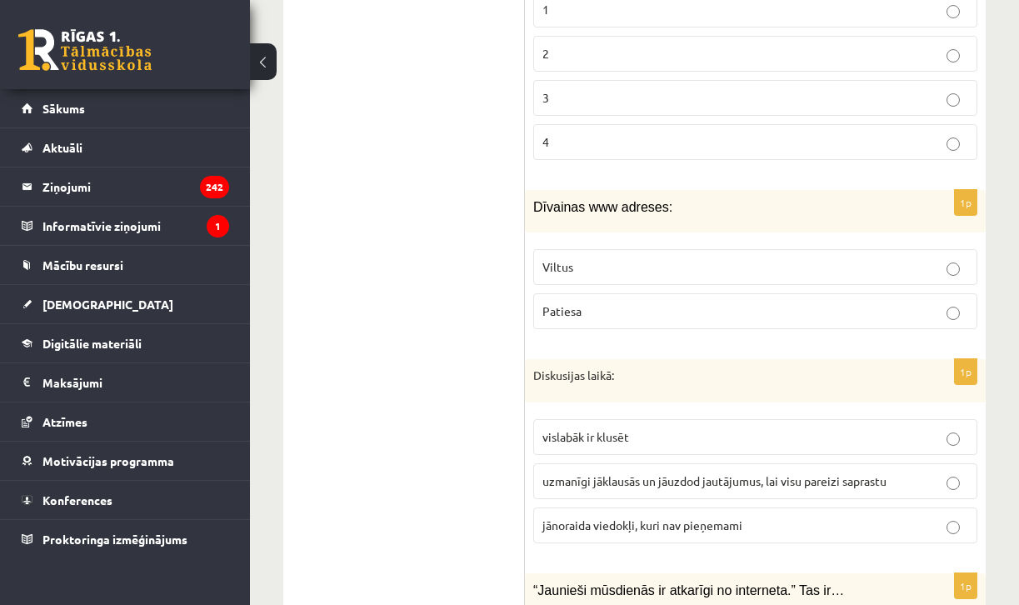
scroll to position [7734, 0]
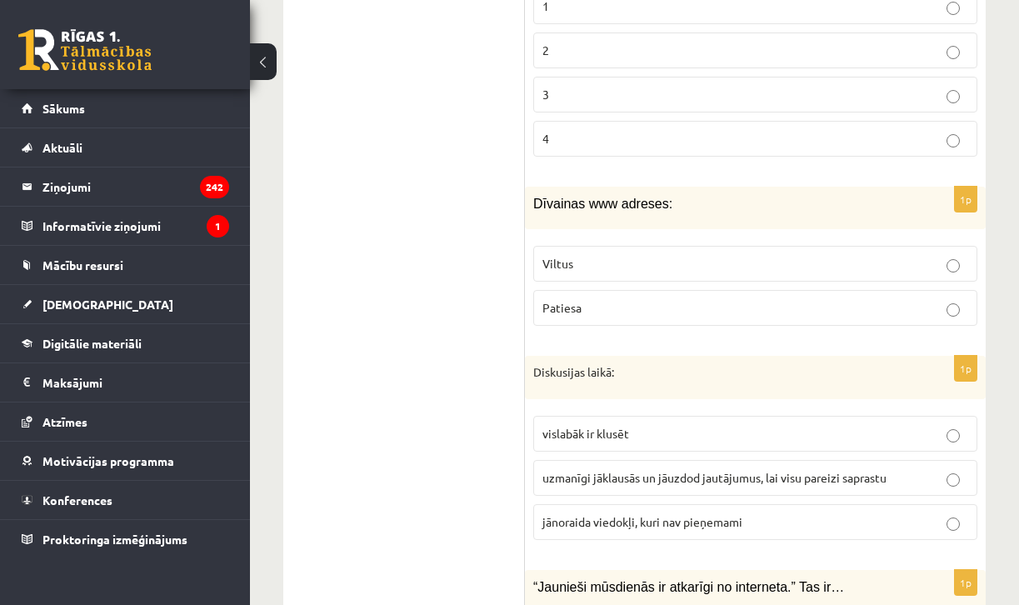
click at [572, 255] on p "Viltus" at bounding box center [755, 263] width 426 height 17
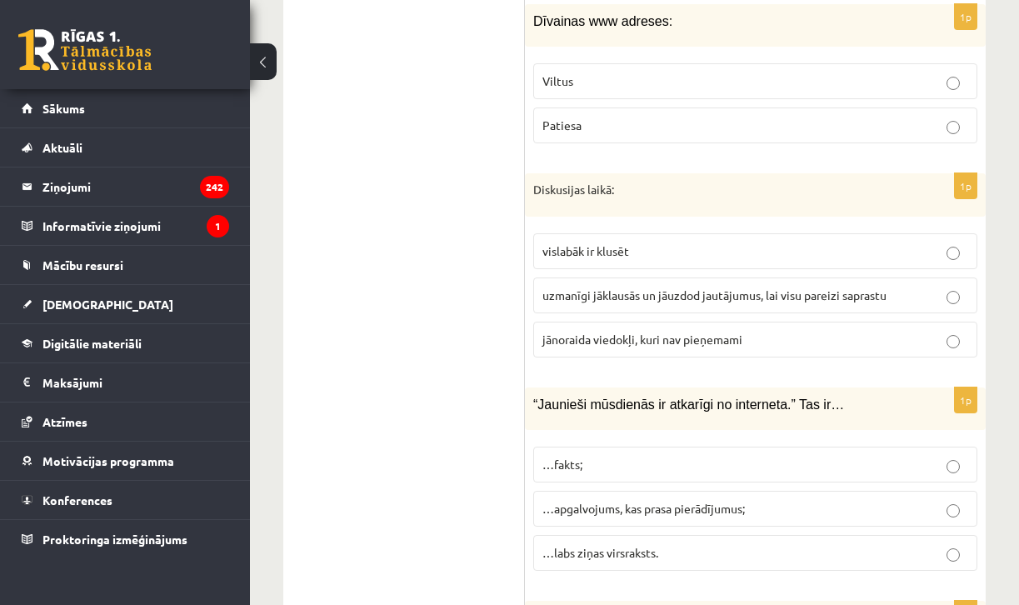
scroll to position [7925, 0]
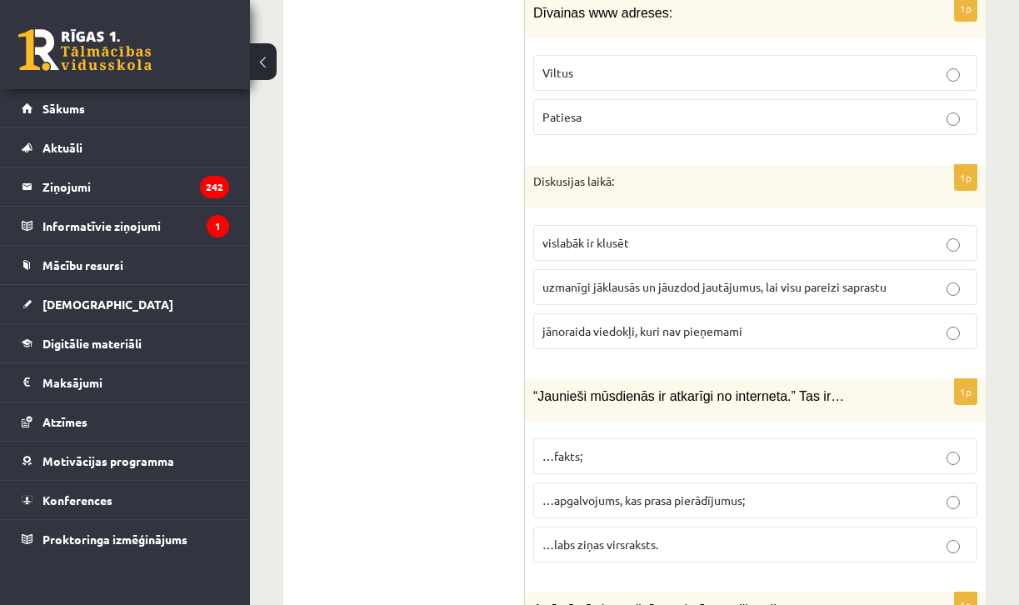
click at [572, 279] on span "uzmanīgi jāklausās un jāuzdod jautājumus, lai visu pareizi saprastu" at bounding box center [714, 286] width 344 height 15
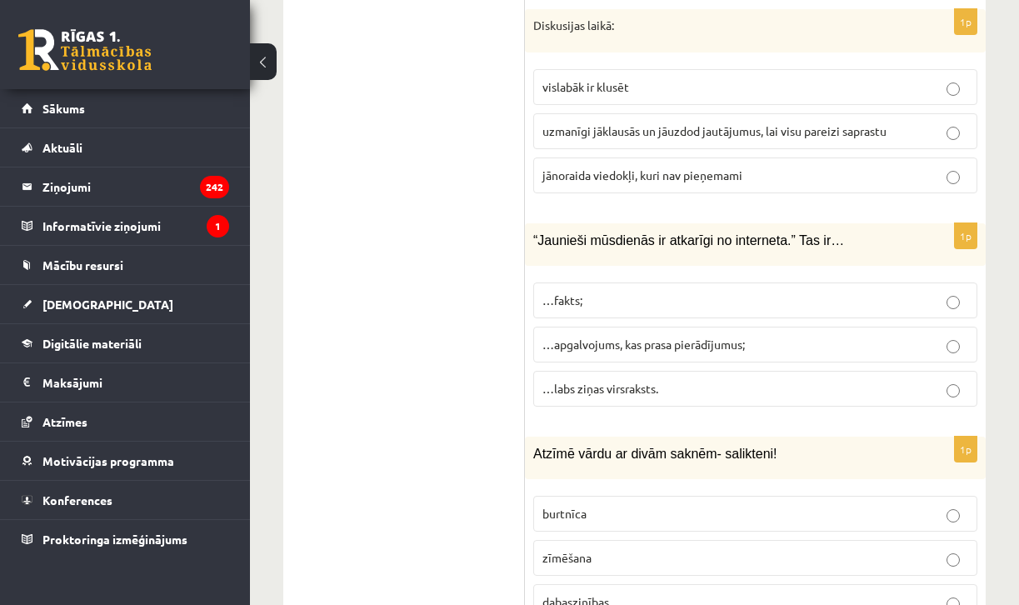
scroll to position [8089, 0]
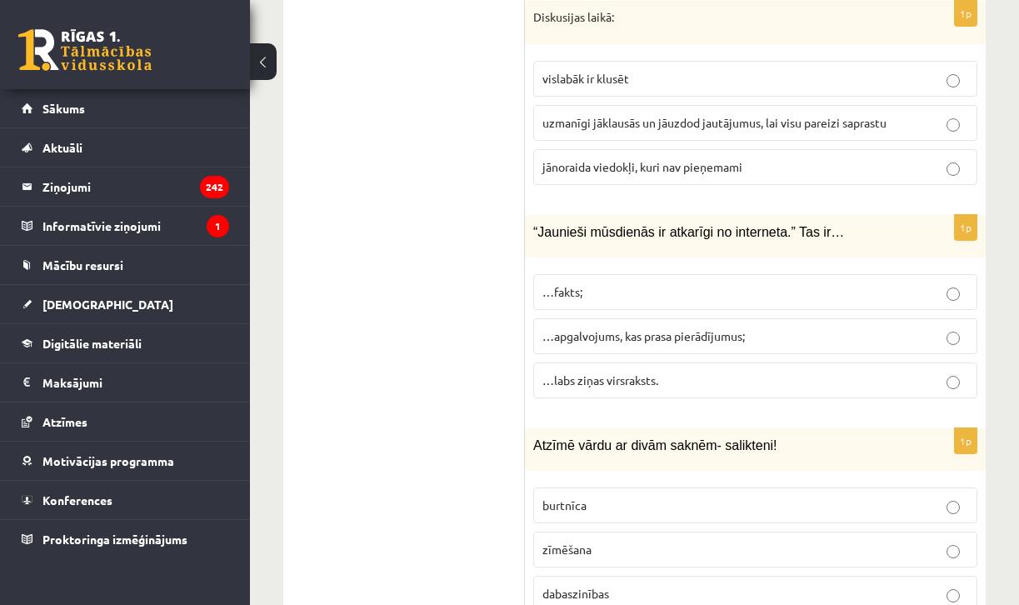
click at [590, 328] on span "…apgalvojums, kas prasa pierādījumus;" at bounding box center [643, 335] width 202 height 15
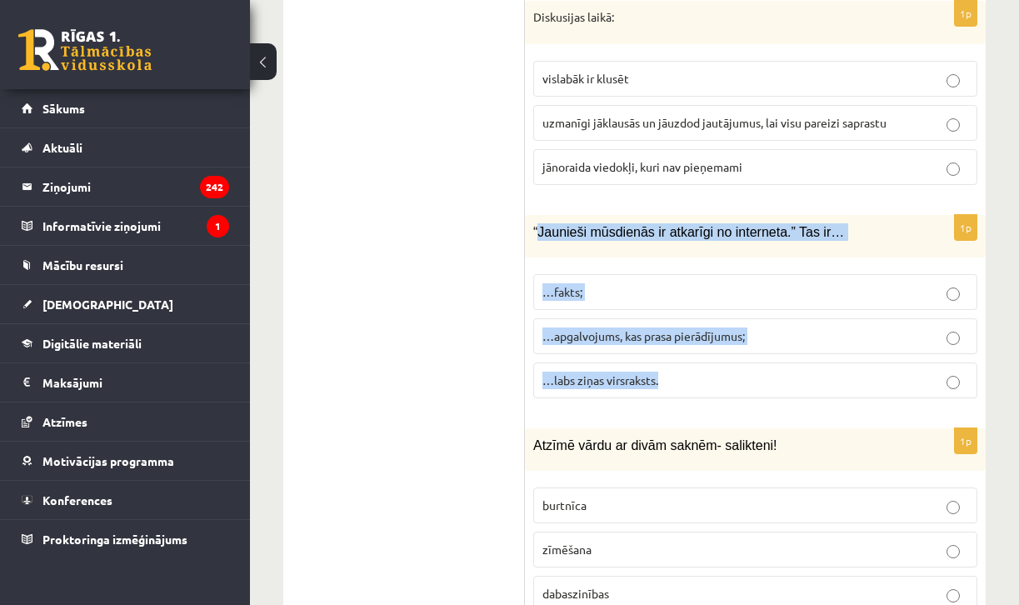
drag, startPoint x: 536, startPoint y: 180, endPoint x: 659, endPoint y: 326, distance: 191.0
click at [659, 326] on div "1p “Jaunieši mūsdienās ir atkarīgi no interneta.” Tas ir… …fakts; …apgalvojums,…" at bounding box center [755, 313] width 461 height 197
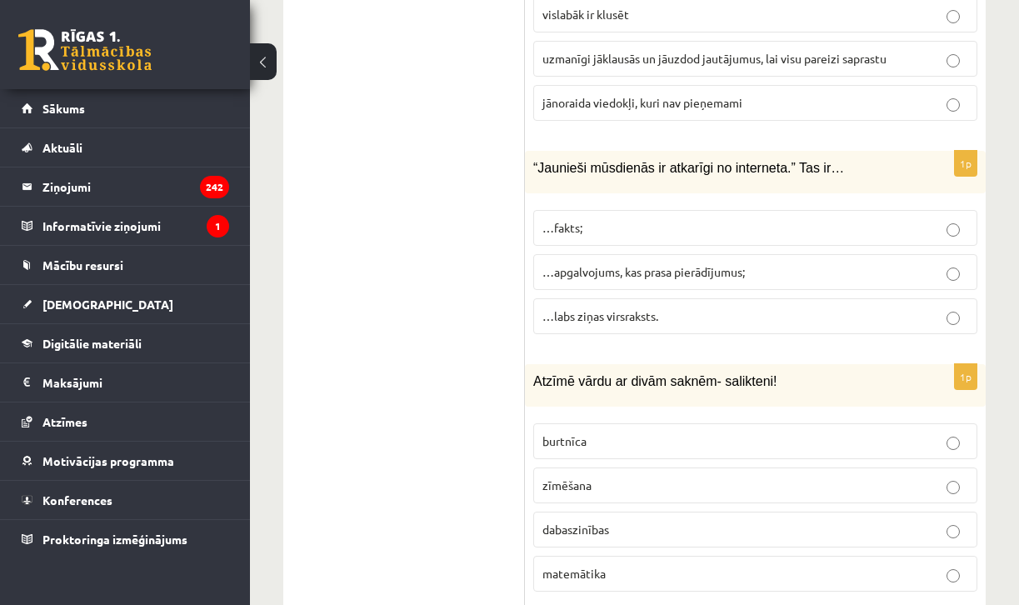
scroll to position [8153, 0]
click at [580, 522] on span "dabaszinības" at bounding box center [575, 529] width 67 height 15
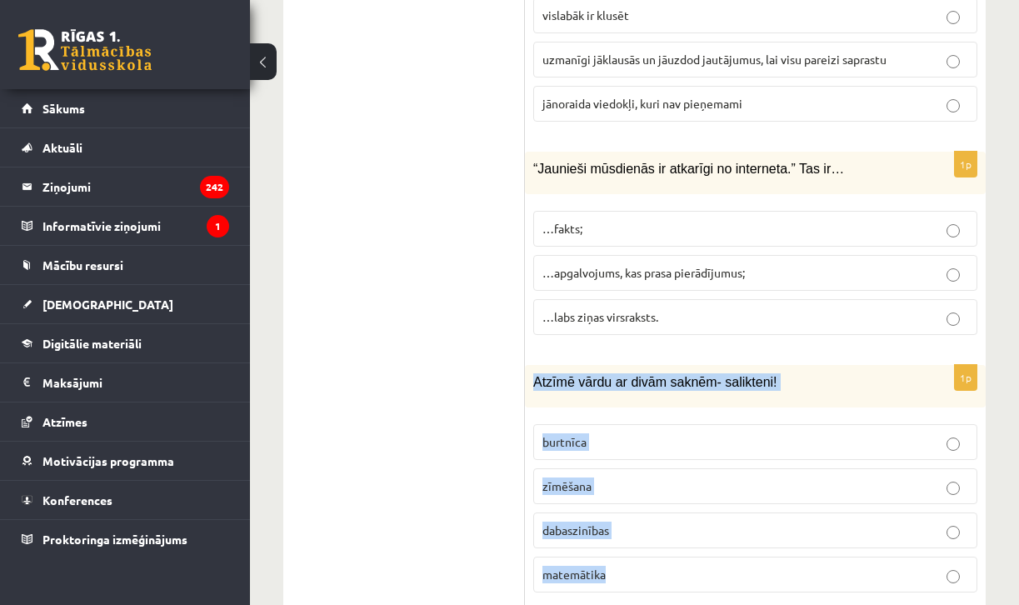
drag, startPoint x: 530, startPoint y: 330, endPoint x: 682, endPoint y: 527, distance: 249.5
click at [682, 527] on div "1p Atzīmē vārdu ar [PERSON_NAME] saknēm- salikteni! [GEOGRAPHIC_DATA] zīmēšana …" at bounding box center [755, 485] width 461 height 241
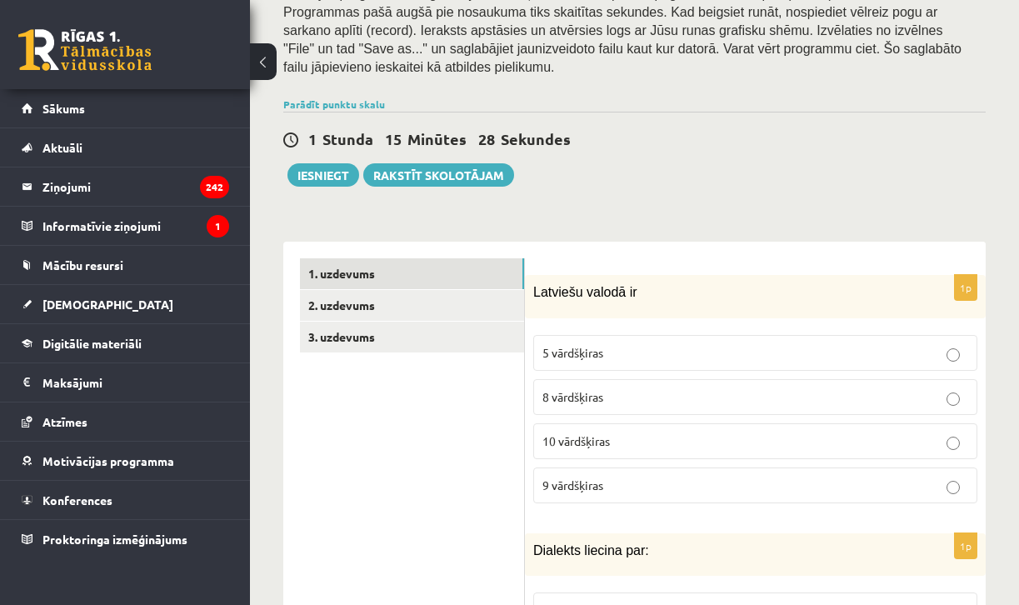
scroll to position [389, 0]
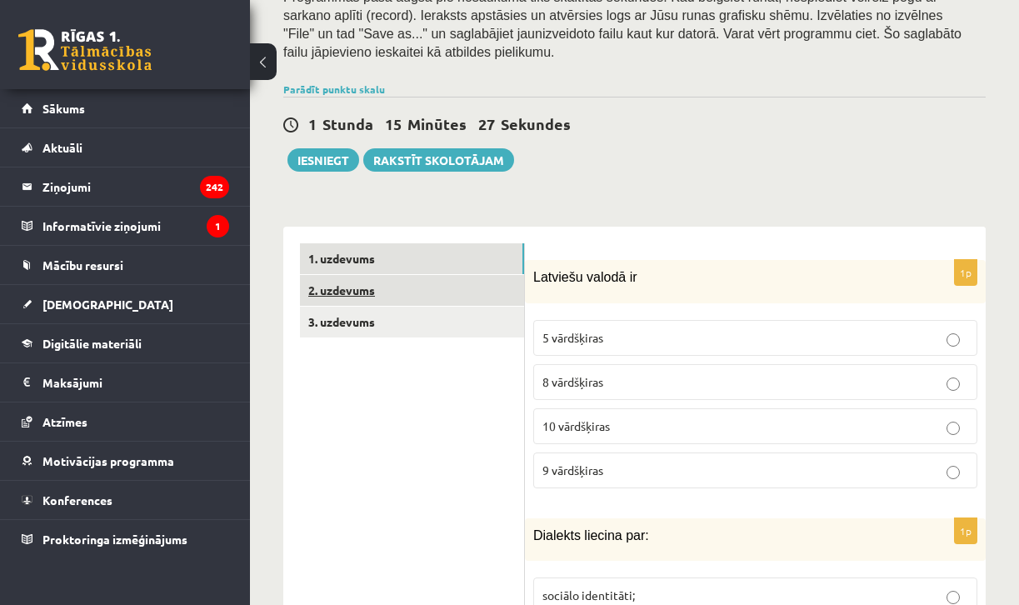
click at [397, 275] on link "2. uzdevums" at bounding box center [412, 290] width 224 height 31
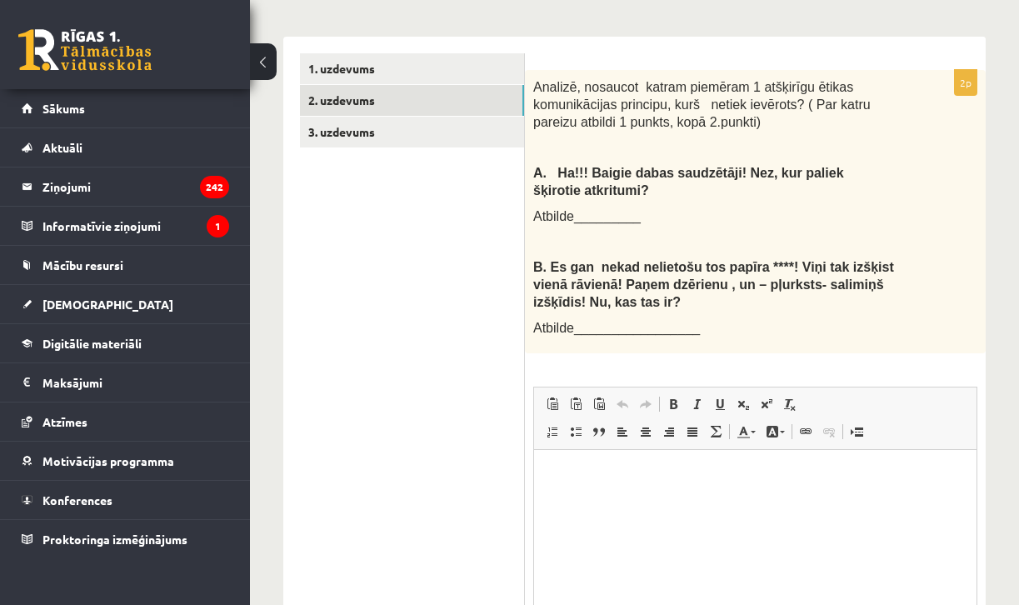
scroll to position [577, 0]
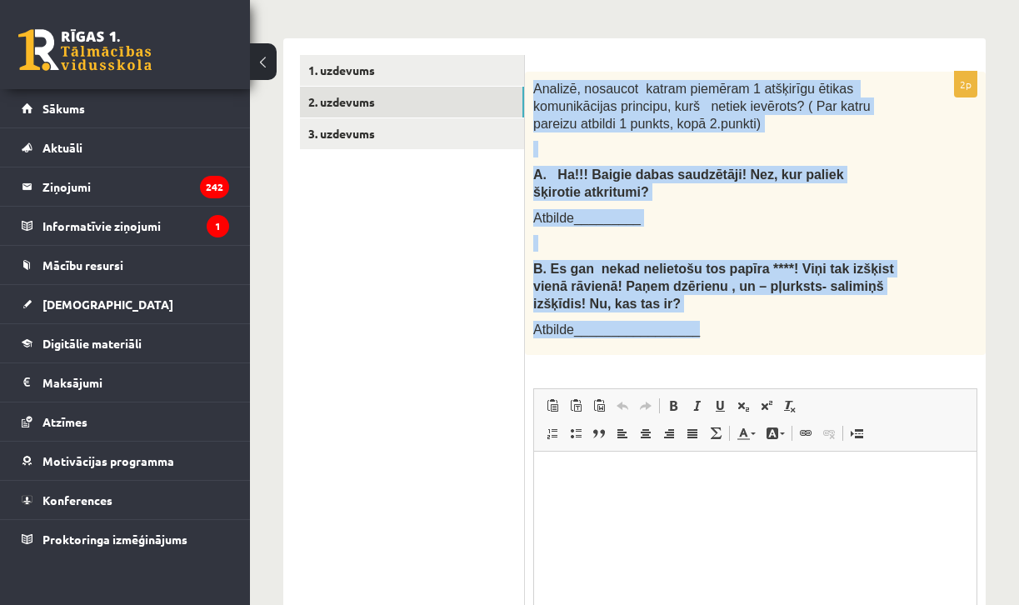
drag, startPoint x: 535, startPoint y: 74, endPoint x: 743, endPoint y: 312, distance: 316.5
click at [743, 312] on div "Analizē, nosaucot katram piemēram 1 atšķirīgu ētikas komunikācijas principu, ku…" at bounding box center [755, 213] width 461 height 283
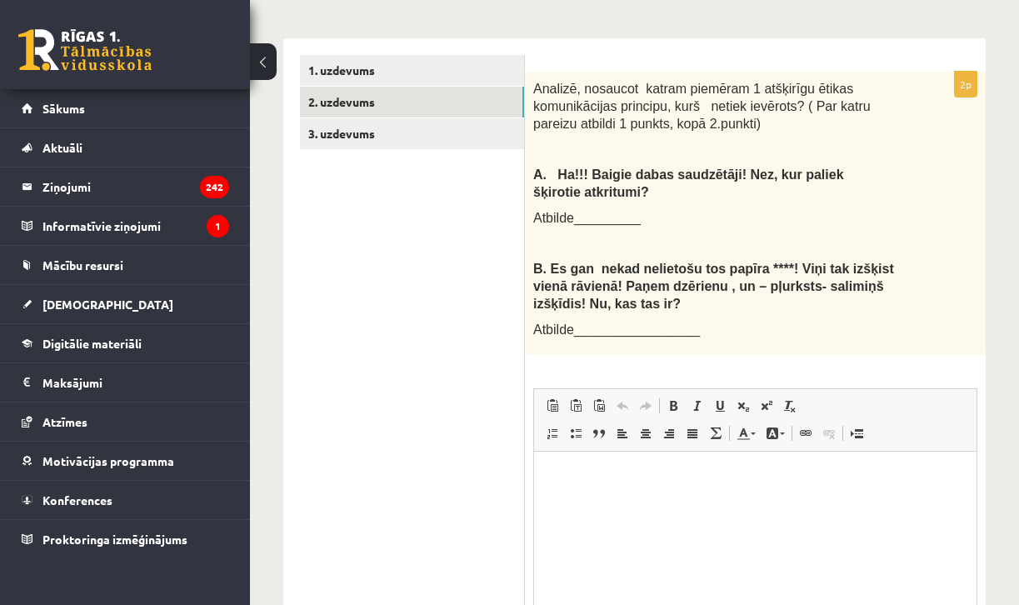
click at [377, 217] on ul "1. uzdevums 2. uzdevums 3. uzdevums" at bounding box center [412, 395] width 225 height 680
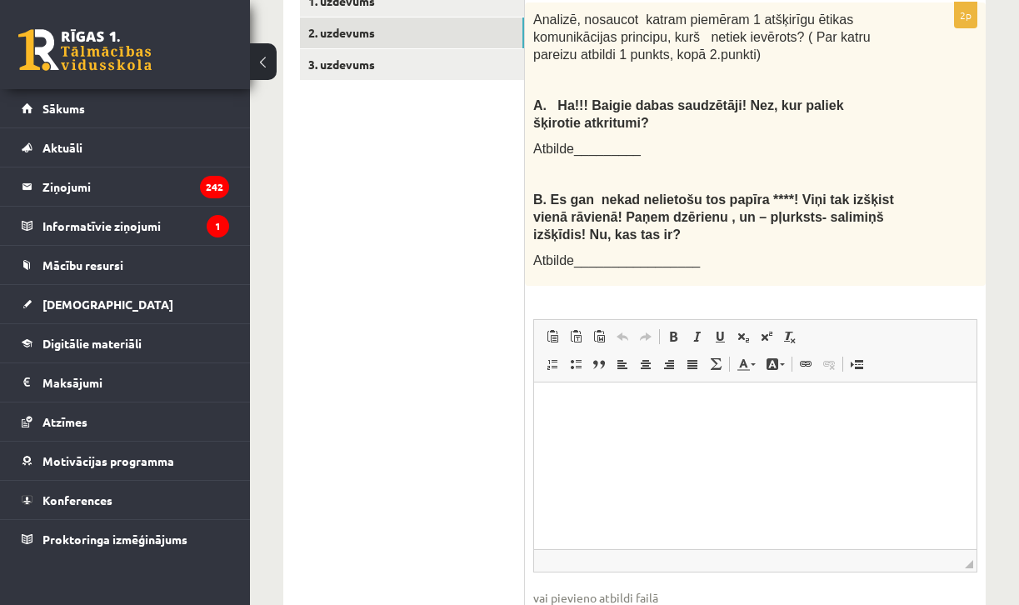
scroll to position [582, 0]
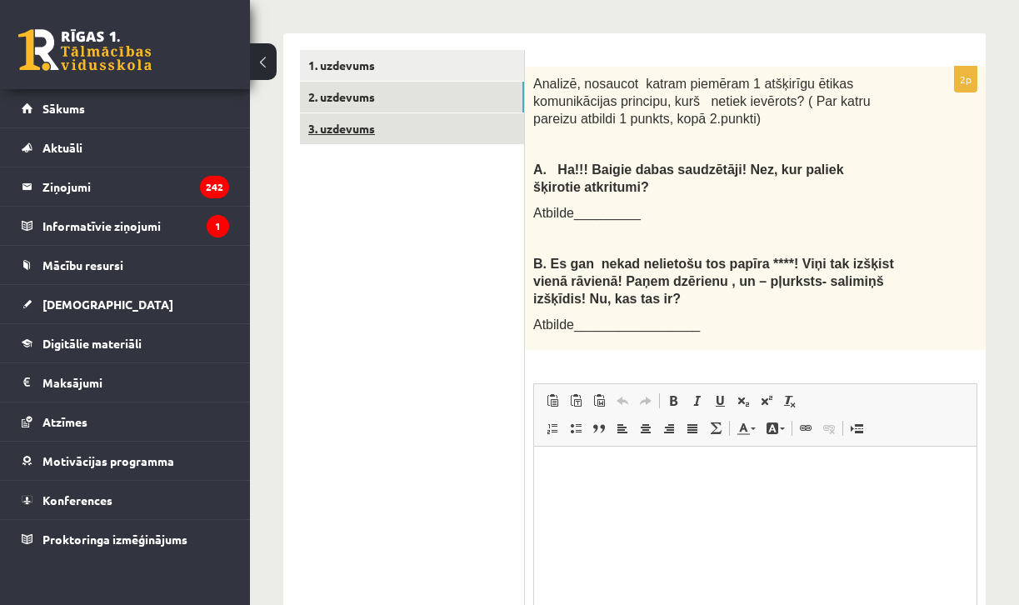
click at [362, 116] on link "3. uzdevums" at bounding box center [412, 128] width 224 height 31
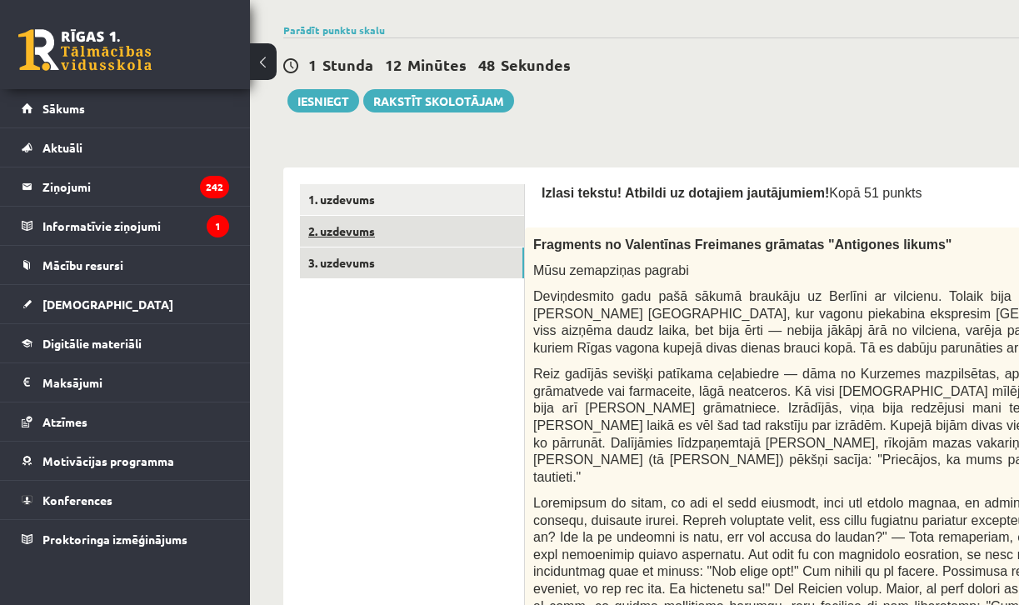
scroll to position [0, 0]
click at [373, 225] on link "2. uzdevums" at bounding box center [412, 231] width 224 height 31
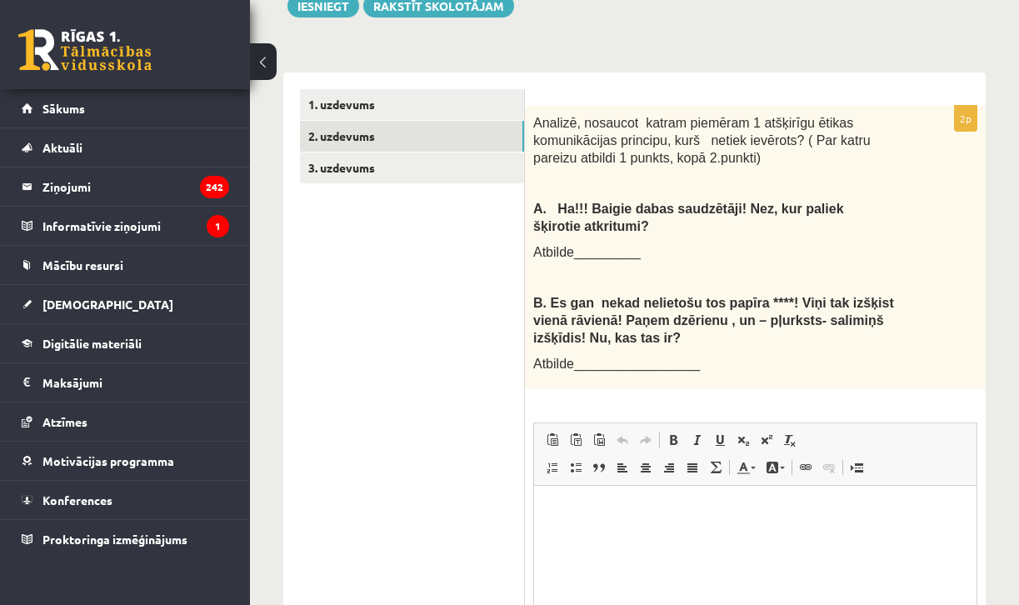
scroll to position [546, 0]
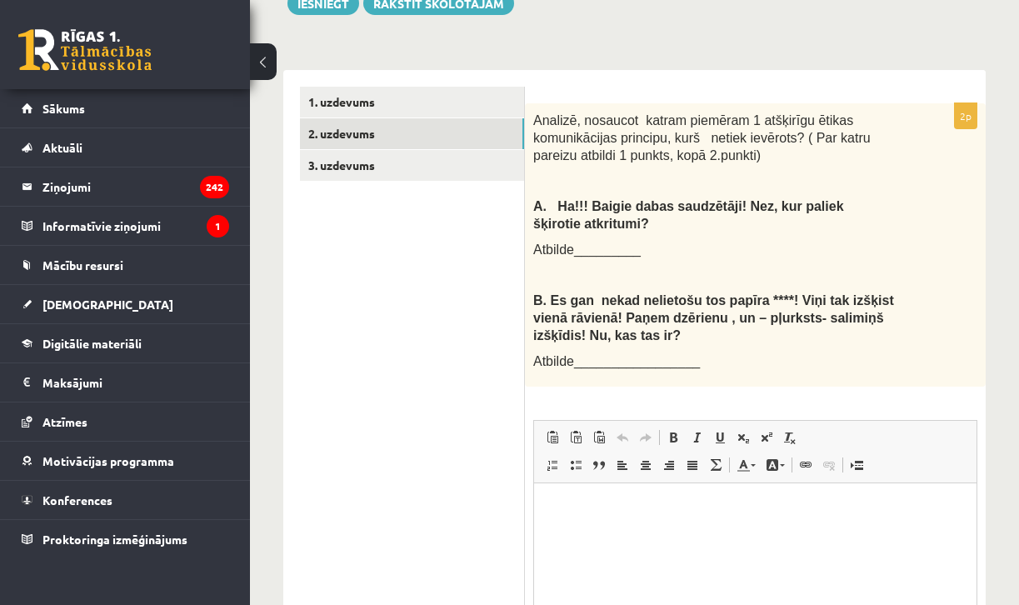
click at [631, 490] on html at bounding box center [755, 508] width 442 height 51
drag, startPoint x: 564, startPoint y: 507, endPoint x: 648, endPoint y: 531, distance: 87.3
click at [648, 531] on p "**********" at bounding box center [755, 516] width 409 height 33
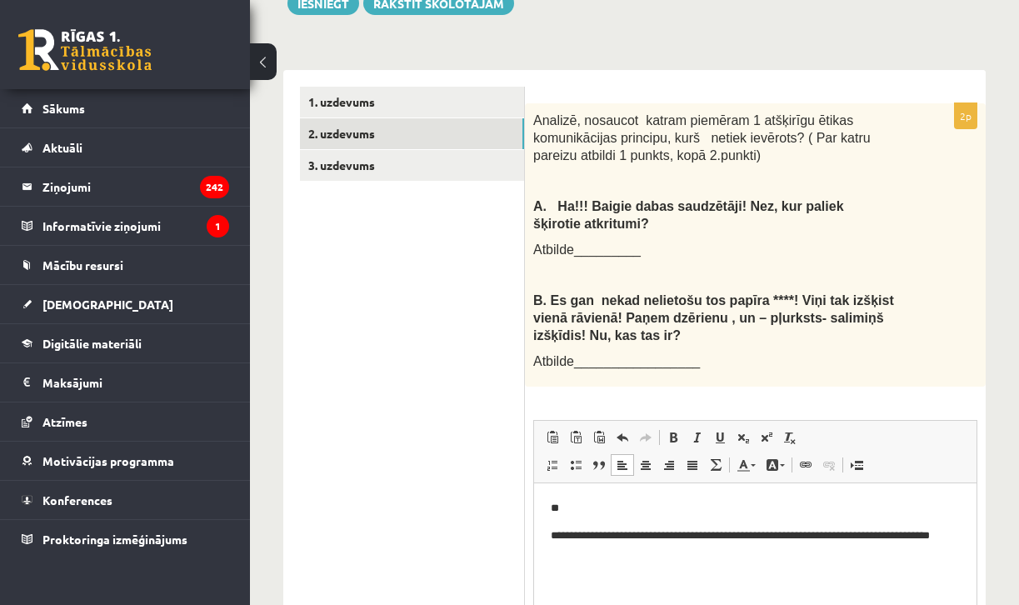
click at [554, 536] on p "**********" at bounding box center [755, 543] width 409 height 33
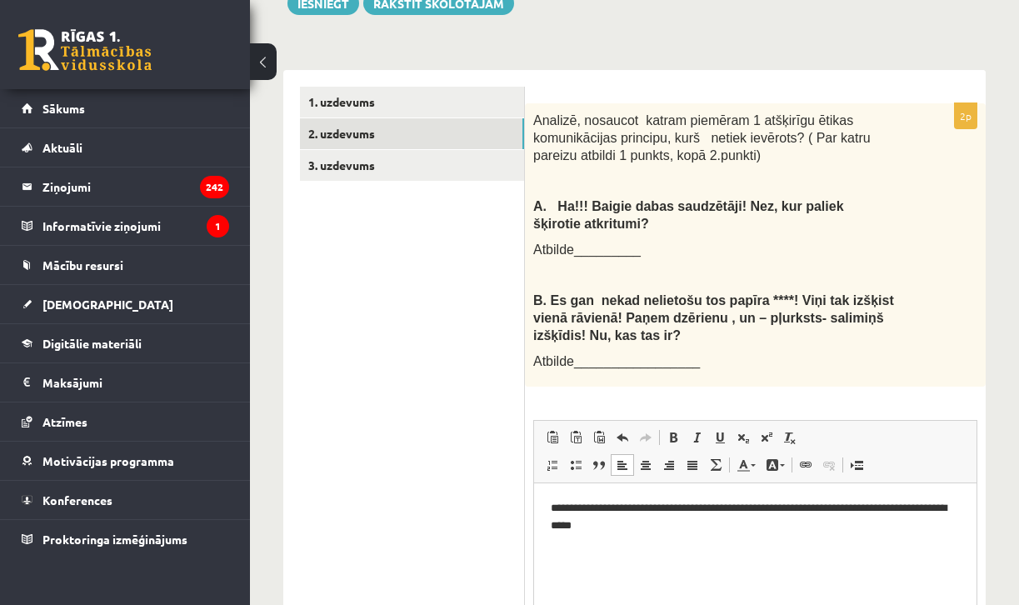
click at [657, 530] on p "**********" at bounding box center [755, 516] width 409 height 33
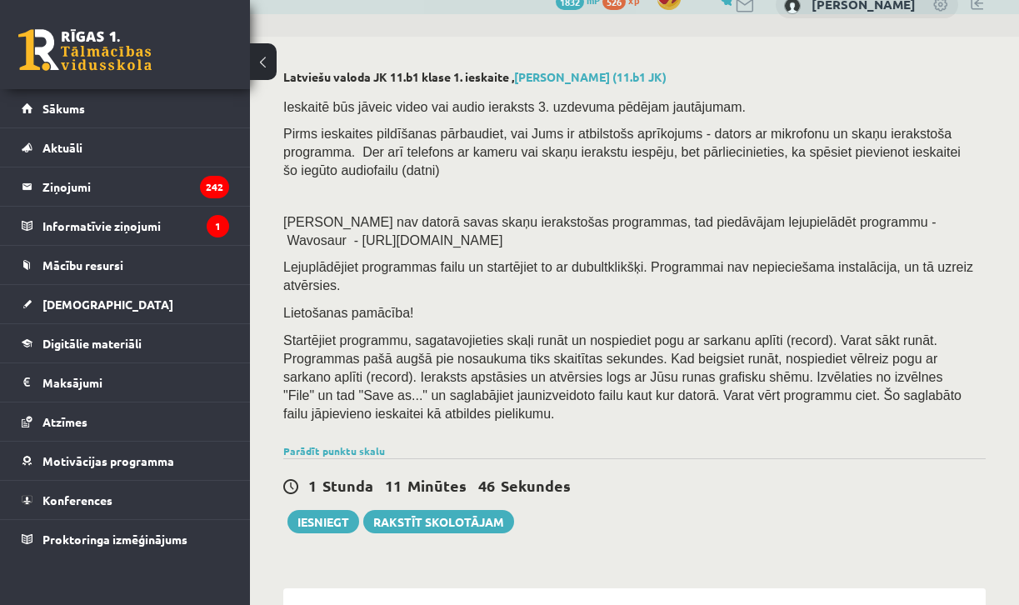
scroll to position [38, 0]
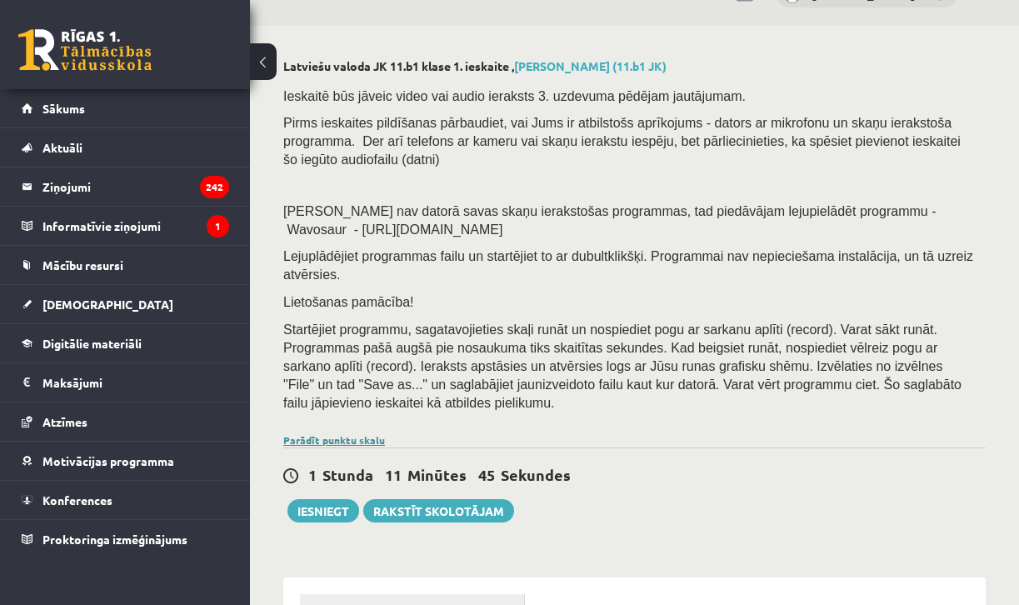
click at [350, 433] on link "Parādīt punktu skalu" at bounding box center [334, 439] width 102 height 13
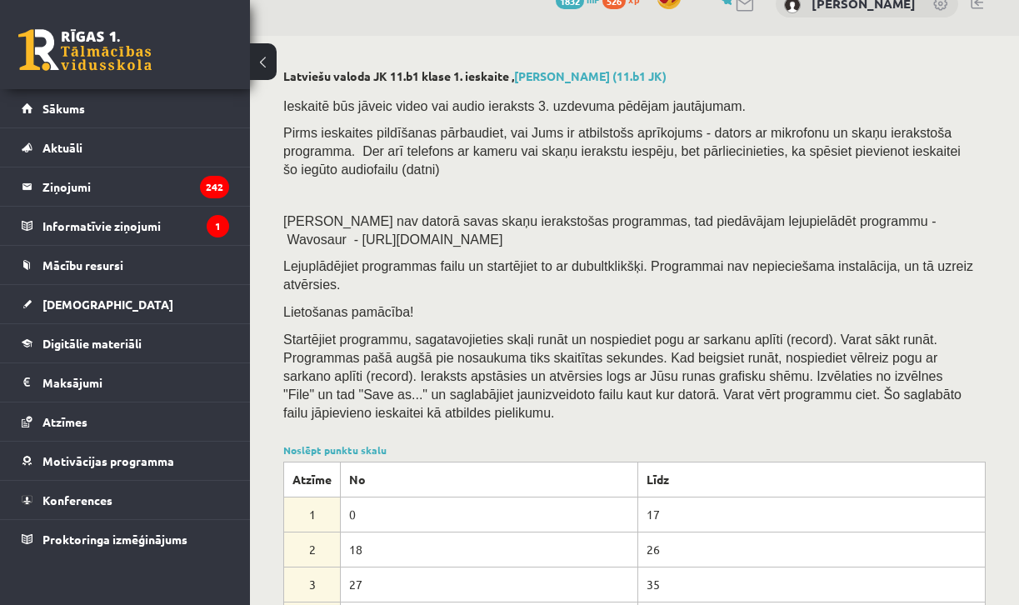
scroll to position [32, 0]
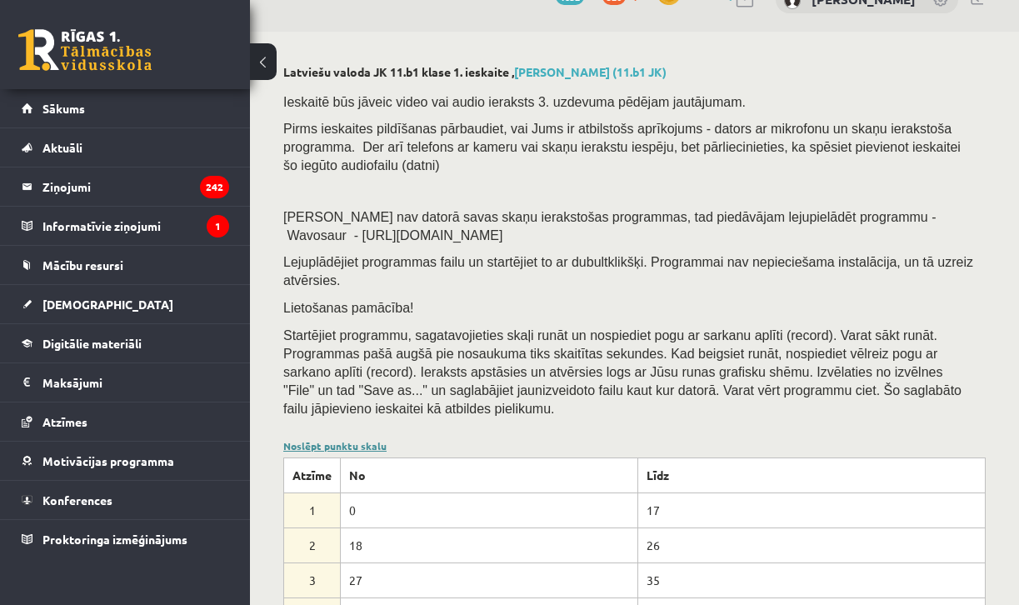
click at [367, 439] on link "Noslēpt punktu skalu" at bounding box center [334, 445] width 103 height 13
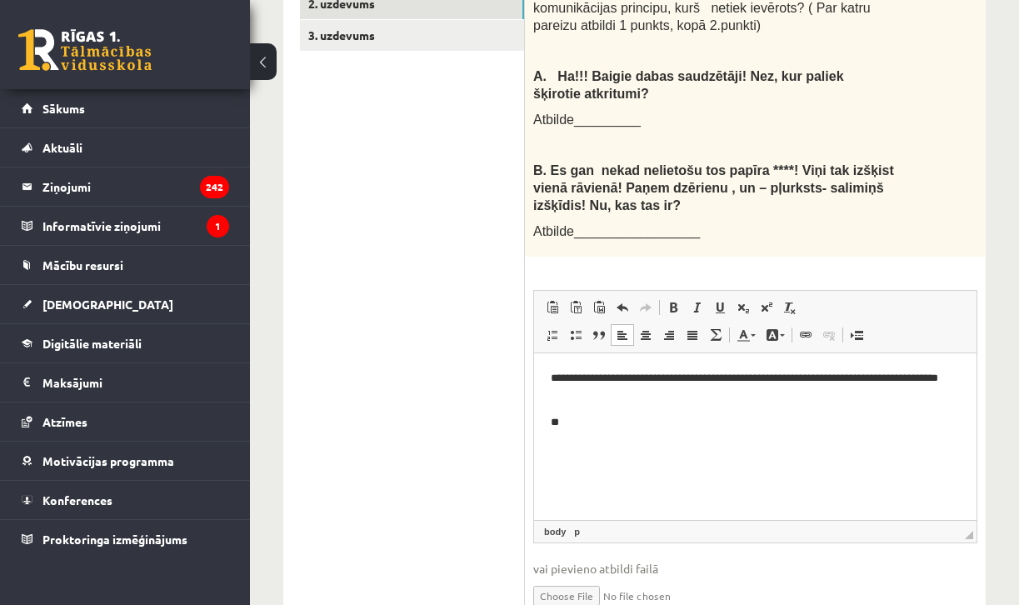
scroll to position [671, 0]
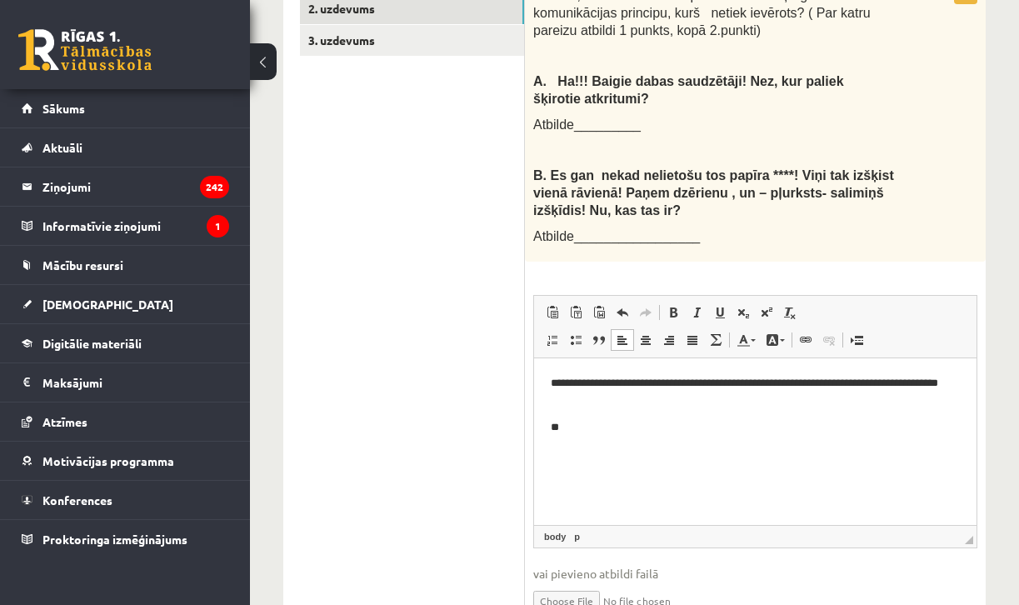
click at [586, 437] on html "**********" at bounding box center [755, 405] width 442 height 94
click at [548, 453] on html "**********" at bounding box center [755, 419] width 442 height 122
click at [567, 431] on p "**********" at bounding box center [755, 427] width 409 height 17
click at [849, 432] on p "**********" at bounding box center [755, 427] width 409 height 17
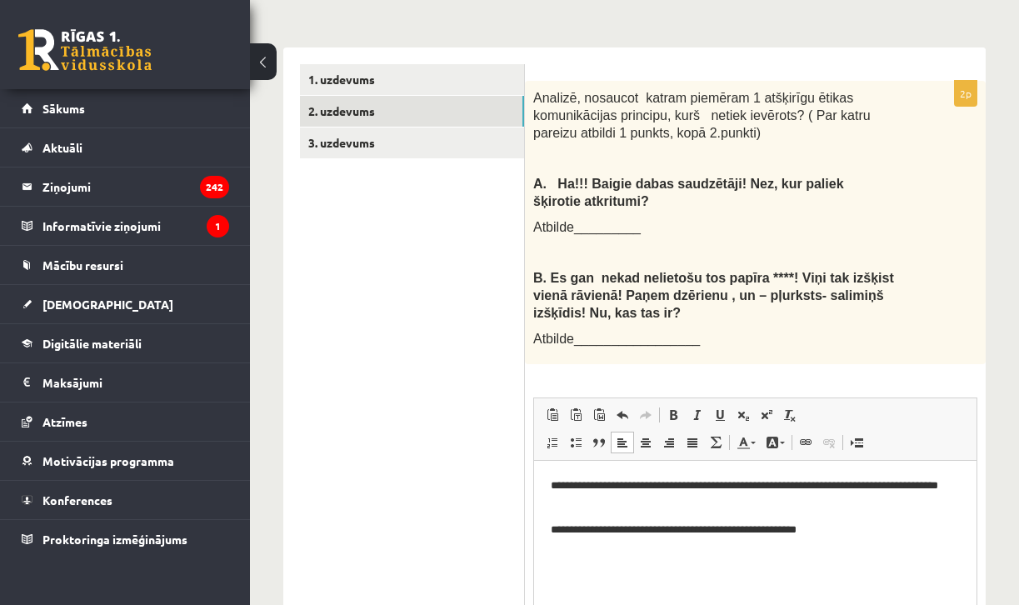
scroll to position [520, 0]
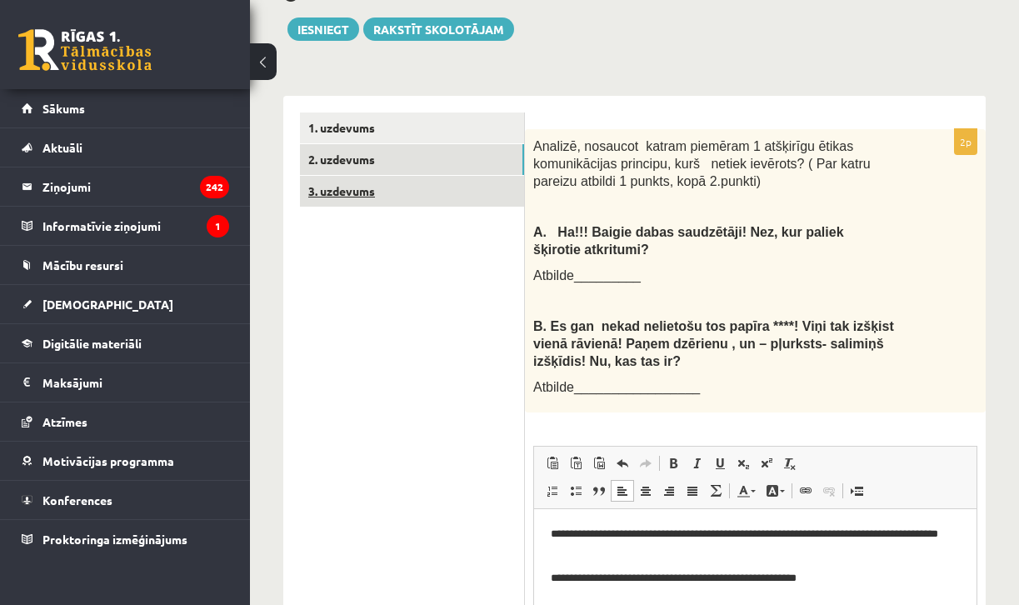
click at [368, 176] on link "3. uzdevums" at bounding box center [412, 191] width 224 height 31
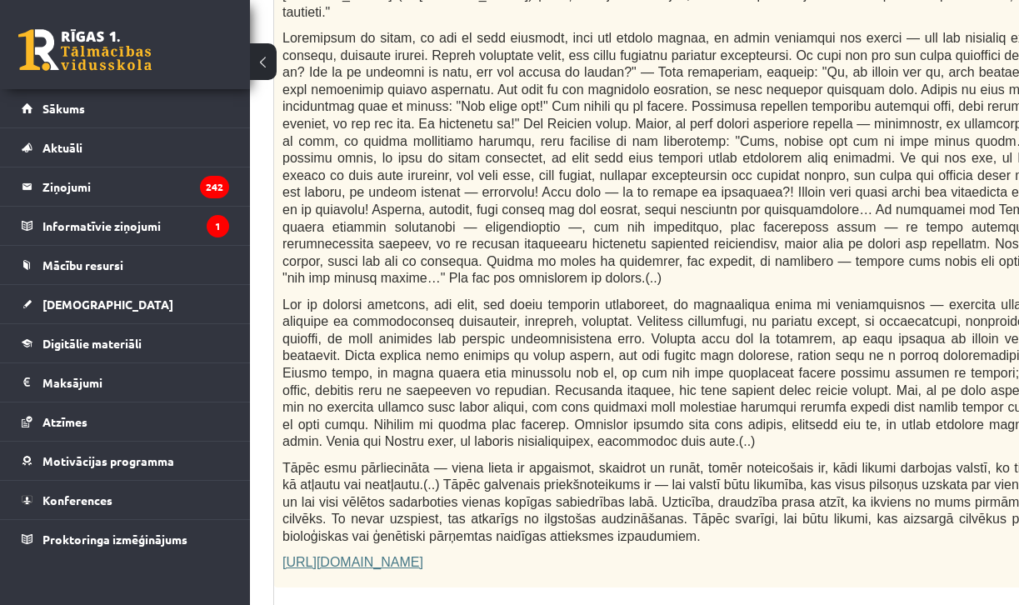
scroll to position [952, 167]
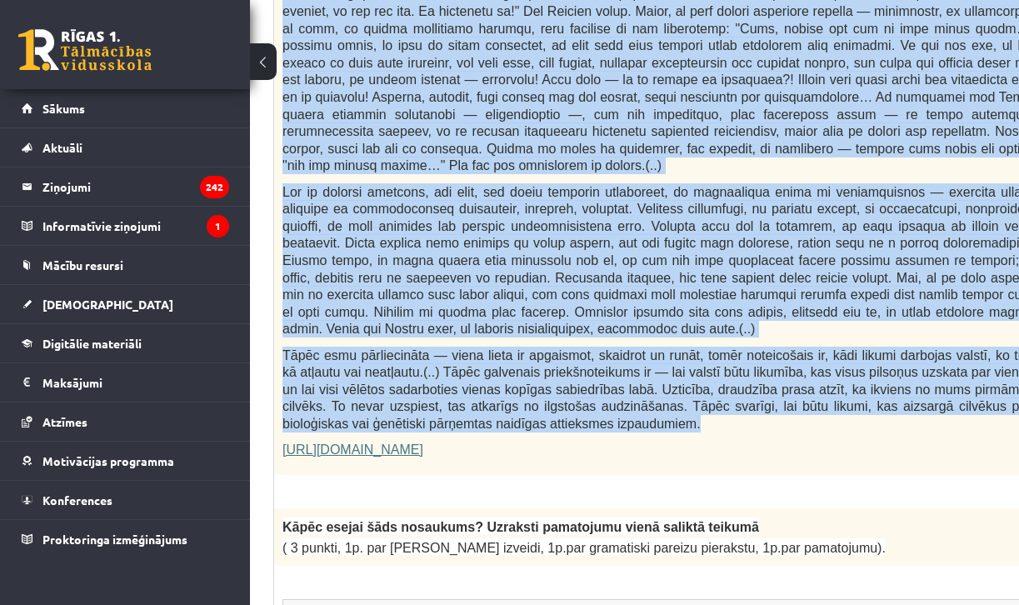
drag, startPoint x: 282, startPoint y: 323, endPoint x: 831, endPoint y: 381, distance: 551.2
click at [831, 381] on div "Fragments no Valentīnas Freimanes grāmatas "Antigones likums" Mūsu zemapziņas p…" at bounding box center [720, 63] width 893 height 826
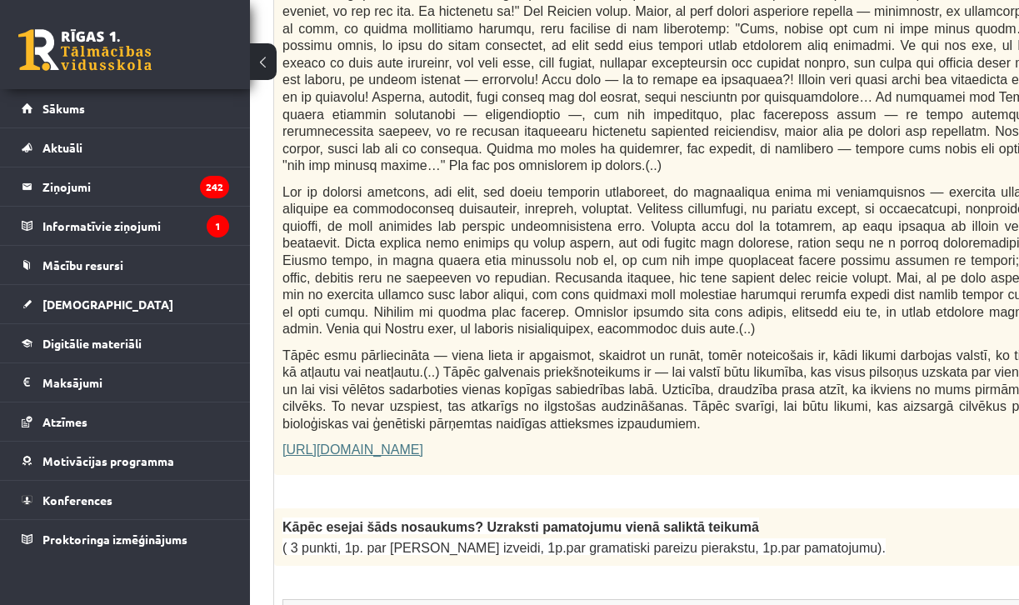
click at [635, 428] on div "Fragments no Valentīnas Freimanes grāmatas "Antigones likums" Mūsu zemapziņas p…" at bounding box center [720, 63] width 893 height 826
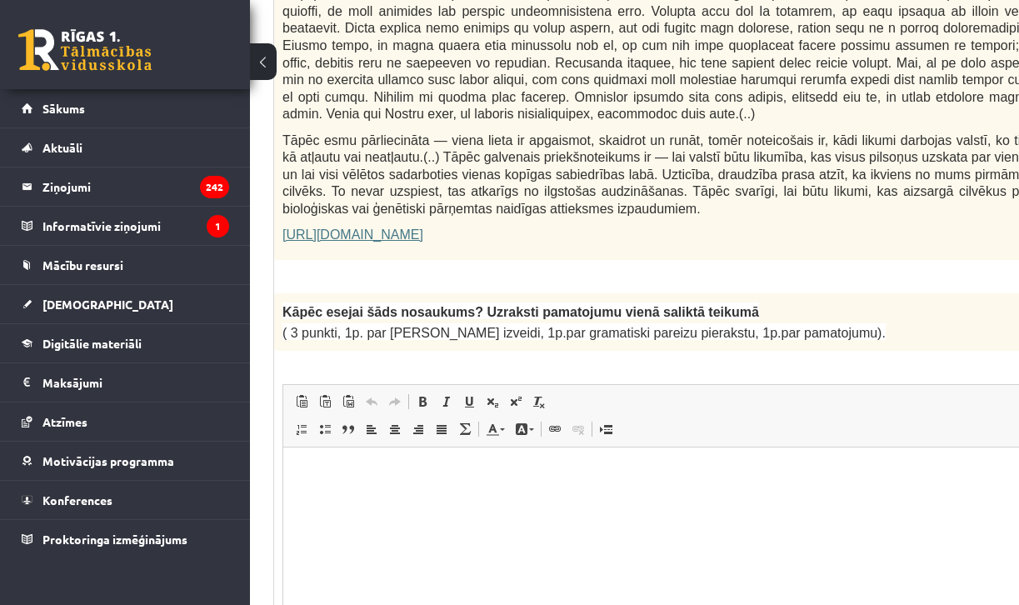
scroll to position [1180, 167]
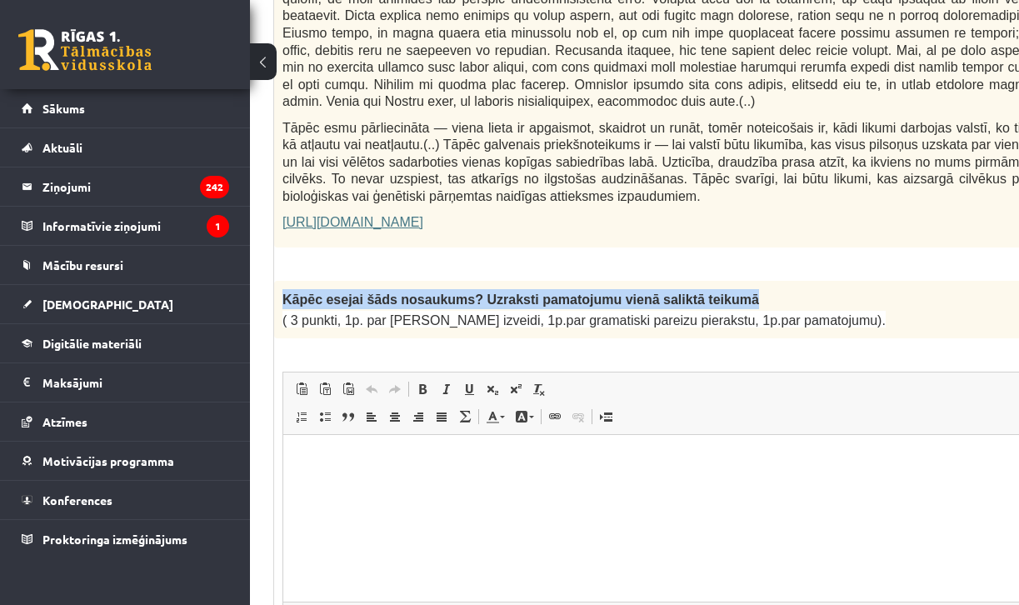
drag, startPoint x: 282, startPoint y: 247, endPoint x: 838, endPoint y: 257, distance: 556.6
click at [838, 281] on div "Kāpēc esejai šāds nosaukums? Uzraksti pamatojumu vienā saliktā teikumā ( 3 punk…" at bounding box center [720, 309] width 893 height 57
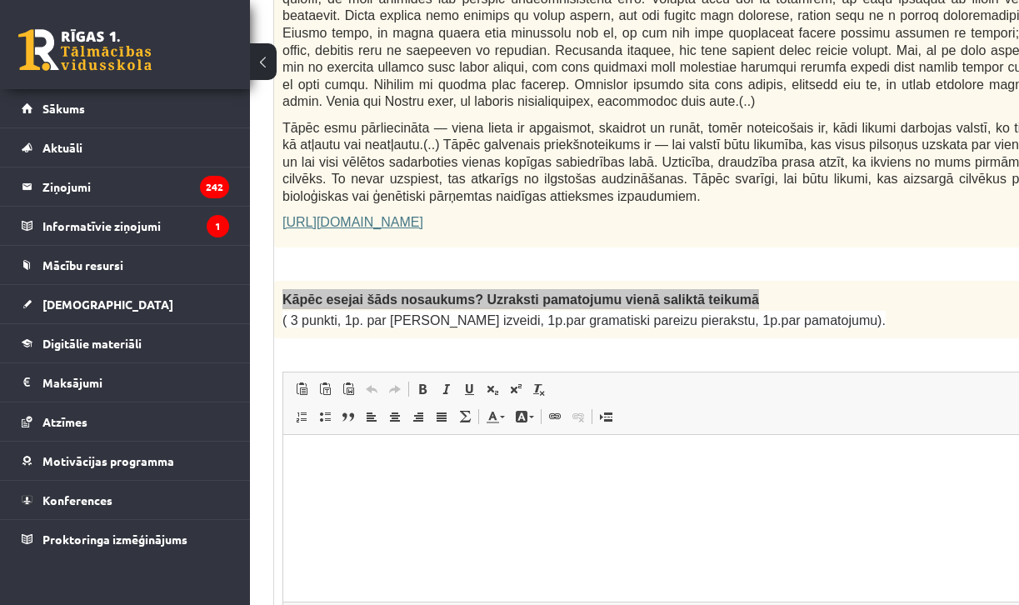
click at [357, 486] on html at bounding box center [720, 460] width 875 height 51
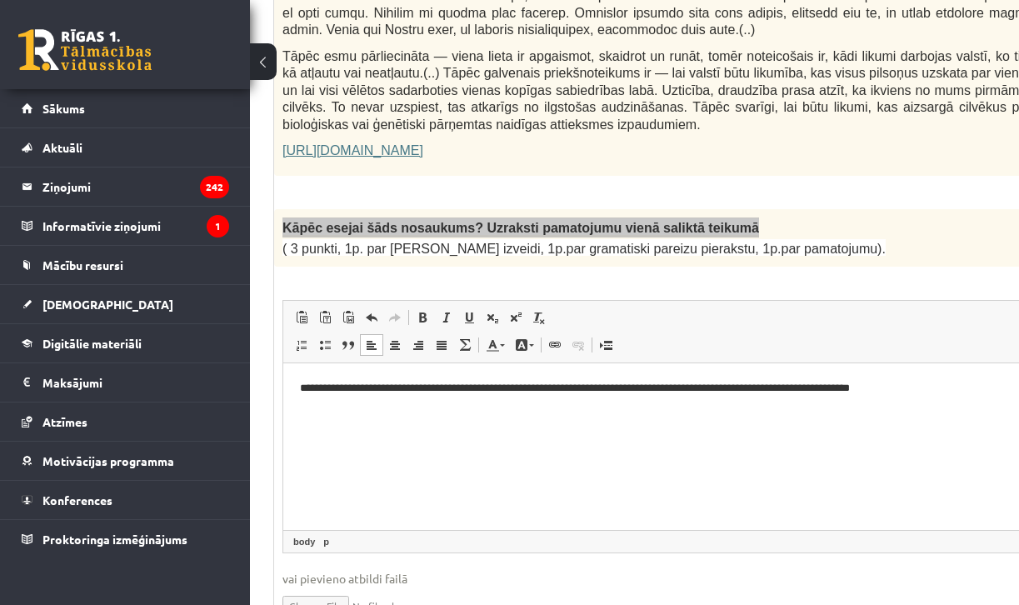
scroll to position [1252, 167]
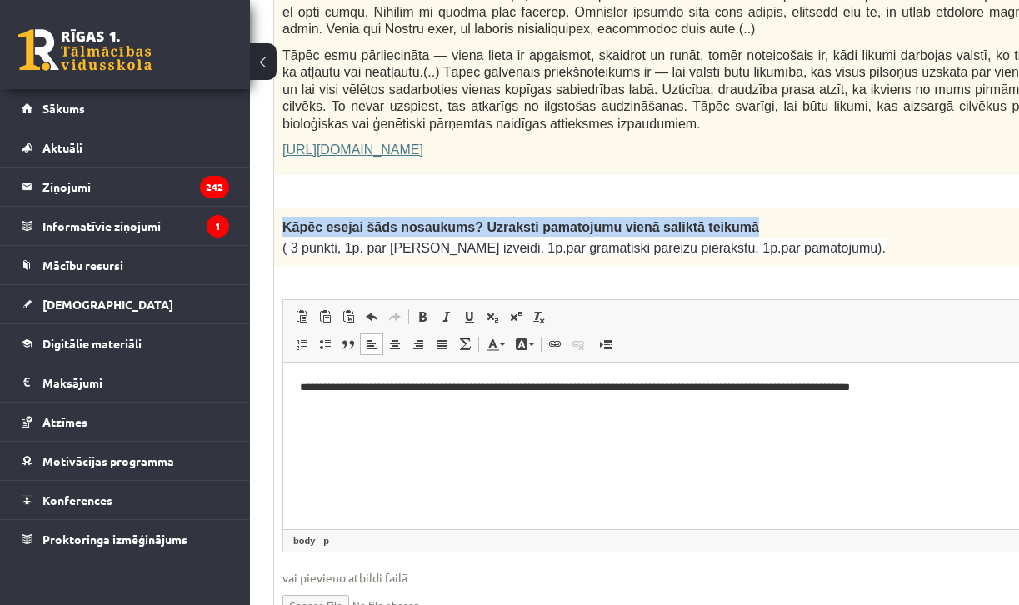
click at [792, 217] on p "Kāpēc esejai šāds nosaukums? Uzraksti pamatojumu vienā saliktā teikumā" at bounding box center [678, 227] width 793 height 20
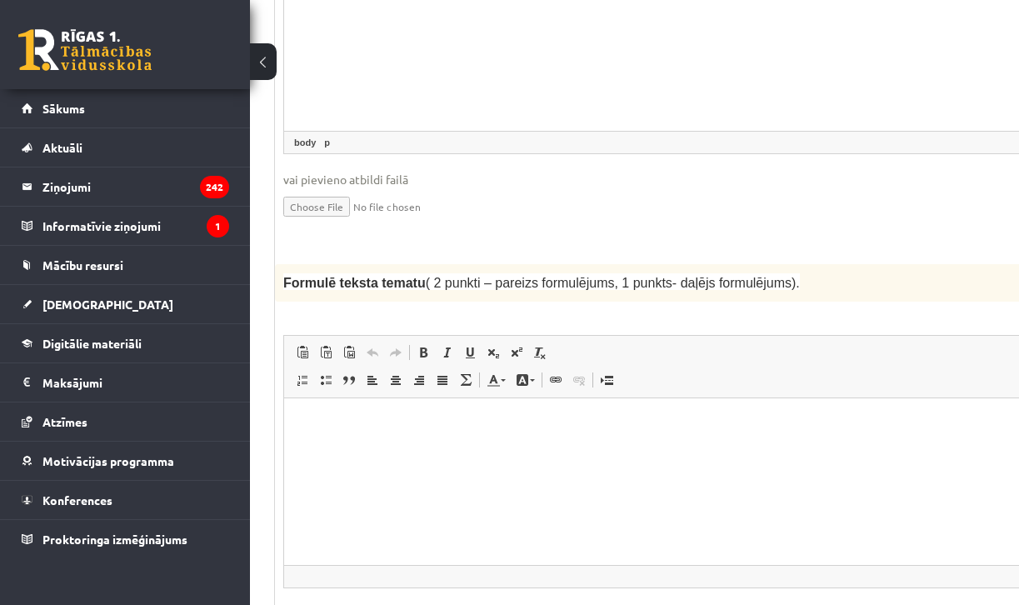
scroll to position [1649, 166]
drag, startPoint x: 283, startPoint y: 233, endPoint x: 423, endPoint y: 237, distance: 140.0
click at [423, 277] on span "Formulē teksta tematu" at bounding box center [354, 284] width 142 height 14
click at [427, 447] on html at bounding box center [721, 424] width 875 height 51
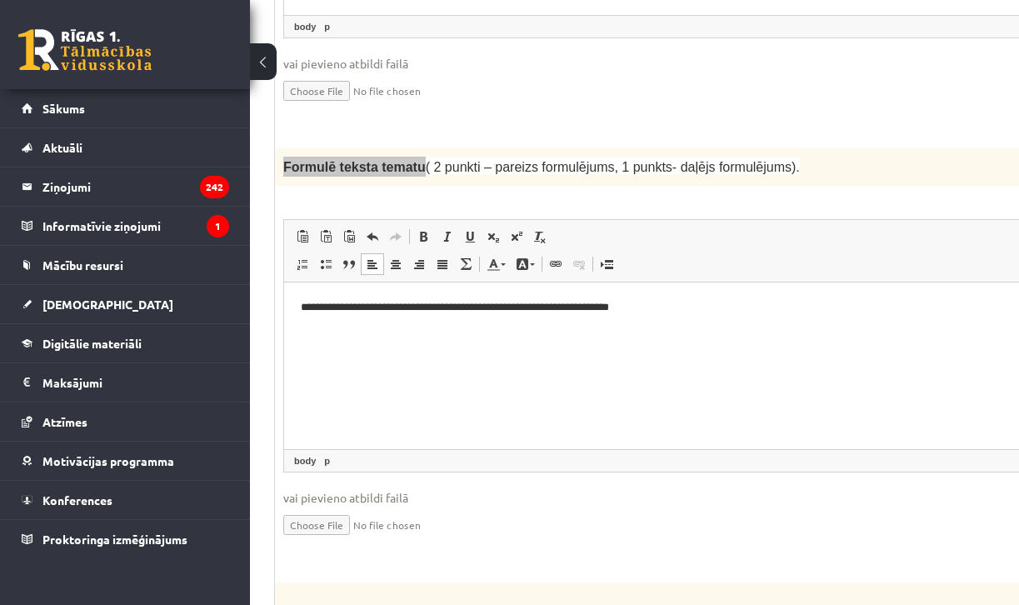
scroll to position [1767, 165]
click at [689, 331] on html "**********" at bounding box center [722, 306] width 875 height 50
click at [649, 488] on span "vai pievieno atbildi failā" at bounding box center [722, 496] width 877 height 17
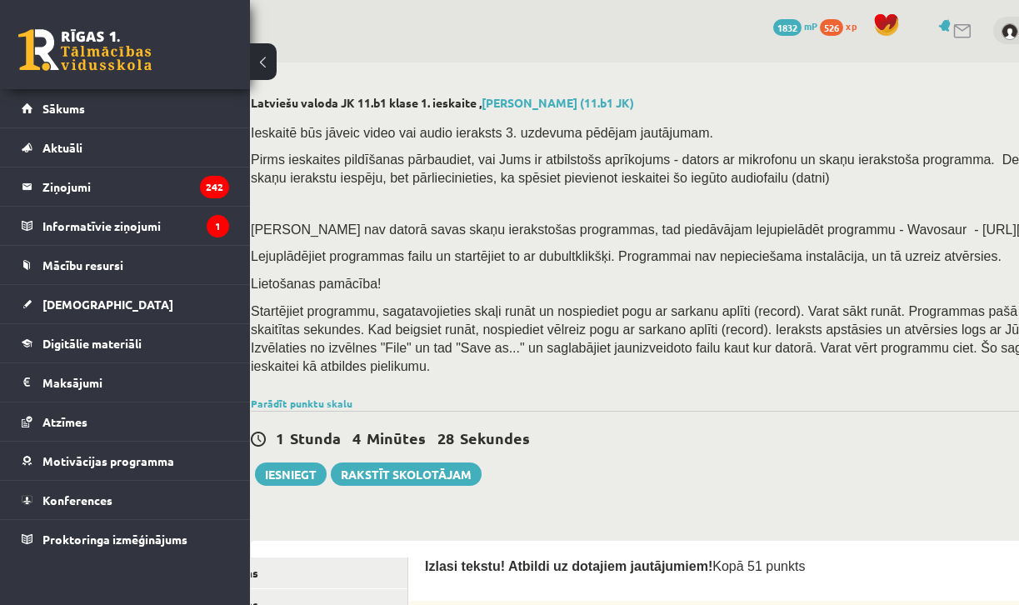
scroll to position [2, 0]
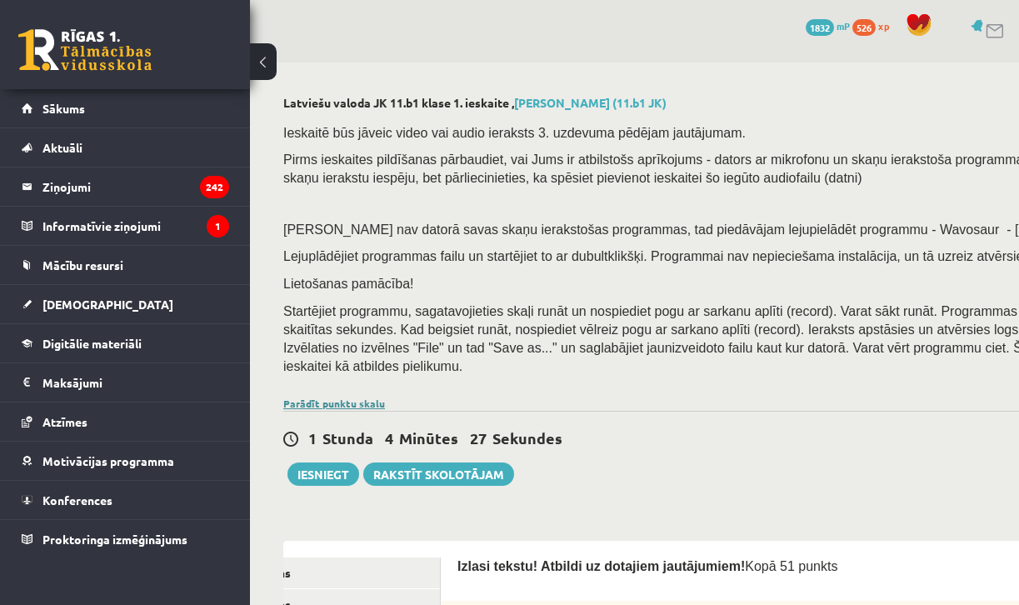
click at [361, 397] on link "Parādīt punktu skalu" at bounding box center [334, 403] width 102 height 13
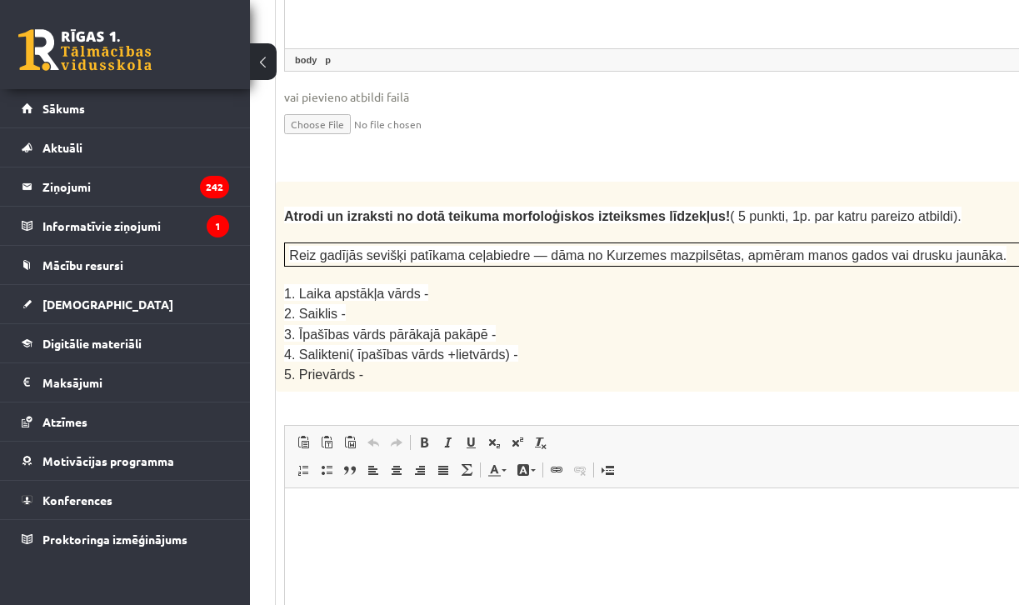
scroll to position [2560, 70]
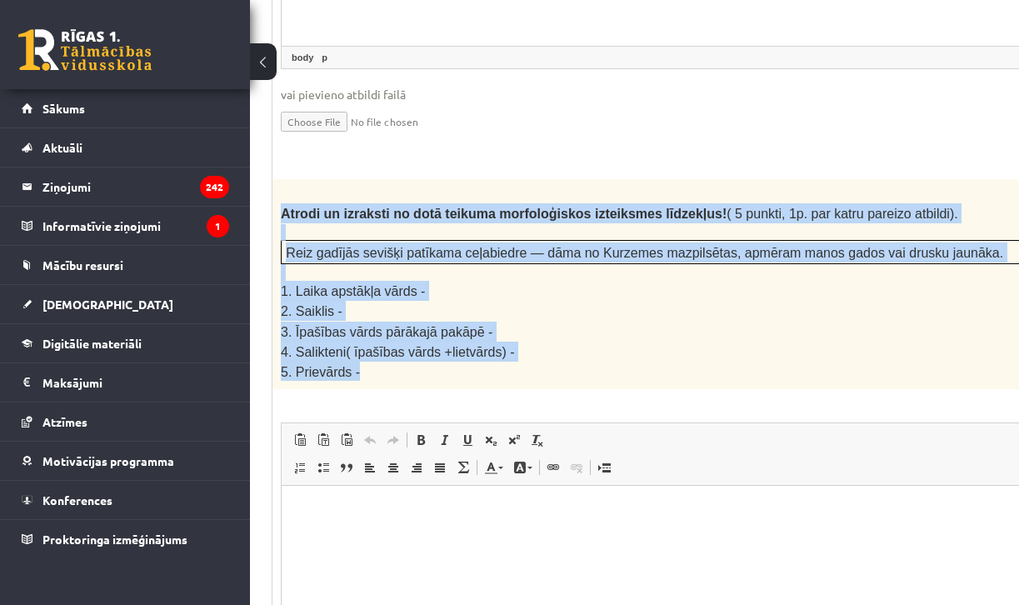
drag, startPoint x: 283, startPoint y: 159, endPoint x: 497, endPoint y: 311, distance: 261.7
click at [497, 311] on div "Atrodi un izraksti no dotā teikuma morfoloģiskos izteiksmes līdzekļus! ( 5 punk…" at bounding box center [718, 284] width 893 height 210
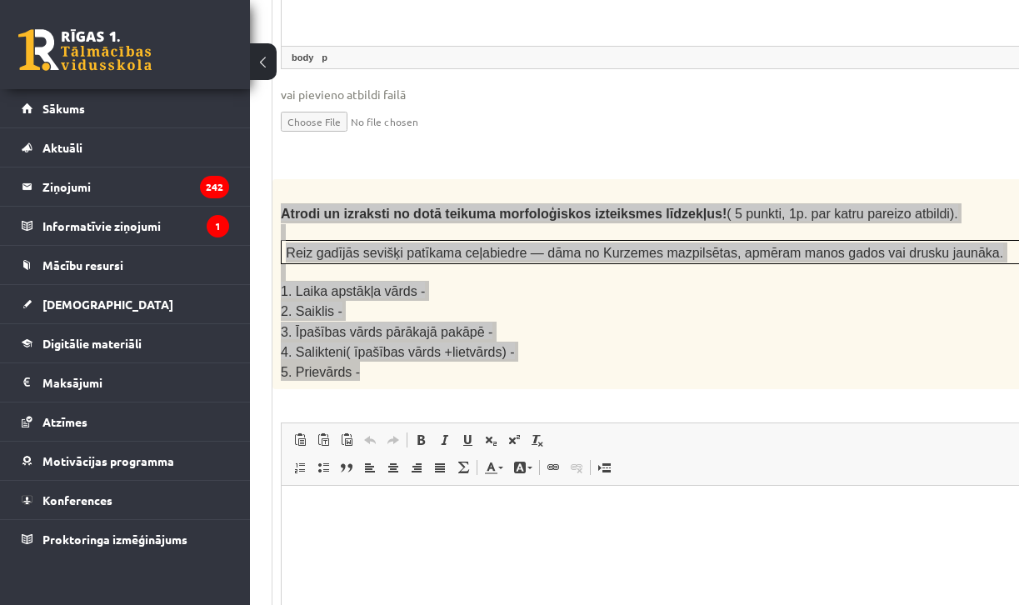
click at [324, 529] on html at bounding box center [719, 510] width 875 height 51
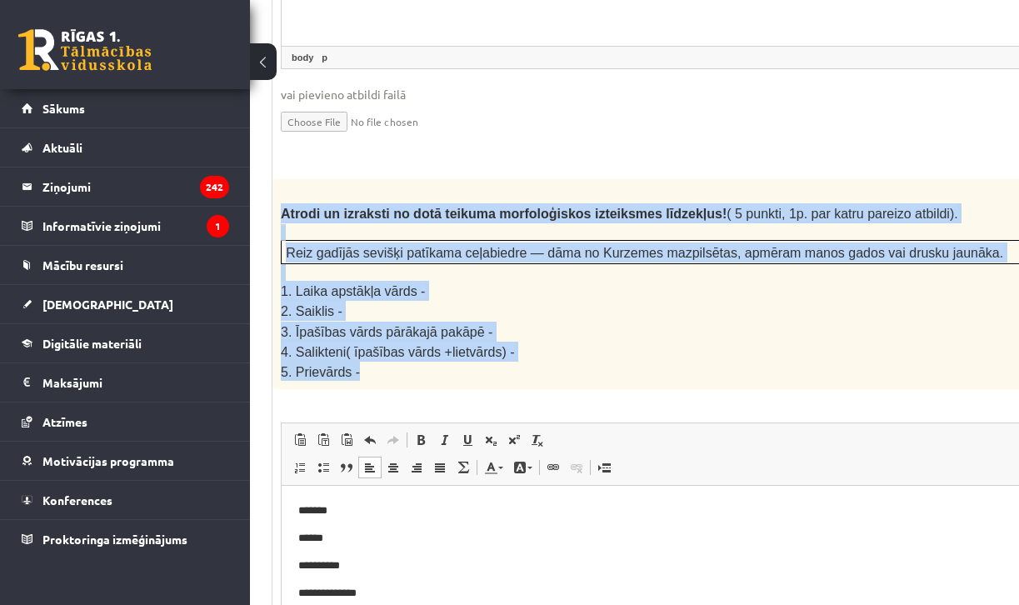
click at [461, 362] on p "5. Prievārds -" at bounding box center [677, 371] width 793 height 19
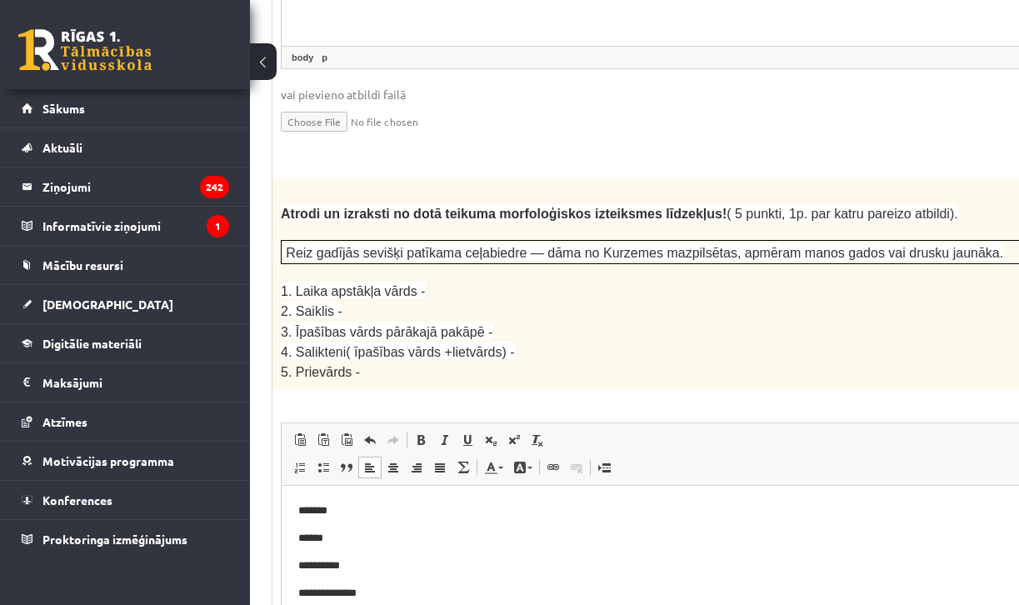
click at [397, 599] on p "**********" at bounding box center [719, 592] width 842 height 17
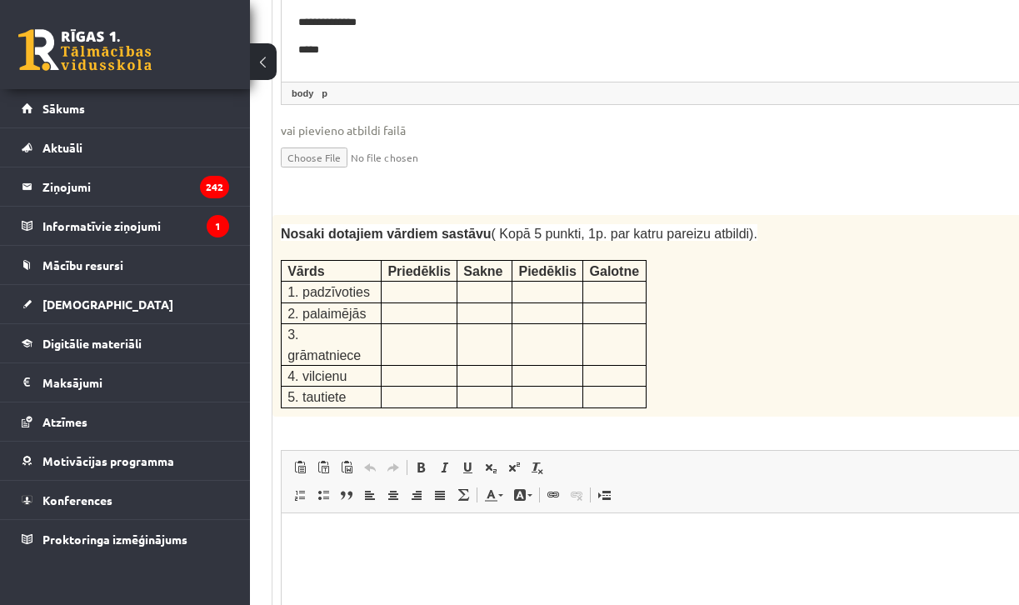
scroll to position [3088, 70]
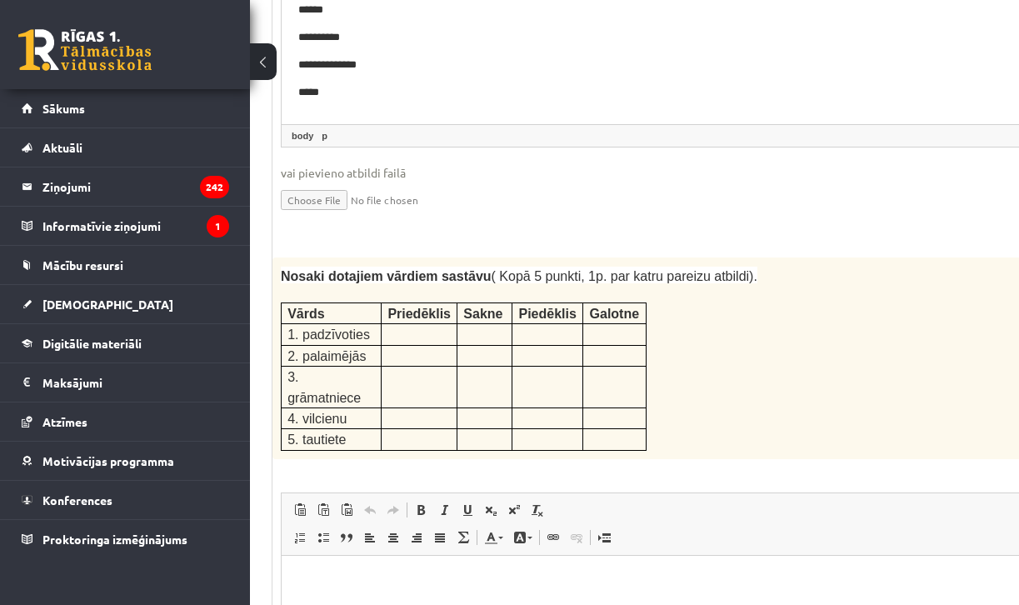
drag, startPoint x: 286, startPoint y: 243, endPoint x: 674, endPoint y: 369, distance: 408.1
click at [674, 369] on div "Nosaki dotajiem vārdiem sastāvu ( Kopā 5 punkti, 1p. par katru pareizu atbildi)…" at bounding box center [718, 358] width 893 height 202
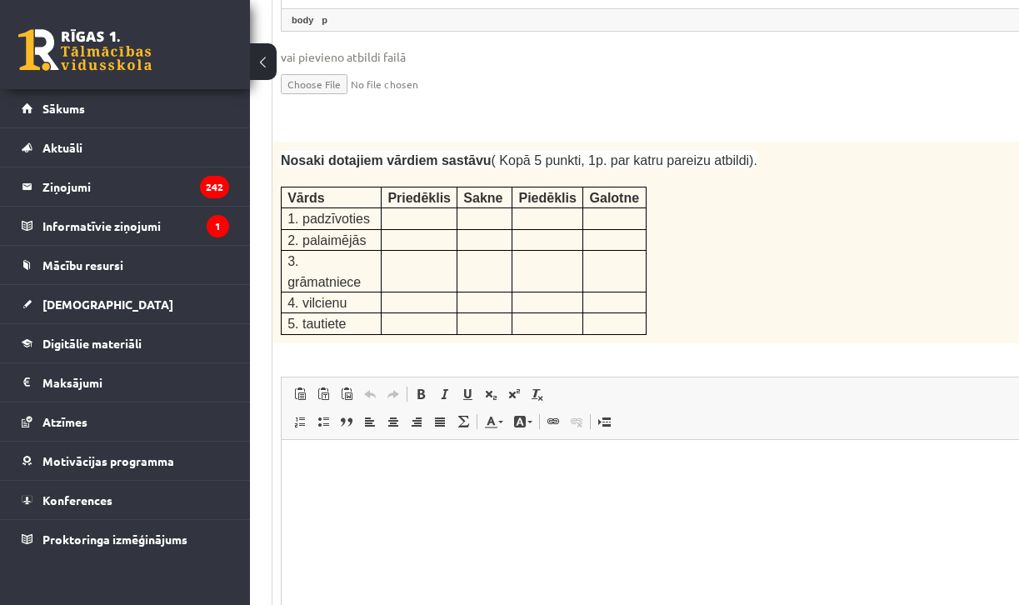
scroll to position [3222, 70]
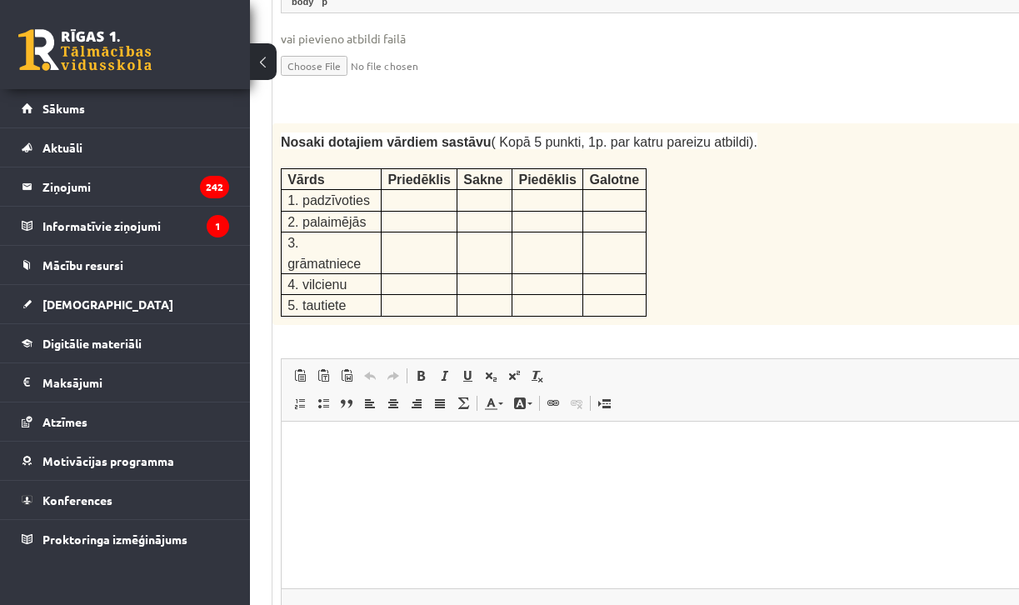
click at [460, 458] on html at bounding box center [719, 446] width 875 height 51
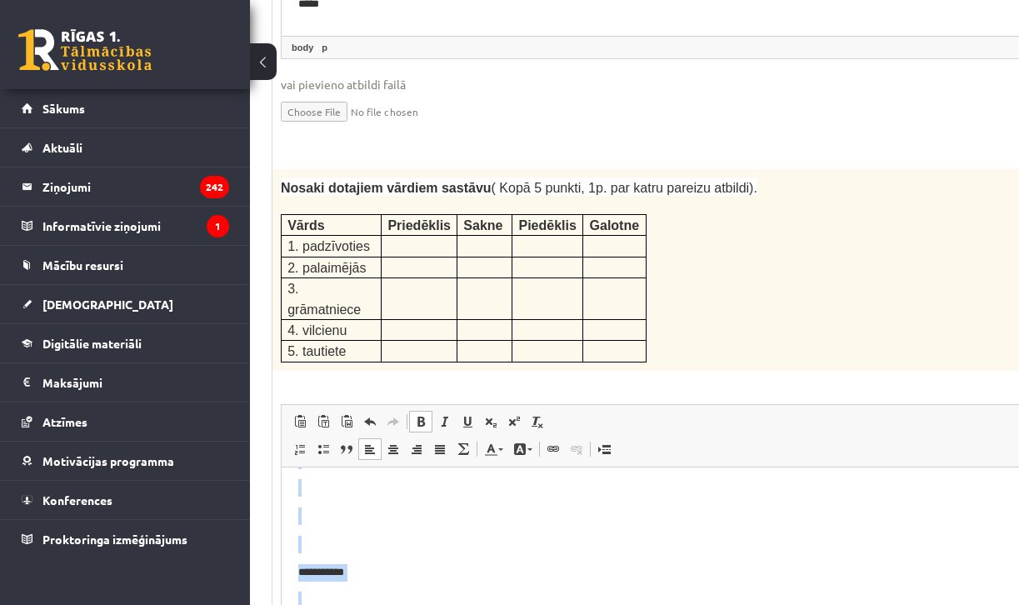
scroll to position [642, 0]
drag, startPoint x: 293, startPoint y: 490, endPoint x: 392, endPoint y: 562, distance: 122.1
click at [392, 562] on html "**********" at bounding box center [719, 257] width 875 height 864
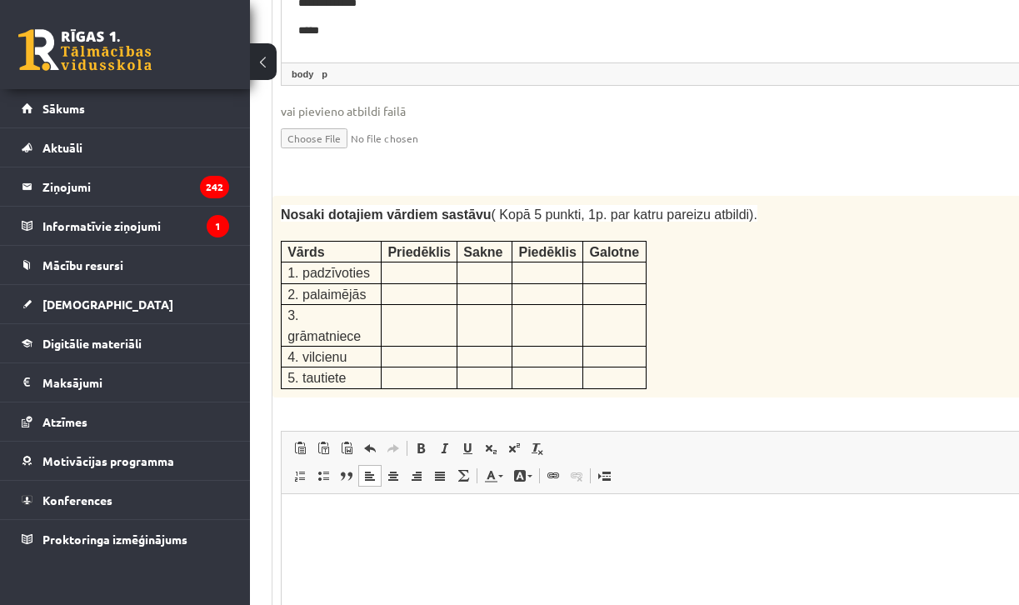
scroll to position [3155, 70]
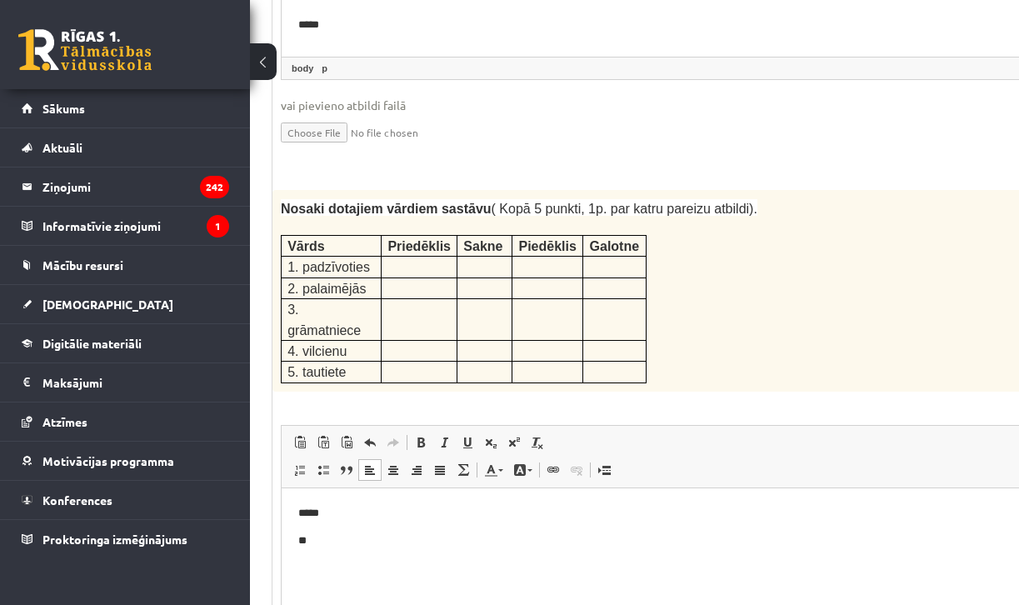
click at [392, 523] on body "***** **" at bounding box center [719, 582] width 842 height 157
click at [350, 547] on p "**" at bounding box center [719, 540] width 842 height 17
click at [356, 508] on p "*****" at bounding box center [719, 512] width 842 height 17
click at [355, 554] on body "**" at bounding box center [719, 582] width 842 height 157
click at [322, 522] on body "**" at bounding box center [719, 582] width 842 height 157
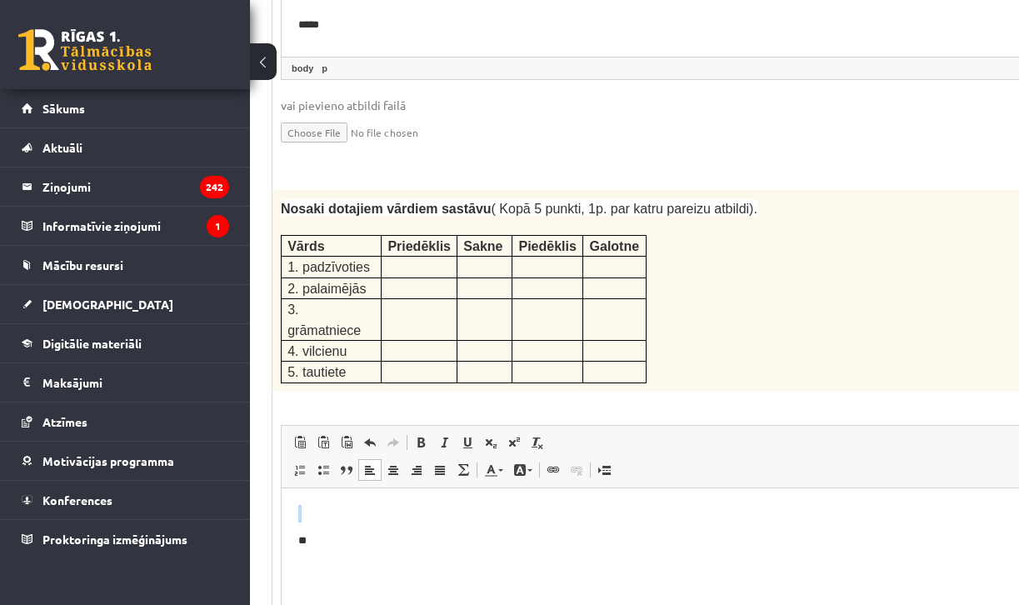
click at [322, 520] on body "**" at bounding box center [719, 582] width 842 height 157
click at [322, 520] on p "Визуальный текстовый редактор, wiswyg-editor-user-answer-47433980879240" at bounding box center [719, 512] width 842 height 17
click at [319, 538] on p "**" at bounding box center [719, 540] width 842 height 17
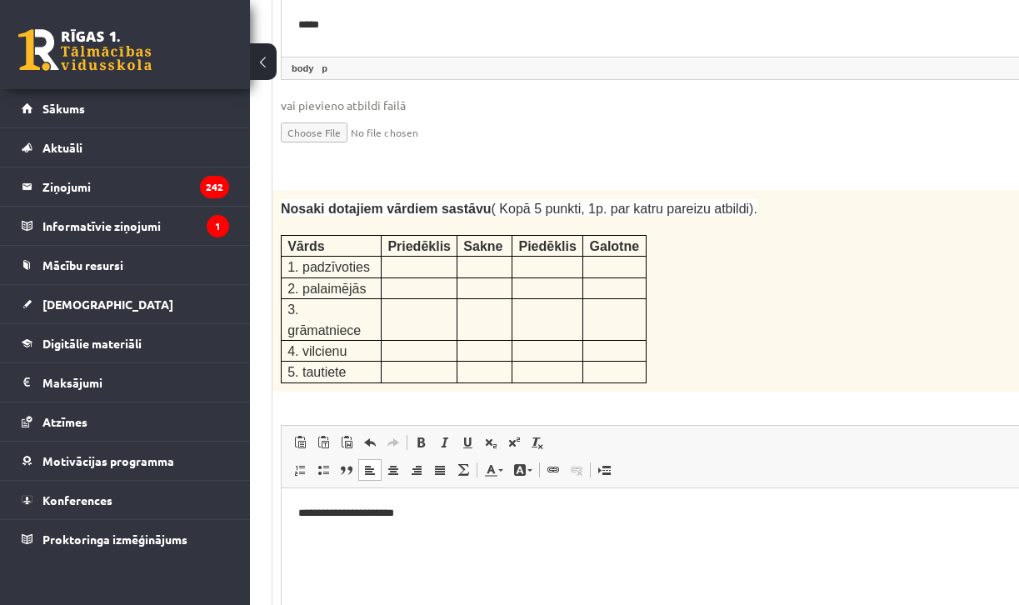
click at [671, 190] on div "Nosaki dotajiem vārdiem sastāvu ( Kopā 5 punkti, 1p. par katru pareizu atbildi)…" at bounding box center [718, 291] width 893 height 202
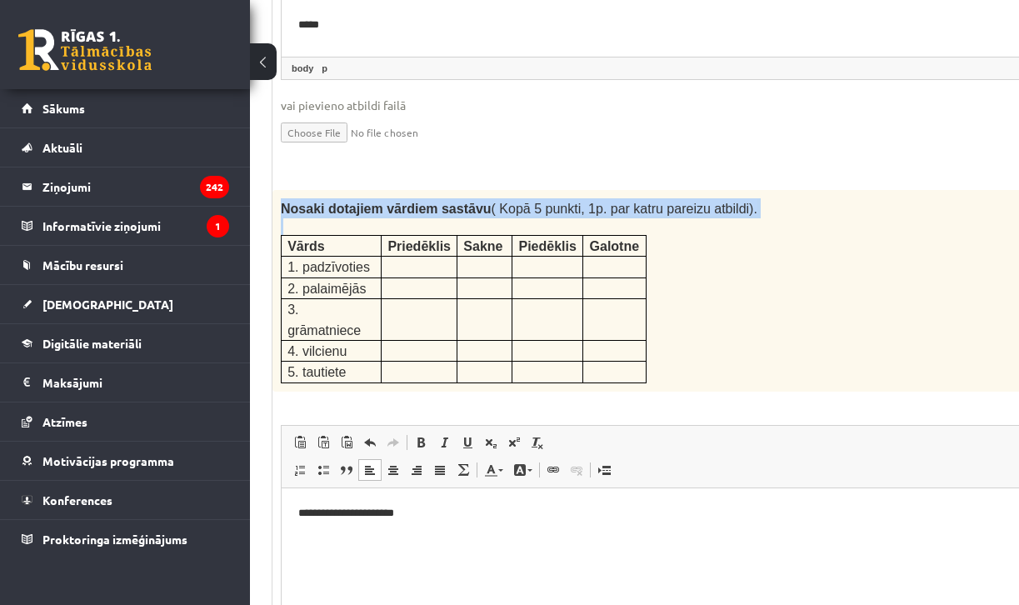
drag, startPoint x: 278, startPoint y: 145, endPoint x: 677, endPoint y: 318, distance: 434.3
click at [677, 318] on div "Nosaki dotajiem vārdiem sastāvu ( Kopā 5 punkti, 1p. par katru pareizu atbildi)…" at bounding box center [718, 291] width 893 height 202
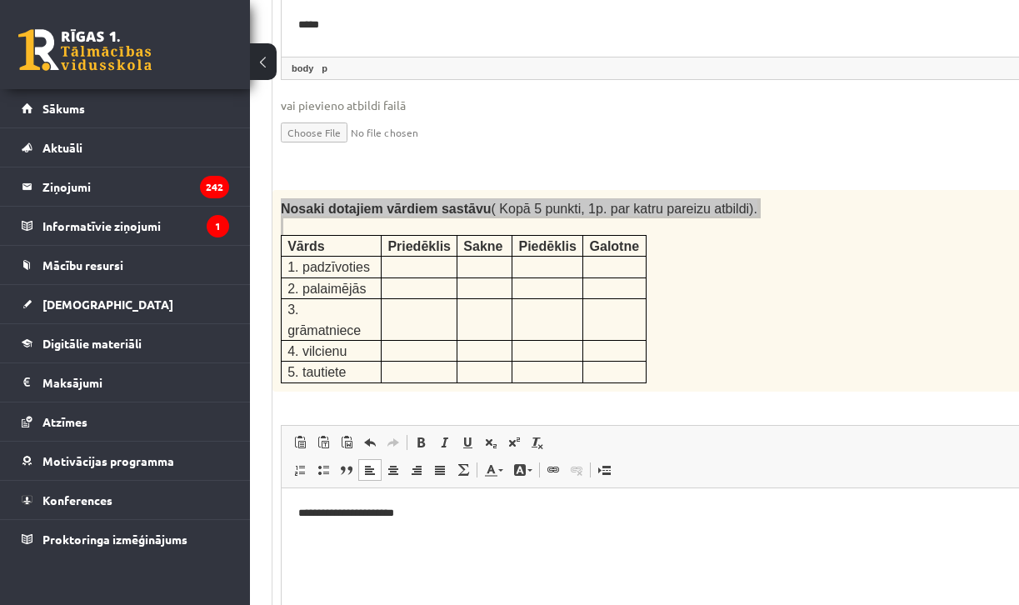
click at [411, 510] on p "**********" at bounding box center [719, 512] width 842 height 17
click at [437, 520] on p "**********" at bounding box center [719, 512] width 842 height 17
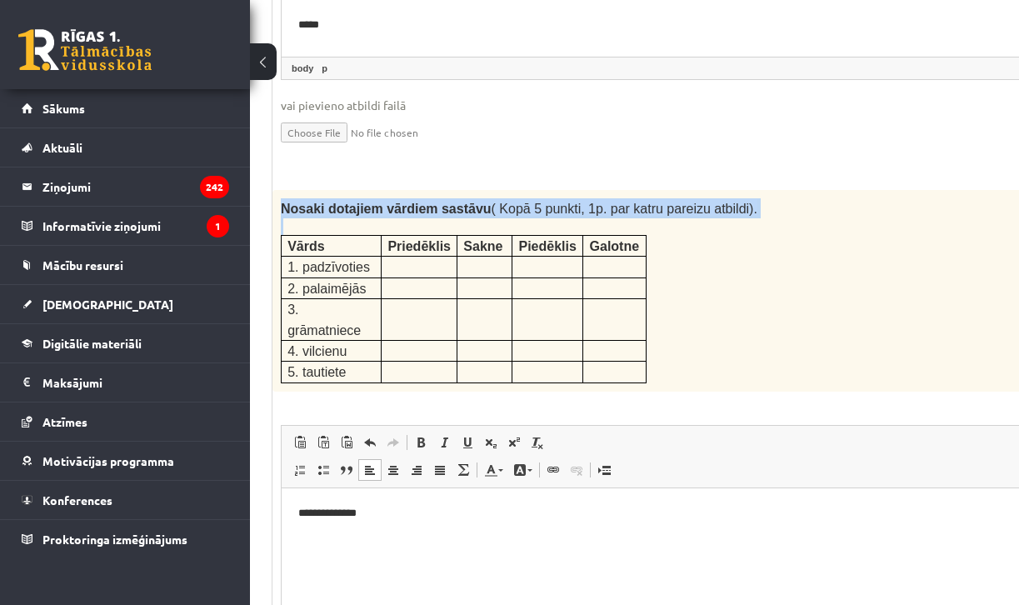
click at [809, 206] on div "Nosaki dotajiem vārdiem sastāvu ( Kopā 5 punkti, 1p. par katru pareizu atbildi)…" at bounding box center [718, 291] width 893 height 202
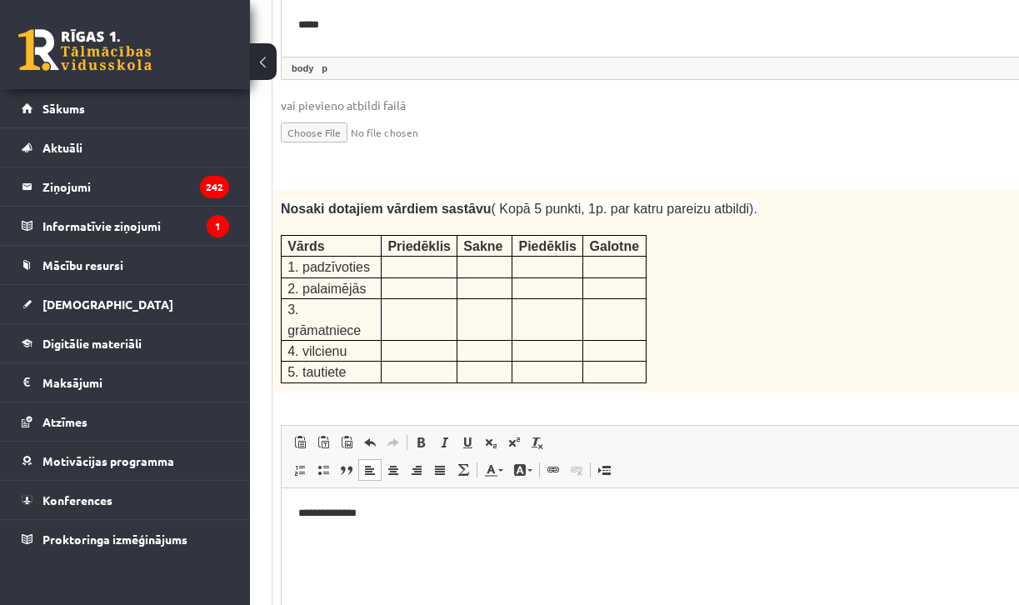
click at [418, 554] on body "**********" at bounding box center [719, 582] width 842 height 157
click at [399, 532] on p "Визуальный текстовый редактор, wiswyg-editor-user-answer-47433980879240" at bounding box center [719, 540] width 842 height 17
click at [402, 522] on body "**********" at bounding box center [719, 582] width 842 height 157
click at [408, 512] on p "**********" at bounding box center [719, 512] width 842 height 17
click at [402, 539] on p "**********" at bounding box center [719, 540] width 842 height 17
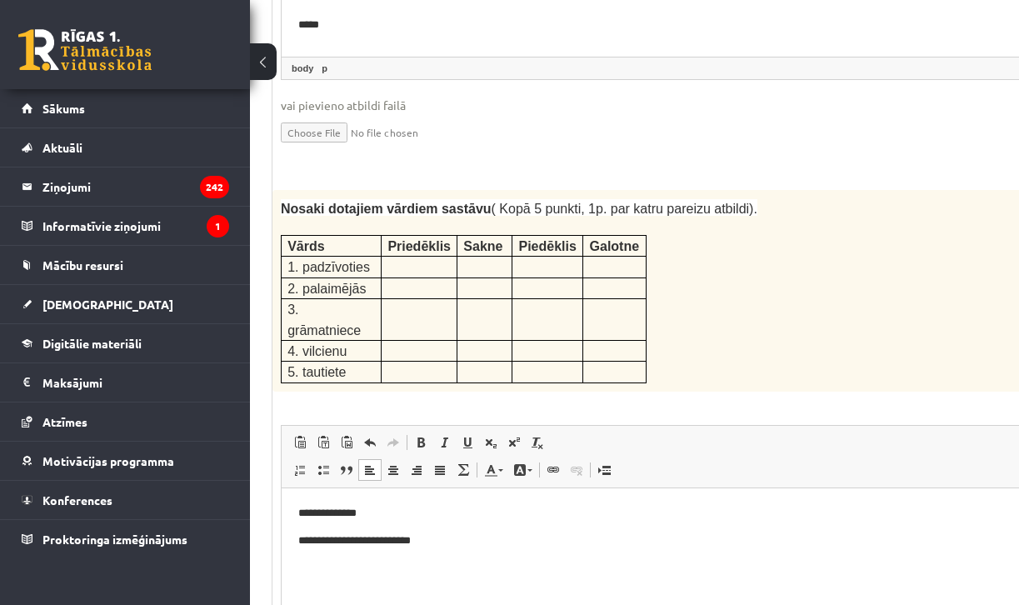
click at [448, 540] on p "**********" at bounding box center [719, 540] width 842 height 17
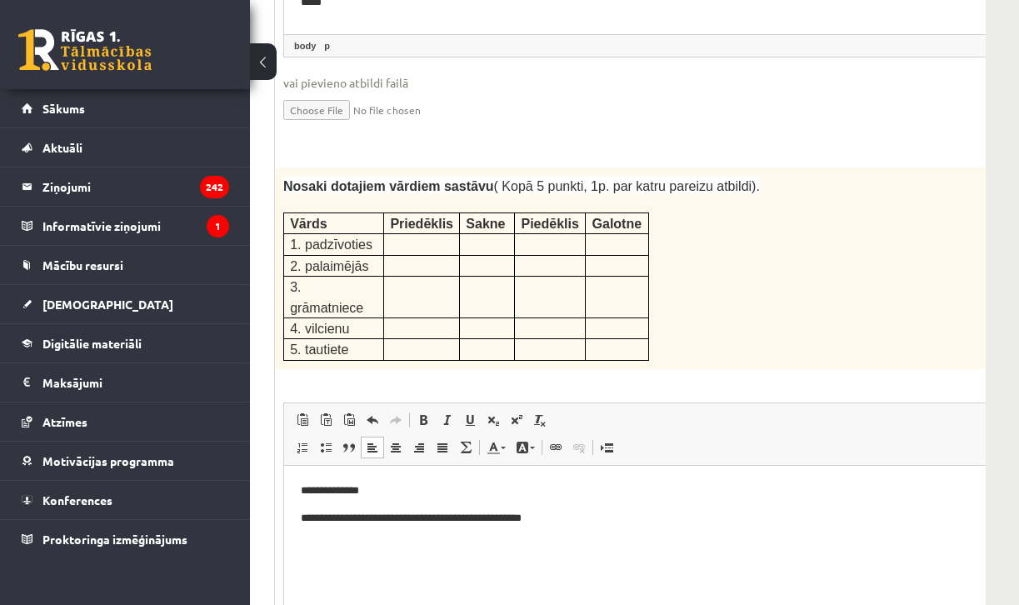
scroll to position [3201, 250]
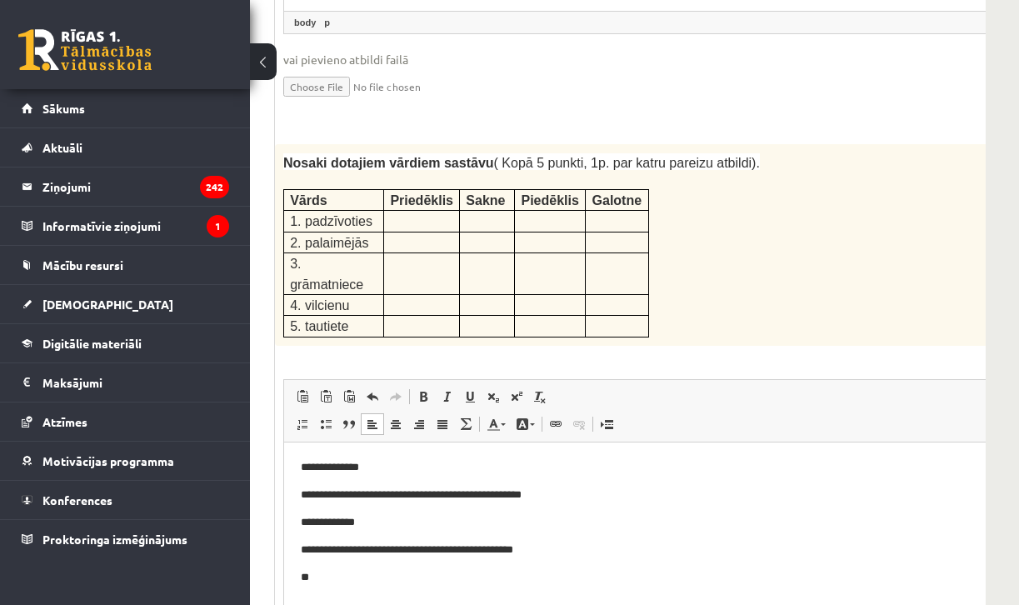
click at [438, 232] on p at bounding box center [421, 240] width 63 height 17
click at [438, 211] on p at bounding box center [421, 219] width 63 height 17
click at [415, 580] on p "**" at bounding box center [722, 576] width 842 height 17
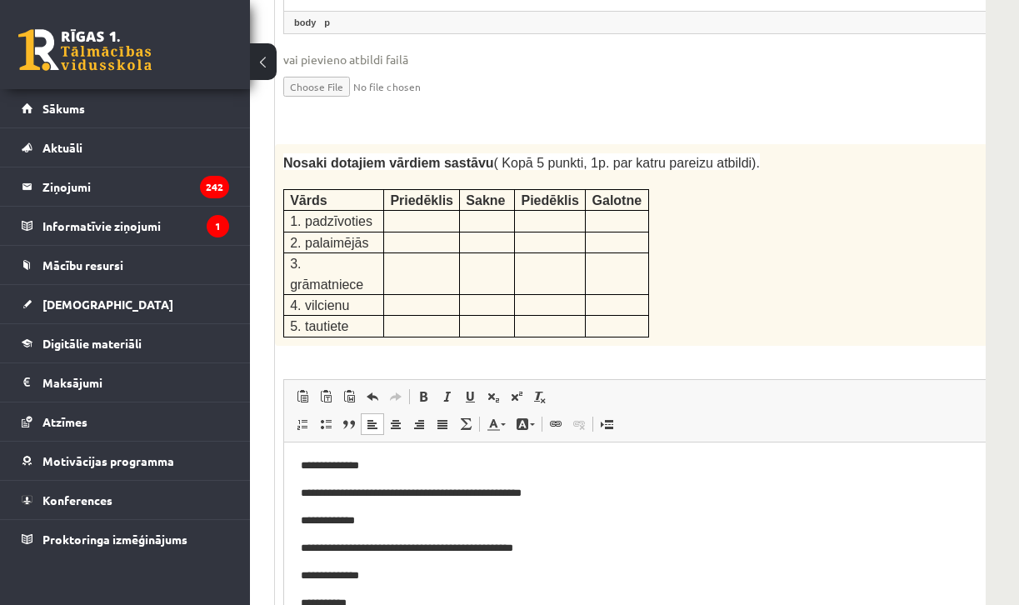
click at [352, 492] on p "**********" at bounding box center [722, 492] width 842 height 17
click at [384, 604] on p "**********" at bounding box center [722, 602] width 842 height 17
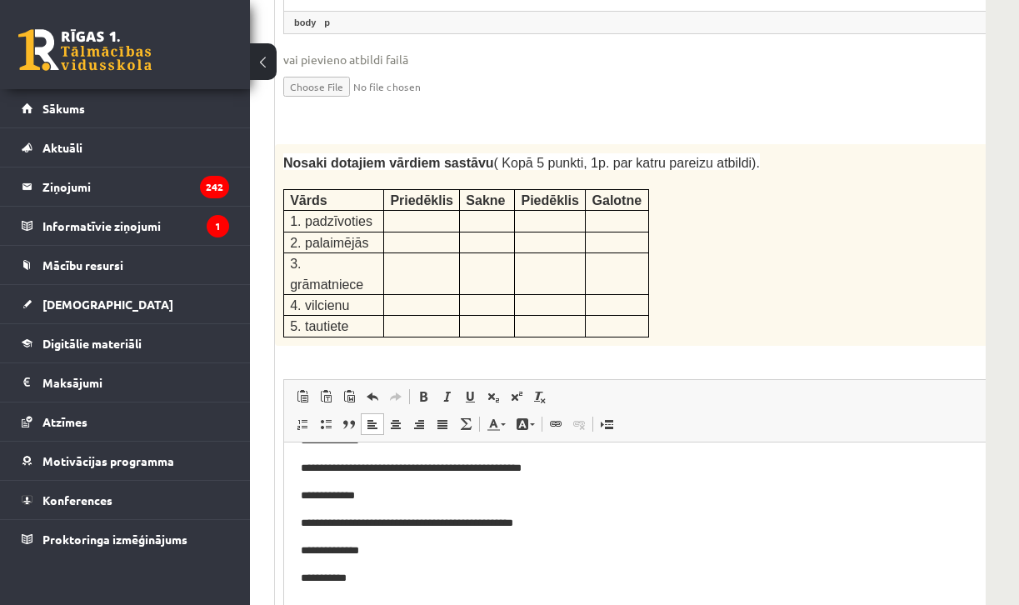
scroll to position [33, 0]
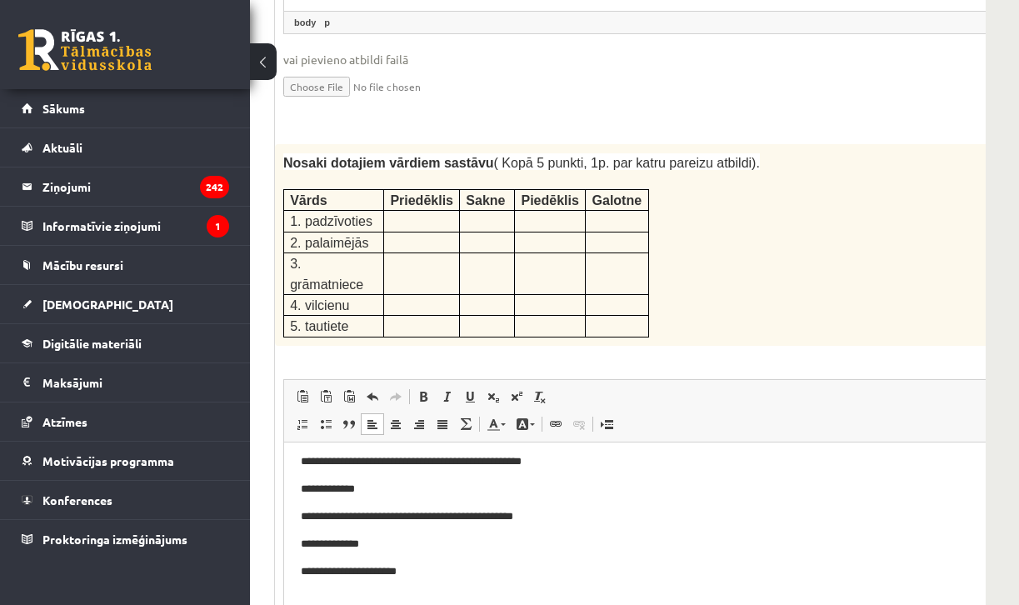
click at [377, 574] on p "**********" at bounding box center [722, 570] width 842 height 17
click at [452, 572] on p "**********" at bounding box center [722, 570] width 842 height 17
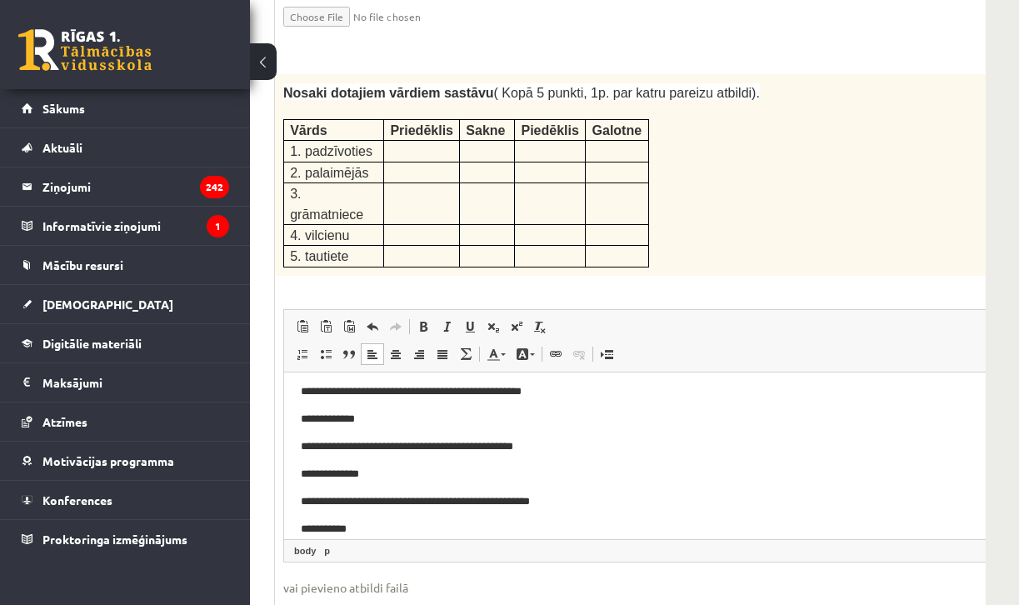
scroll to position [57, 0]
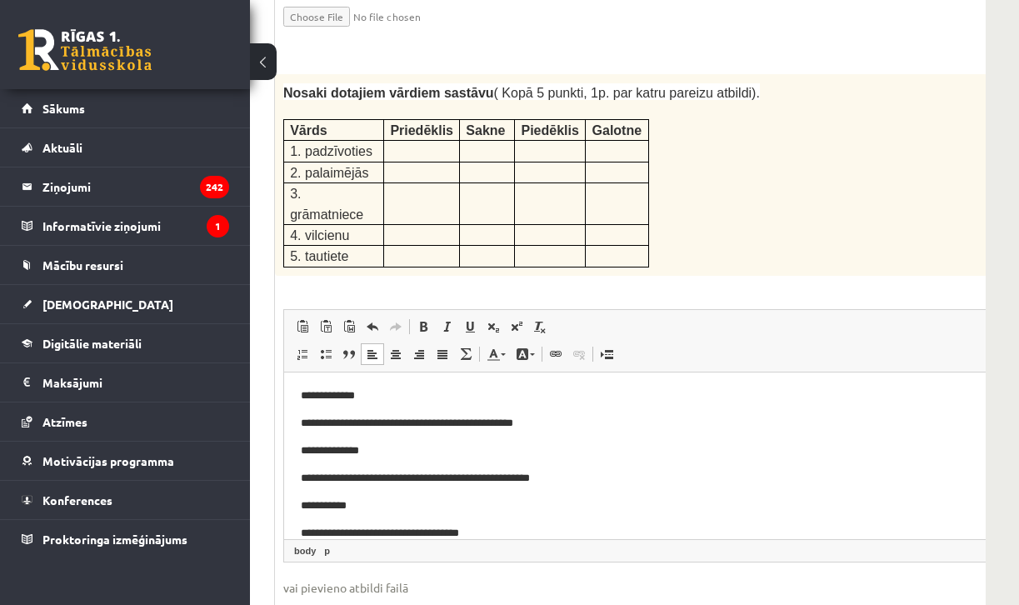
click at [332, 532] on p "**********" at bounding box center [722, 532] width 842 height 17
click at [500, 532] on p "**********" at bounding box center [722, 532] width 842 height 17
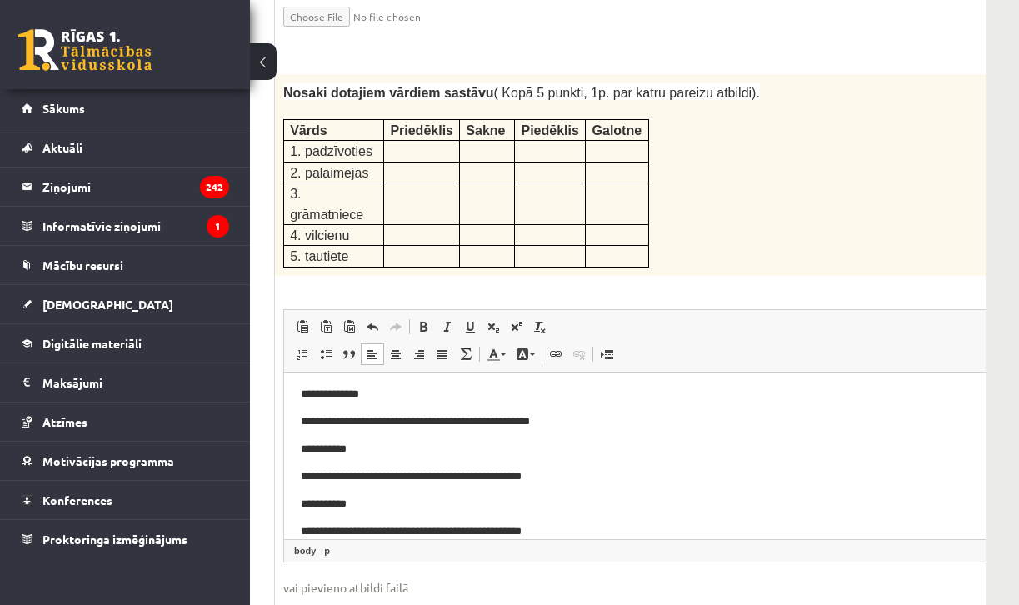
scroll to position [117, 0]
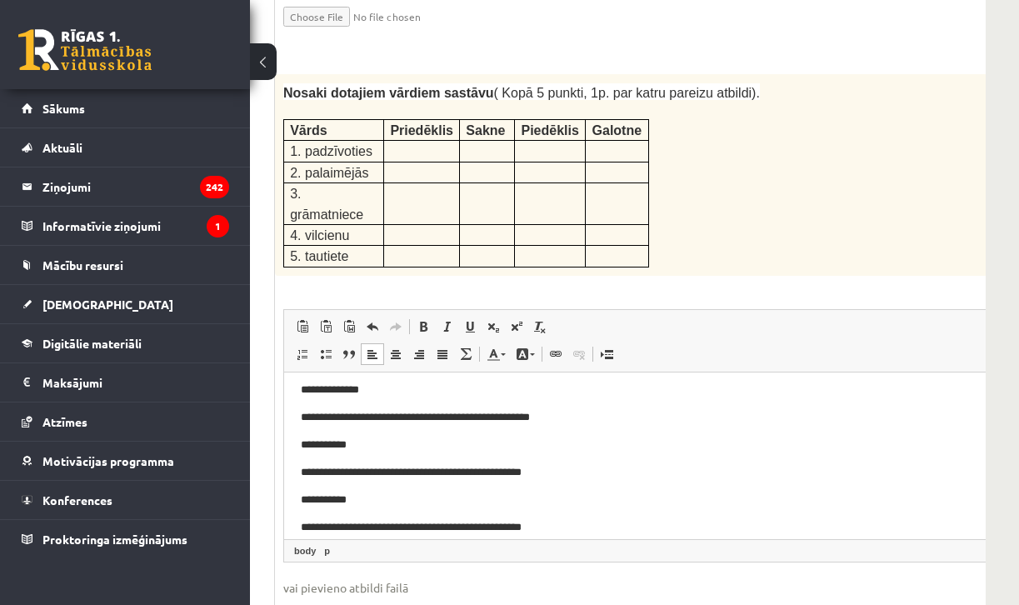
click at [562, 400] on body "**********" at bounding box center [722, 473] width 842 height 405
click at [557, 415] on p "**********" at bounding box center [722, 416] width 842 height 17
click at [507, 417] on p "**********" at bounding box center [722, 416] width 842 height 17
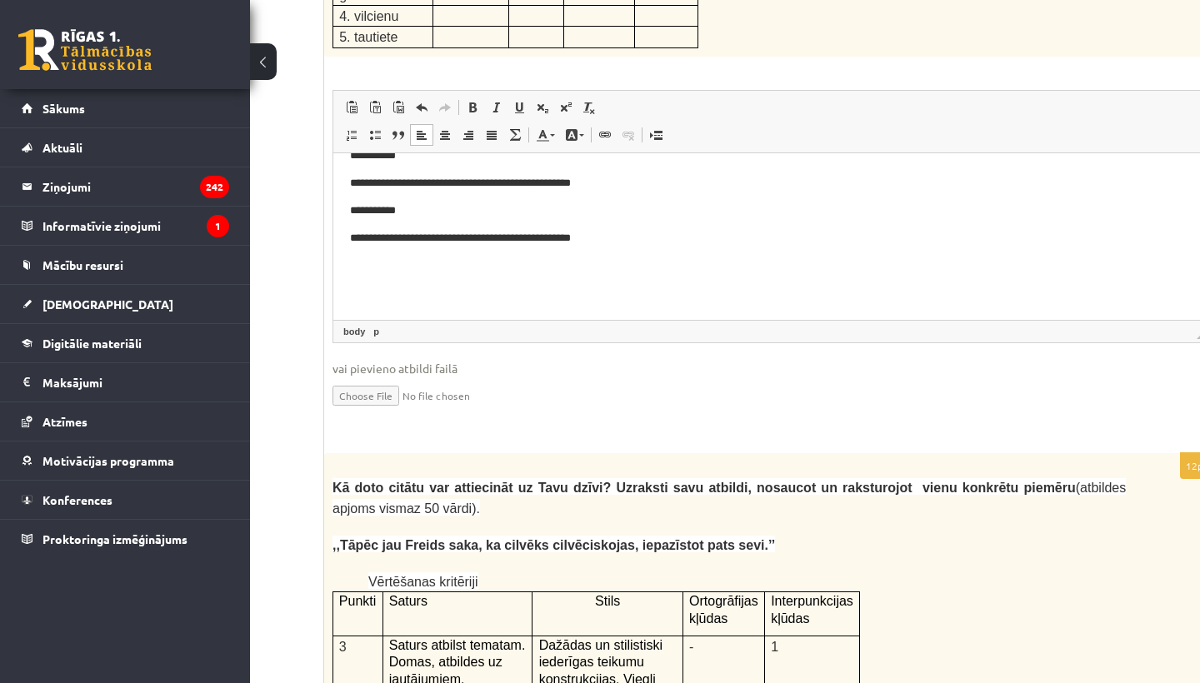
scroll to position [3488, 132]
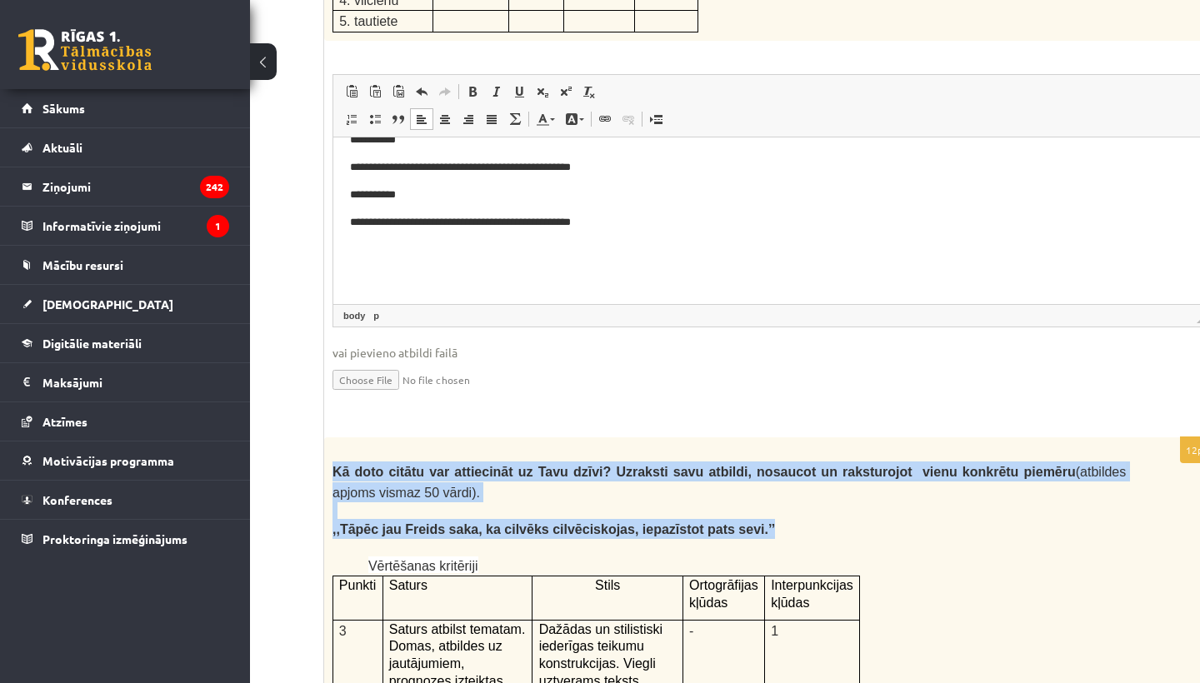
drag, startPoint x: 328, startPoint y: 395, endPoint x: 799, endPoint y: 461, distance: 475.3
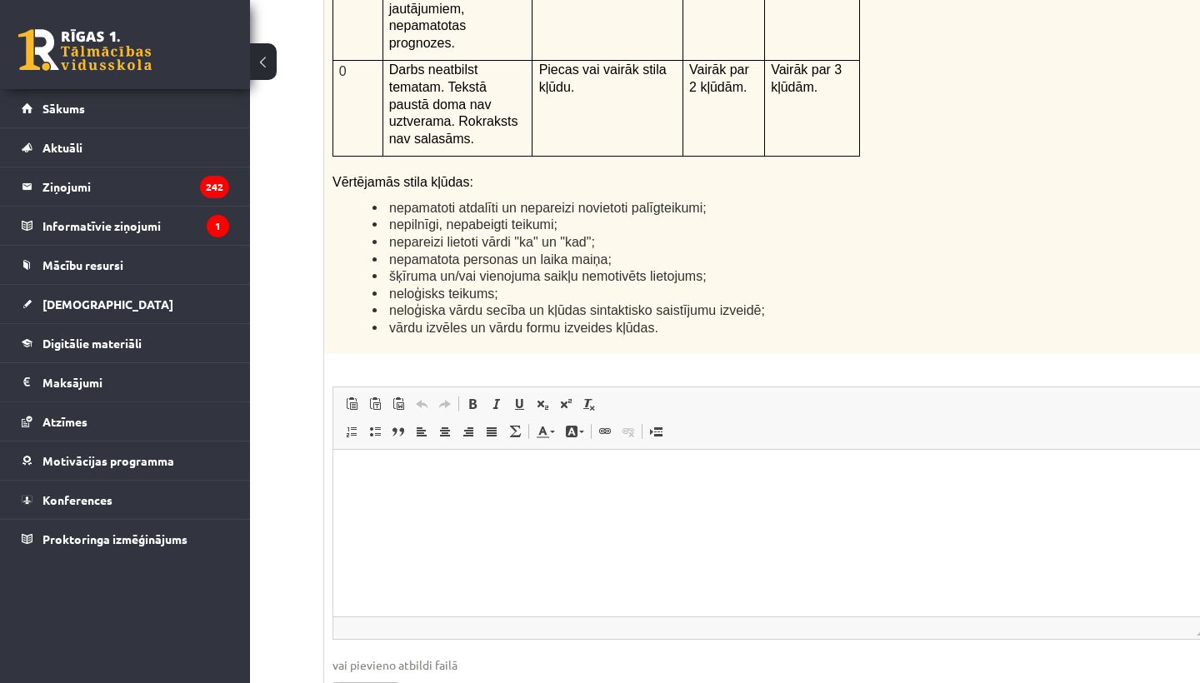
scroll to position [4468, 132]
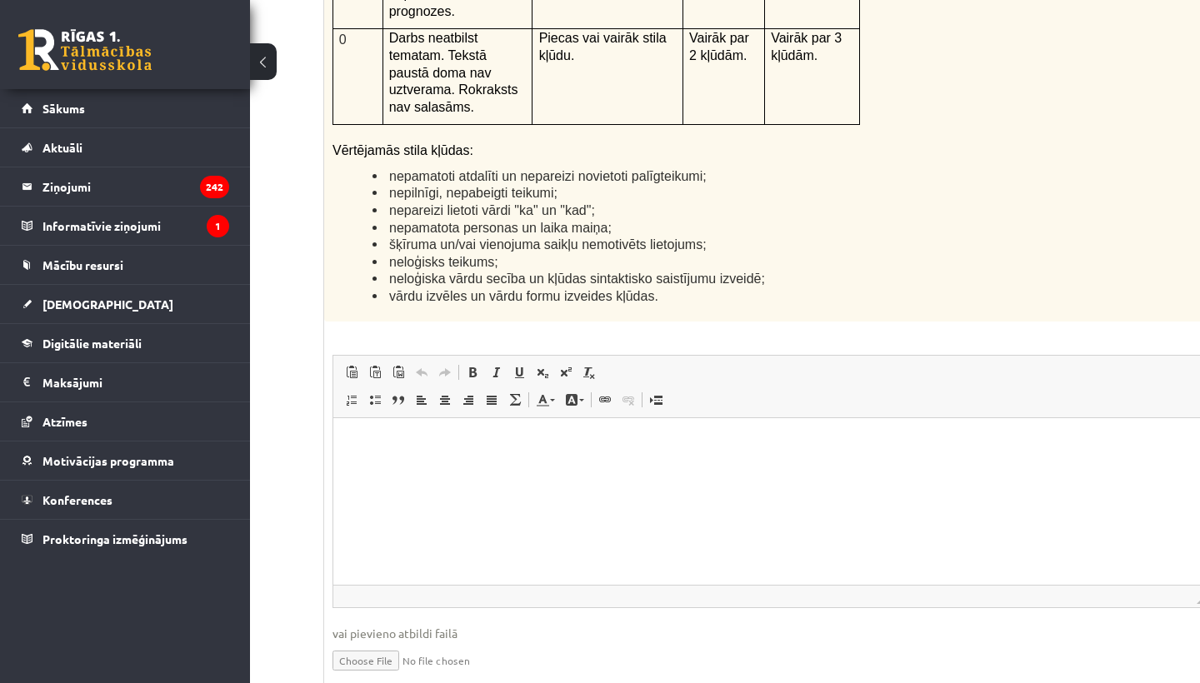
click at [477, 468] on html at bounding box center [770, 443] width 875 height 51
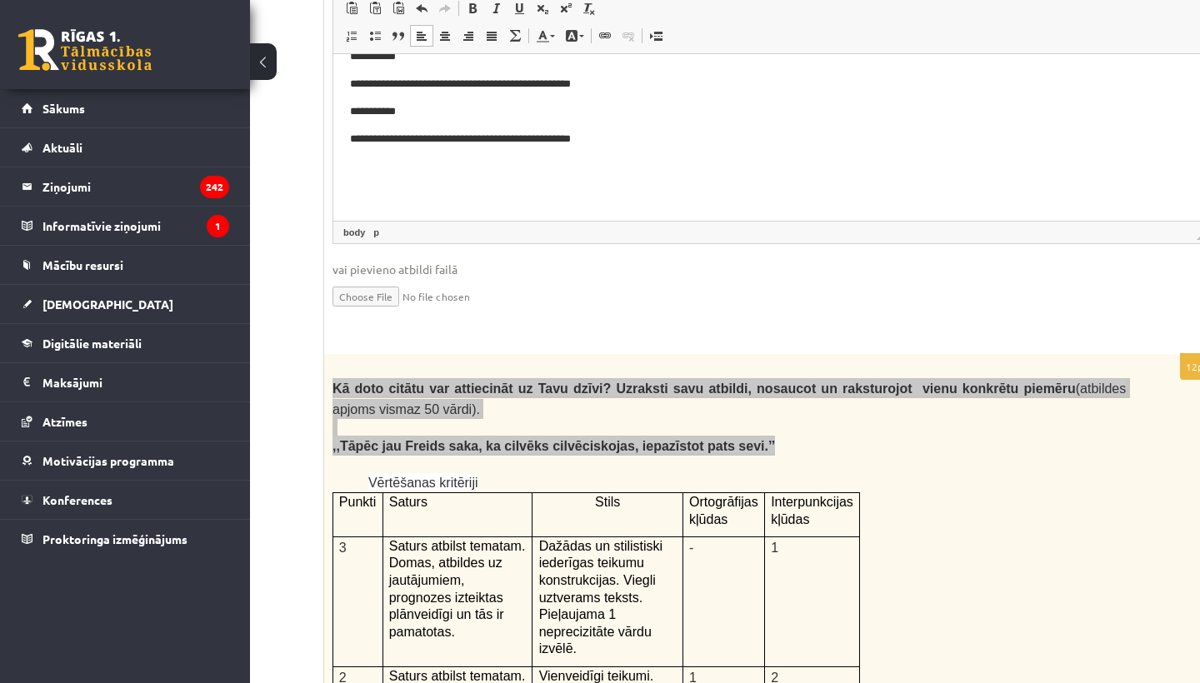
scroll to position [3576, 132]
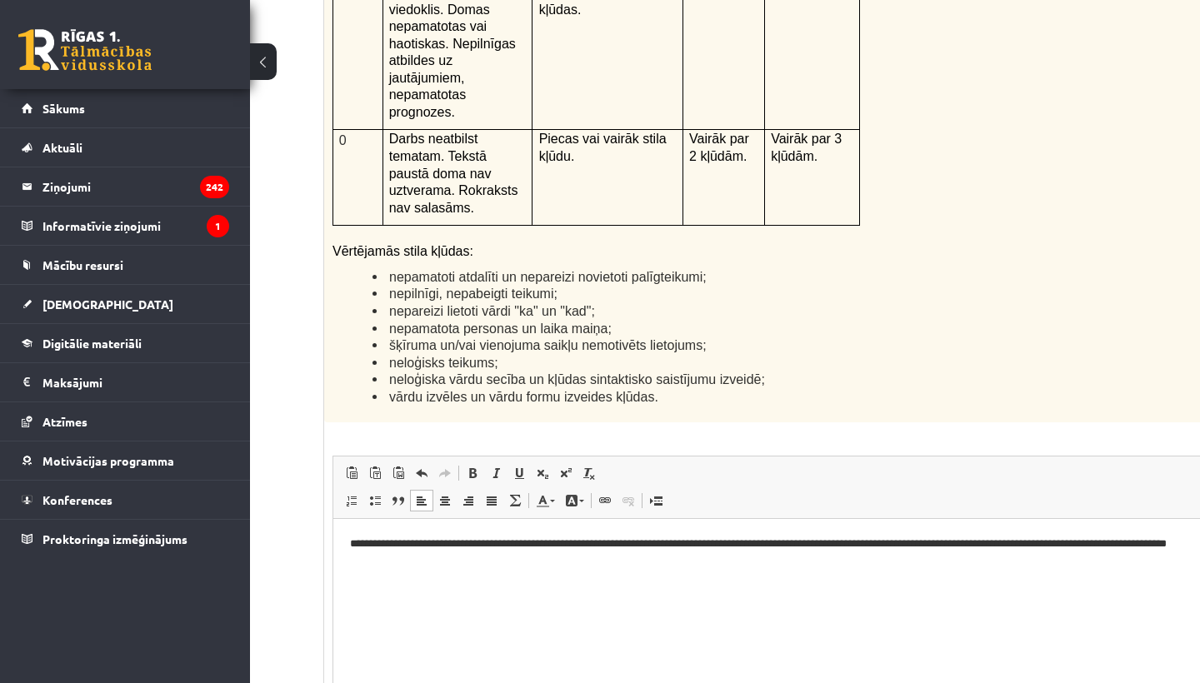
scroll to position [4391, 132]
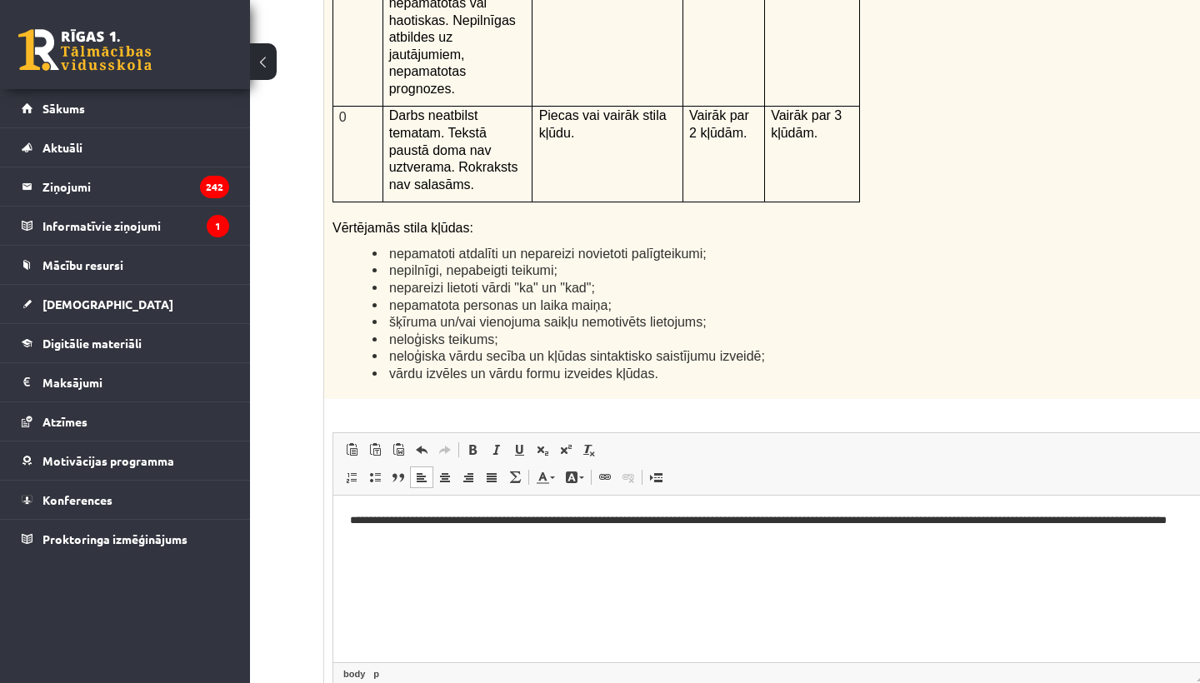
click at [582, 562] on html "**********" at bounding box center [770, 529] width 875 height 67
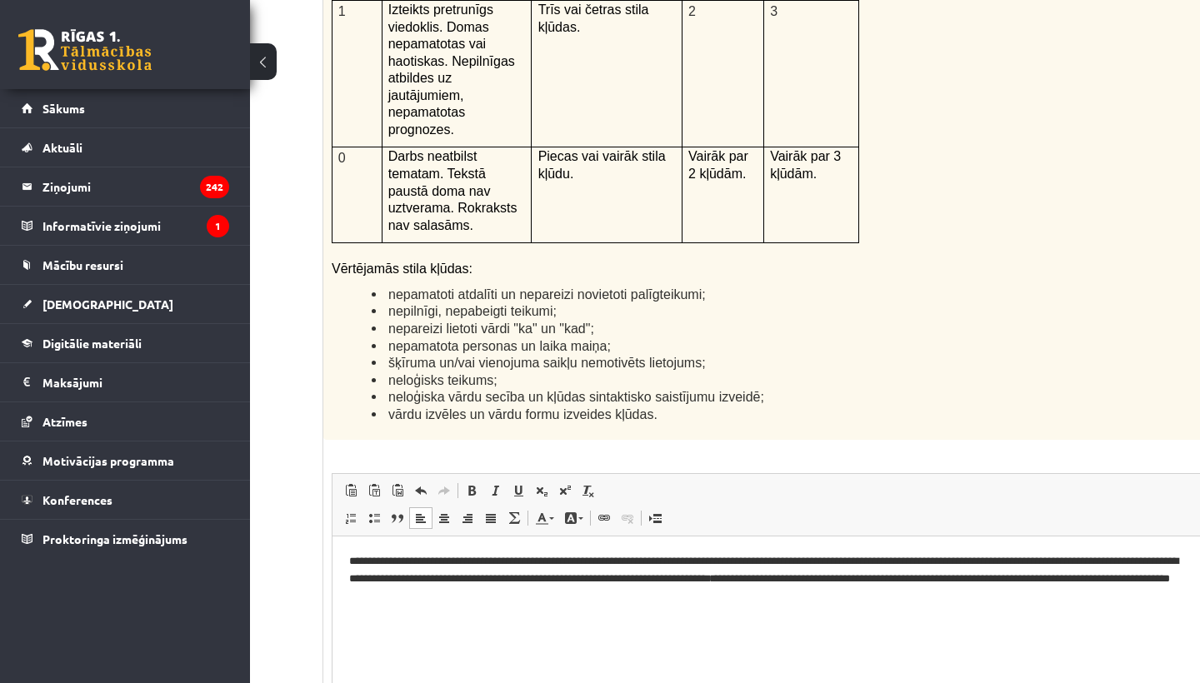
scroll to position [4362, 133]
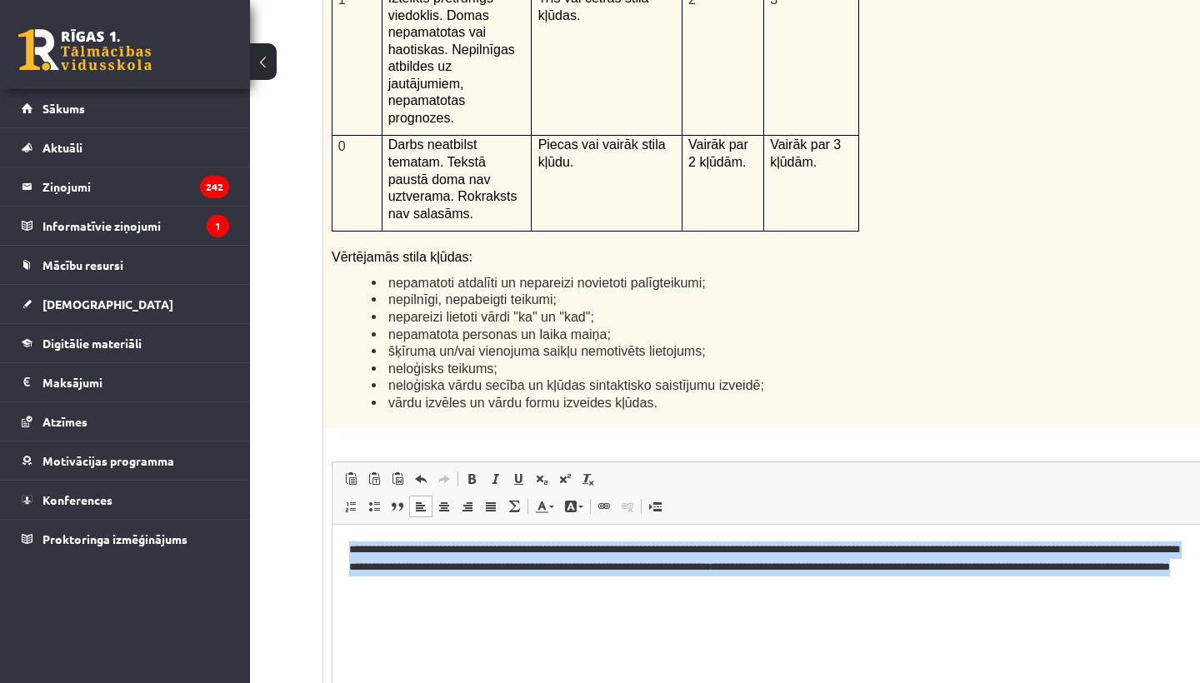
drag, startPoint x: 352, startPoint y: 547, endPoint x: 579, endPoint y: 612, distance: 236.6
click at [579, 604] on html "**********" at bounding box center [769, 566] width 875 height 83
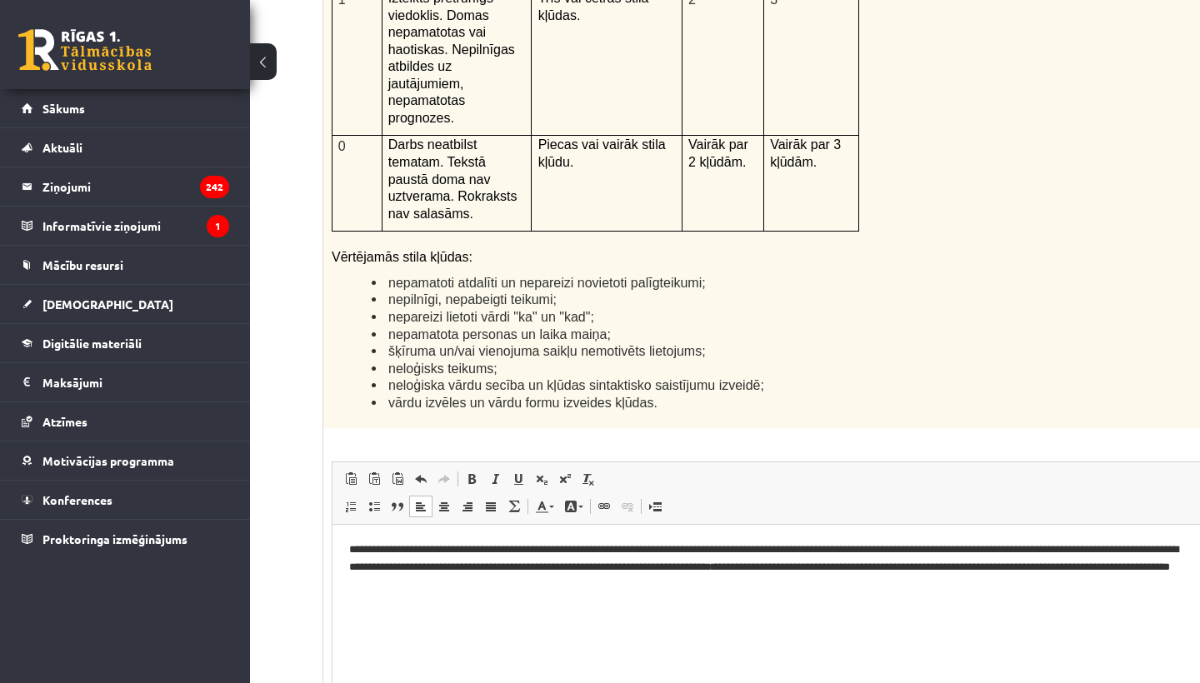
click at [481, 604] on html "**********" at bounding box center [769, 566] width 875 height 83
drag, startPoint x: 835, startPoint y: 563, endPoint x: 840, endPoint y: 578, distance: 15.8
click at [840, 578] on p "**********" at bounding box center [770, 567] width 842 height 50
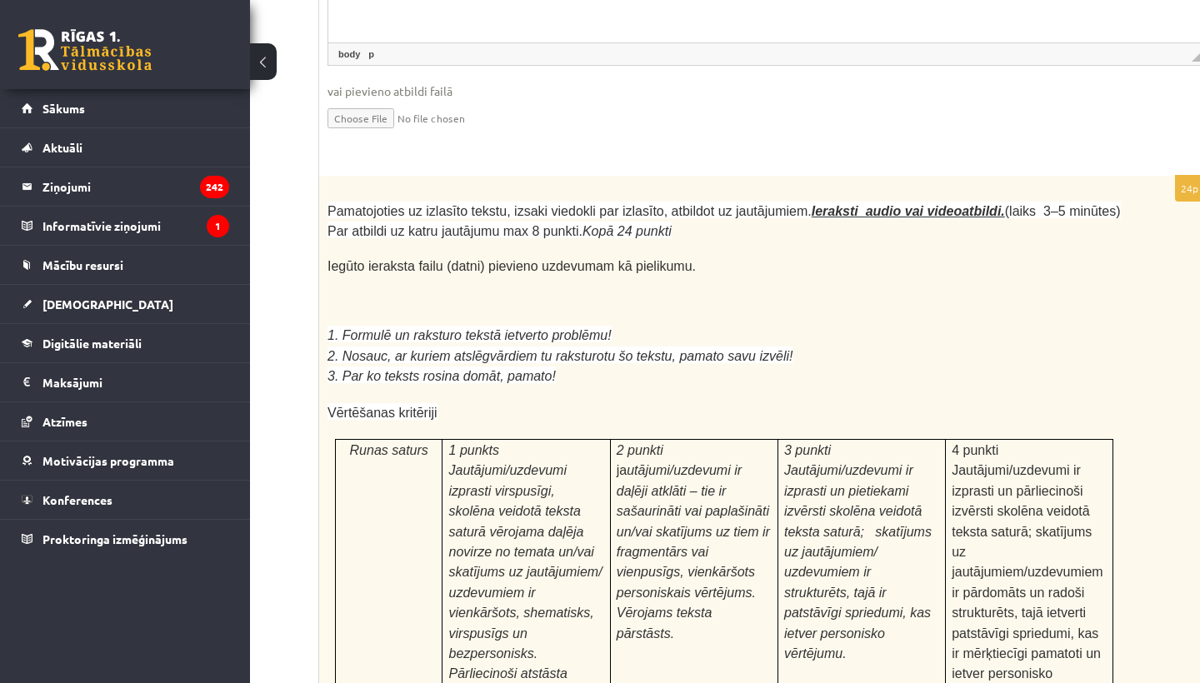
scroll to position [5007, 139]
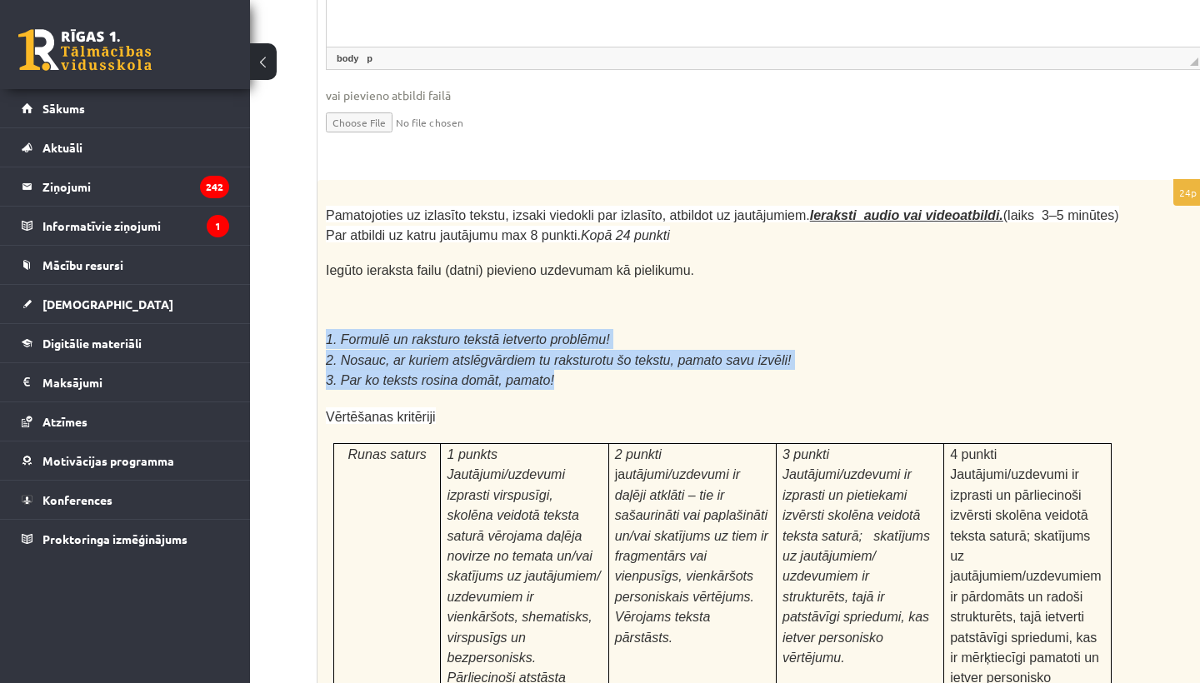
drag, startPoint x: 327, startPoint y: 234, endPoint x: 633, endPoint y: 278, distance: 308.9
click at [633, 278] on div "Pamatojoties uz izlasīto tekstu, izsaki viedokli par izlasīto, atbildot uz jaut…" at bounding box center [763, 632] width 893 height 904
click at [531, 281] on p at bounding box center [722, 289] width 793 height 17
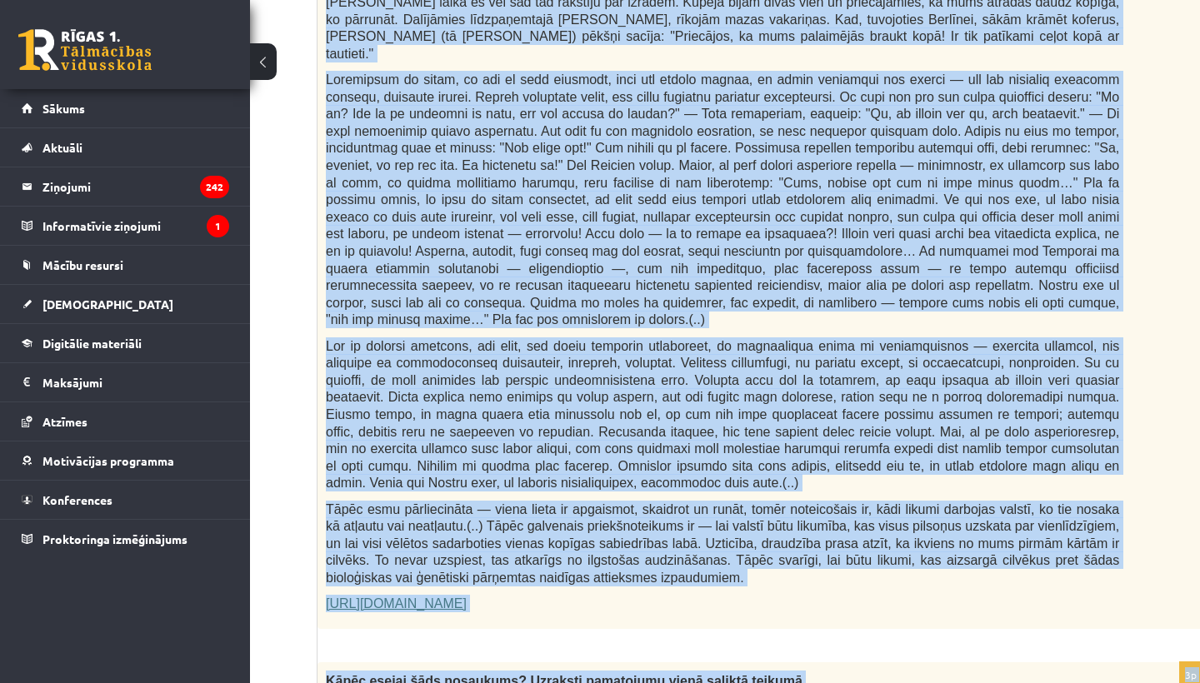
scroll to position [1209, 139]
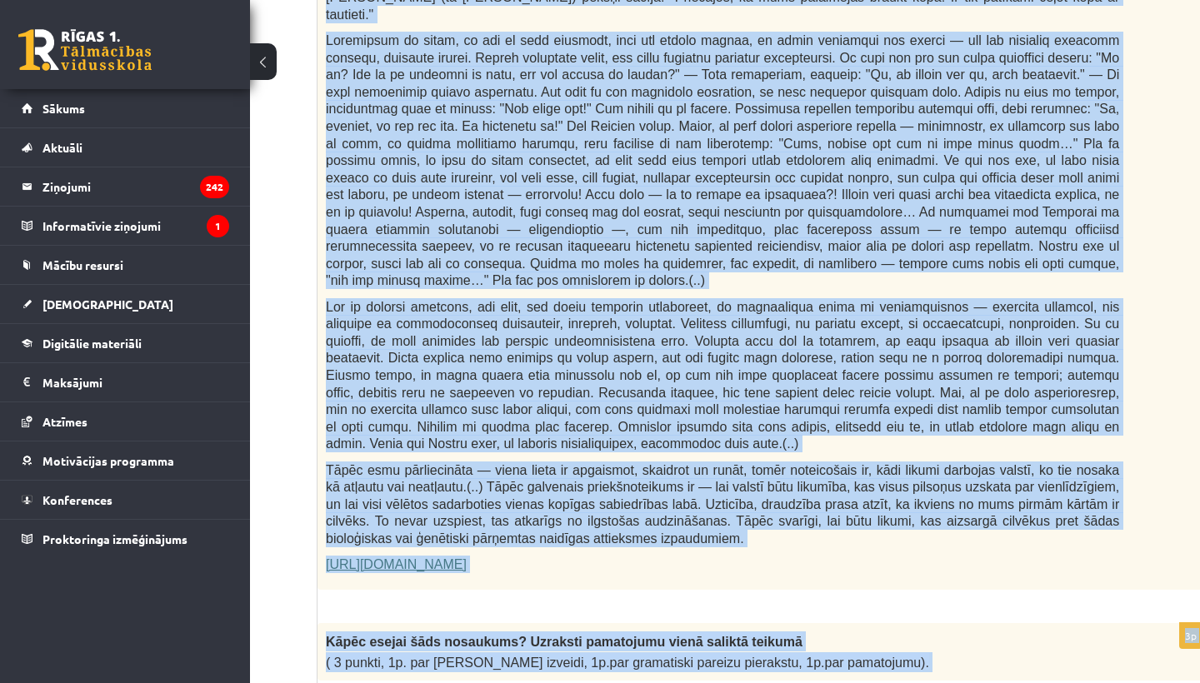
drag, startPoint x: 326, startPoint y: 172, endPoint x: 690, endPoint y: 520, distance: 503.3
click at [690, 520] on div "Fragments no Valentīnas Freimanes grāmatas "Antigones likums" Mūsu zemapziņas p…" at bounding box center [763, 178] width 893 height 826
click at [639, 556] on p "[URL][DOMAIN_NAME]" at bounding box center [722, 564] width 793 height 17
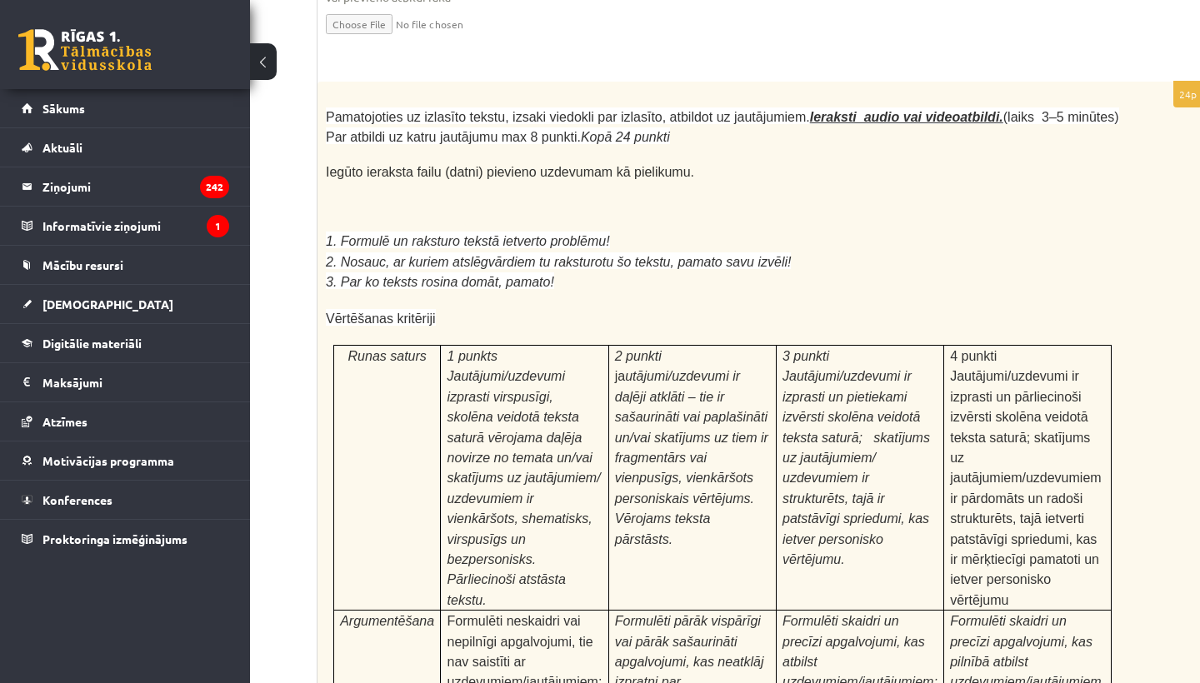
scroll to position [5107, 139]
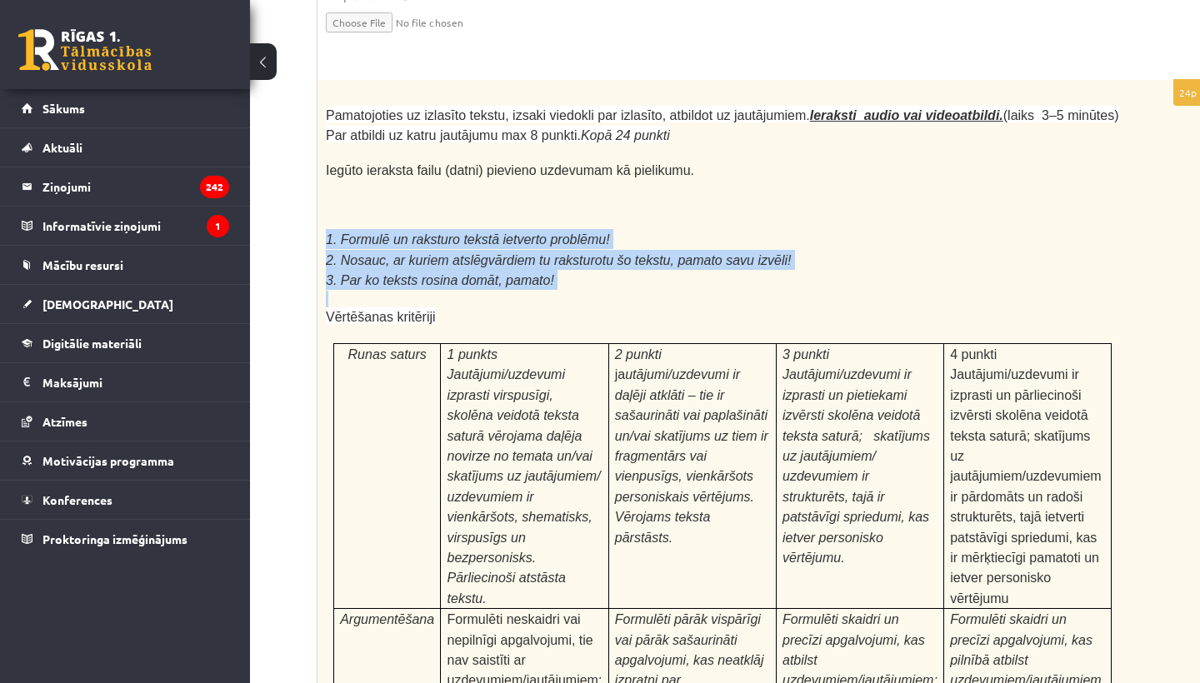
drag, startPoint x: 322, startPoint y: 129, endPoint x: 570, endPoint y: 188, distance: 255.2
click at [570, 188] on div "Pamatojoties uz izlasīto tekstu, izsaki viedokli par izlasīto, atbildot uz jaut…" at bounding box center [763, 532] width 893 height 904
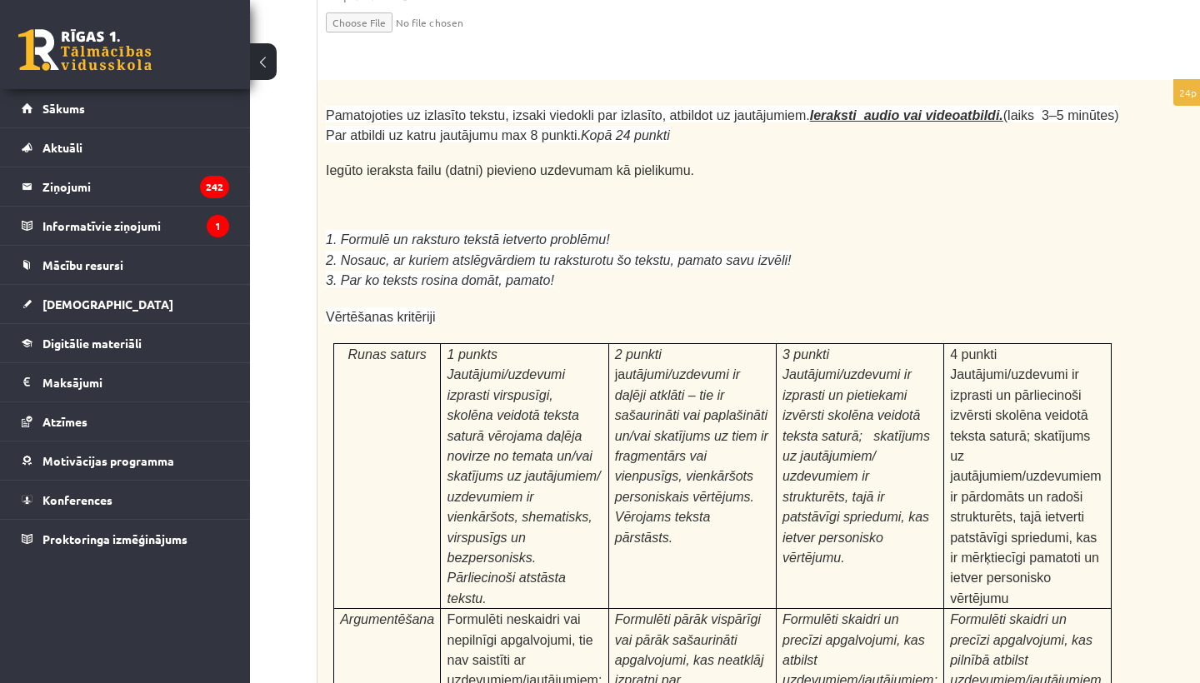
click at [613, 344] on td "2 punkti ja utājumi/uzdevumi ir daļēji atklāti – tie ir sašaurināti vai paplaši…" at bounding box center [691, 476] width 167 height 265
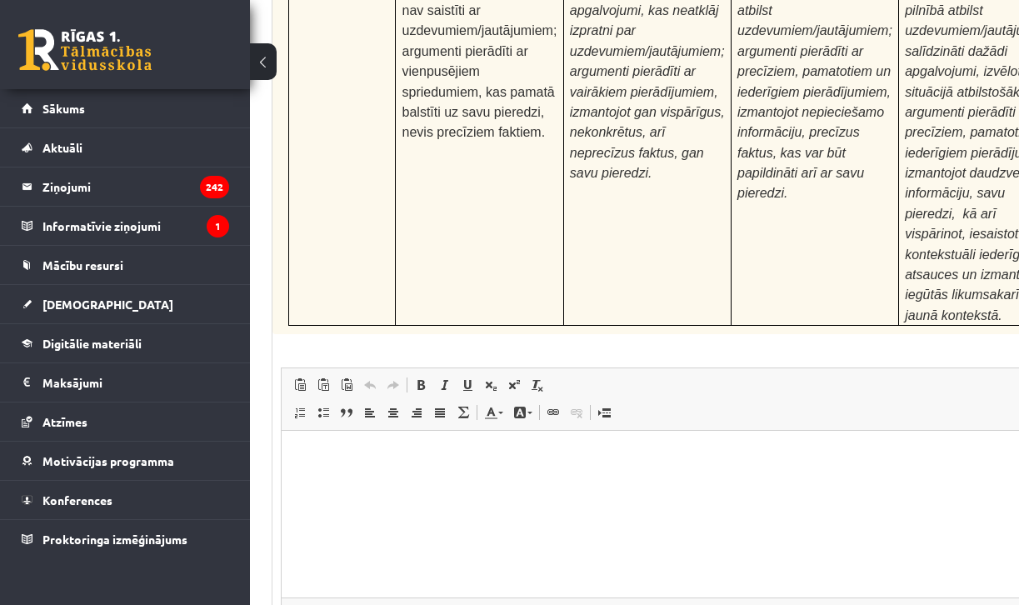
scroll to position [5772, 129]
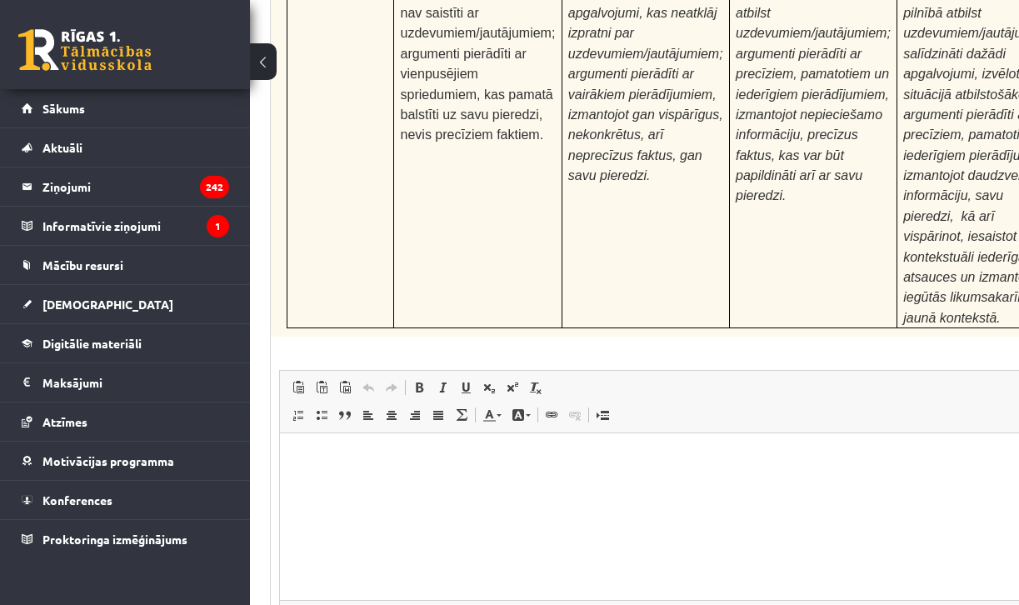
type input "**********"
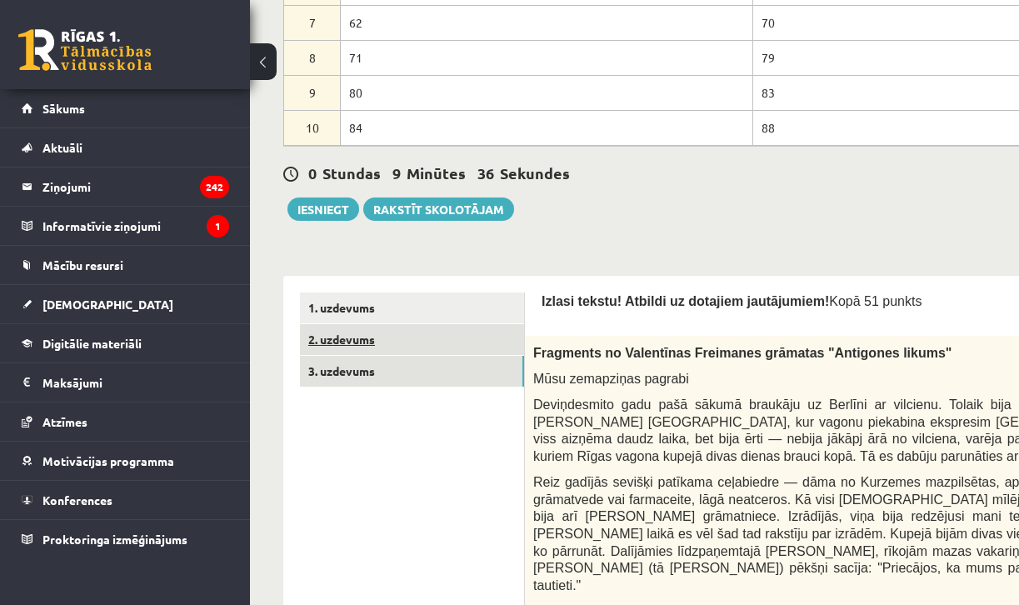
scroll to position [0, 0]
click at [360, 337] on link "2. uzdevums" at bounding box center [412, 339] width 224 height 31
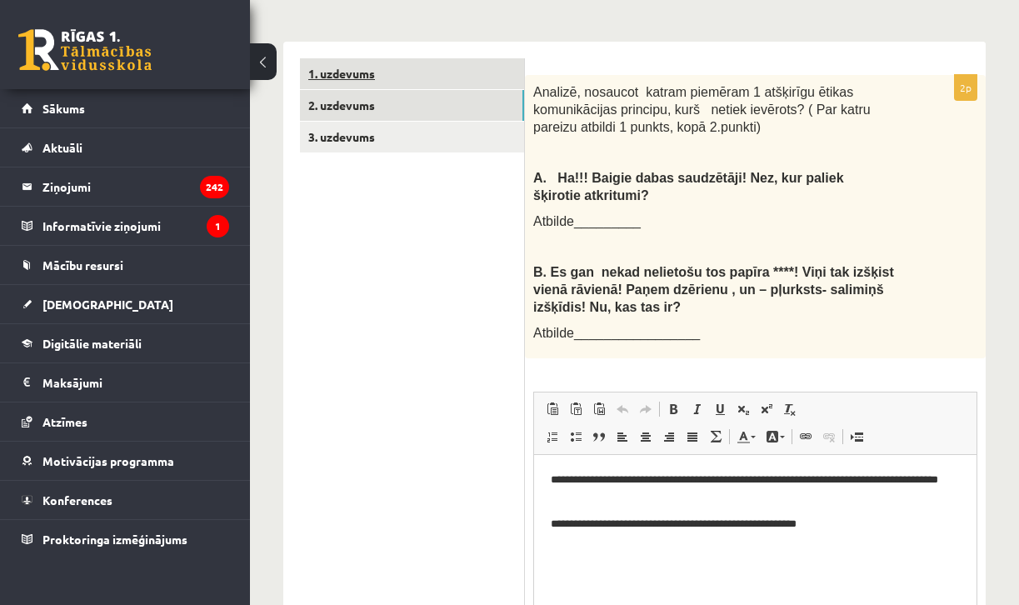
click at [357, 58] on link "1. uzdevums" at bounding box center [412, 73] width 224 height 31
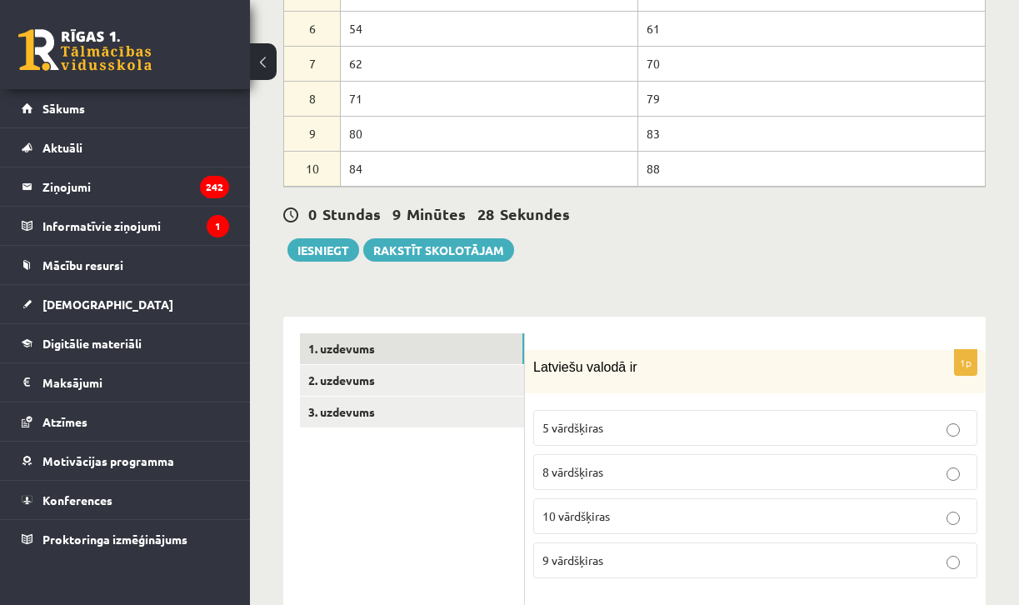
scroll to position [707, 0]
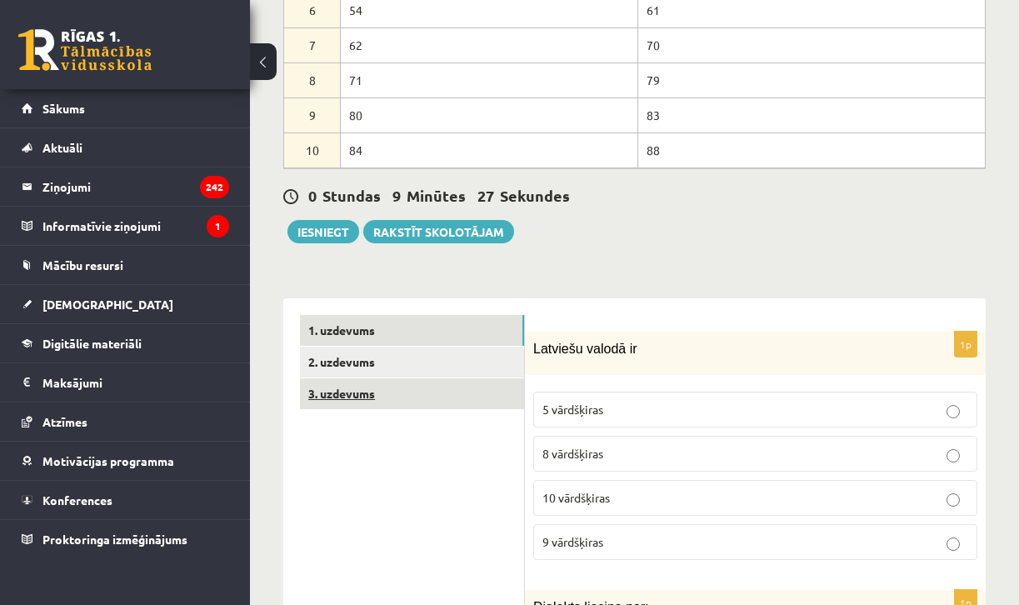
click at [349, 378] on link "3. uzdevums" at bounding box center [412, 393] width 224 height 31
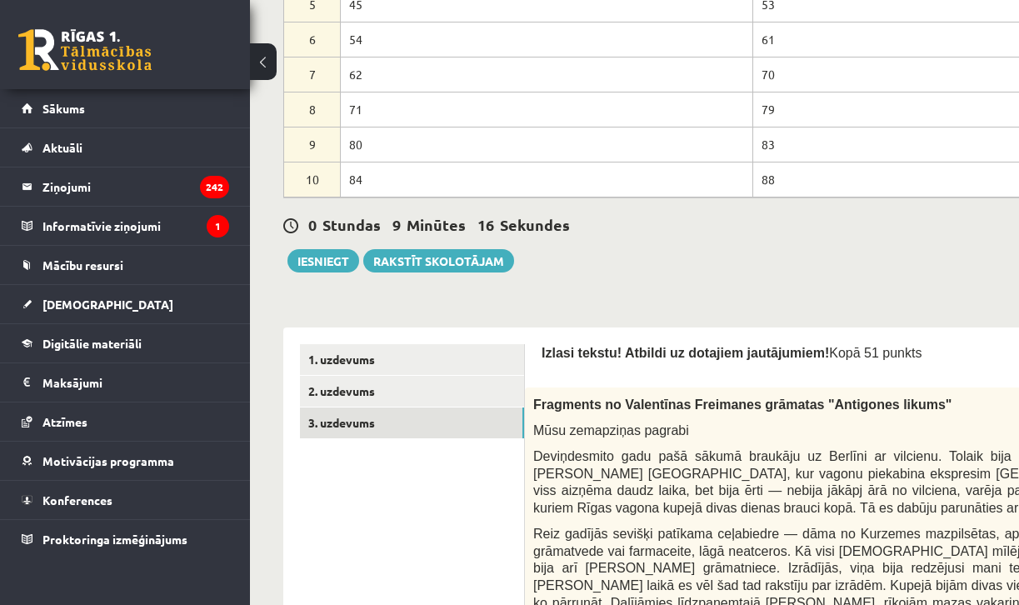
scroll to position [637, 0]
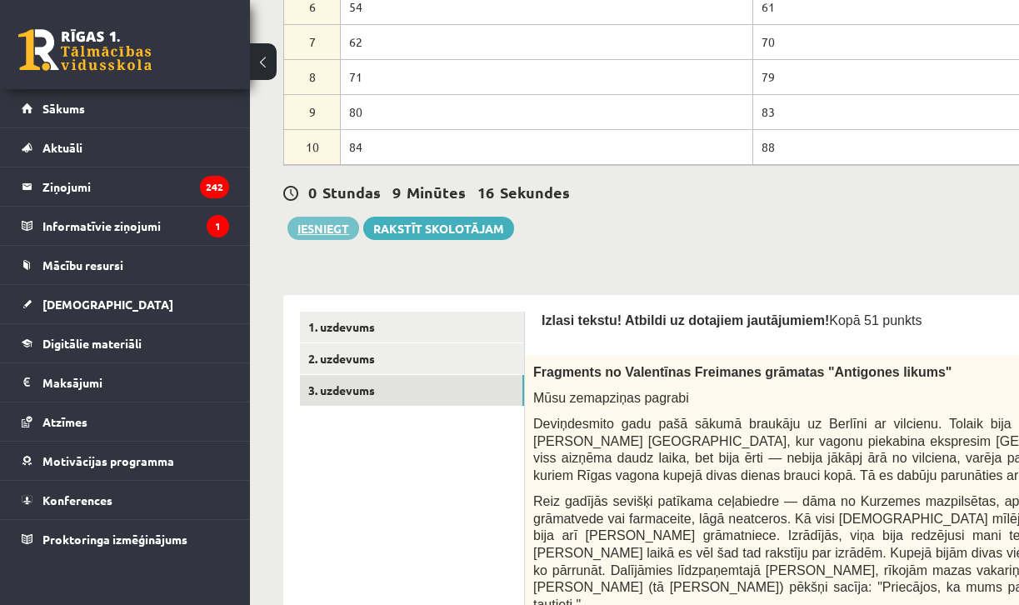
click at [327, 221] on button "Iesniegt" at bounding box center [323, 228] width 72 height 23
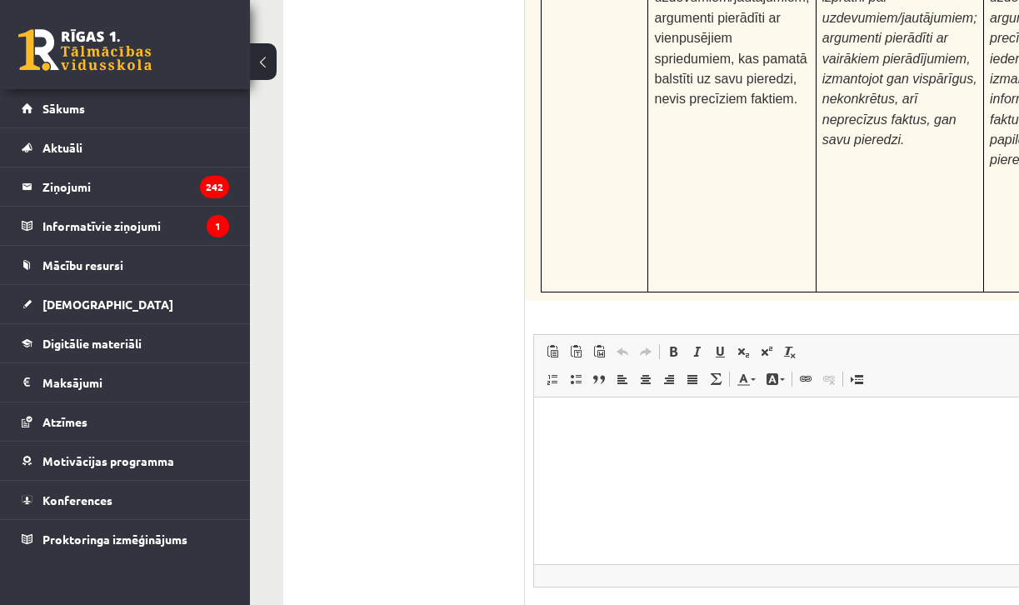
scroll to position [5807, 0]
click at [604, 449] on html at bounding box center [971, 423] width 875 height 51
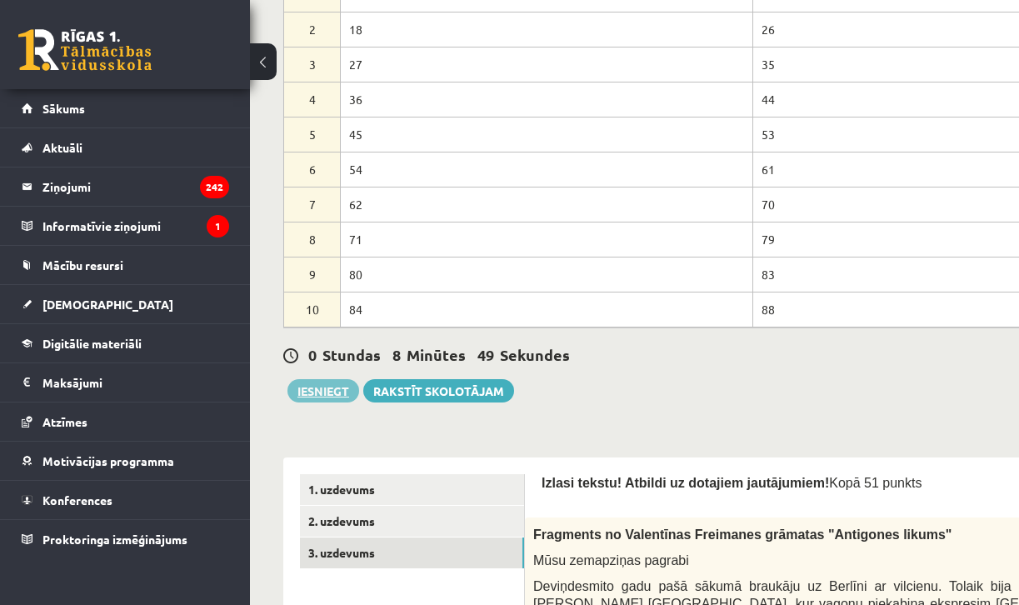
click at [327, 379] on button "Iesniegt" at bounding box center [323, 390] width 72 height 23
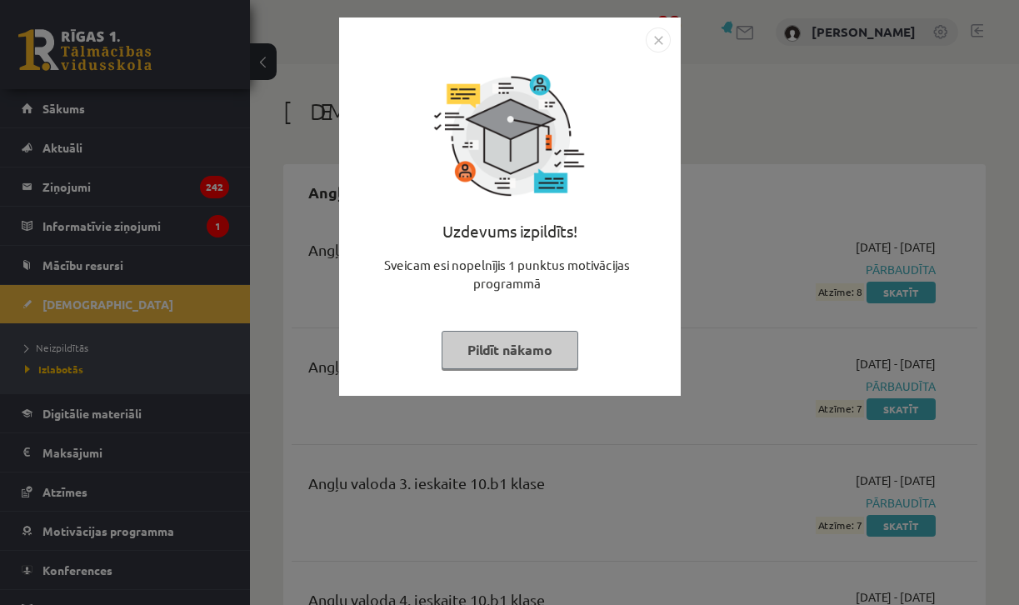
click at [515, 363] on button "Pildīt nākamo" at bounding box center [510, 350] width 137 height 38
